Goal: Task Accomplishment & Management: Manage account settings

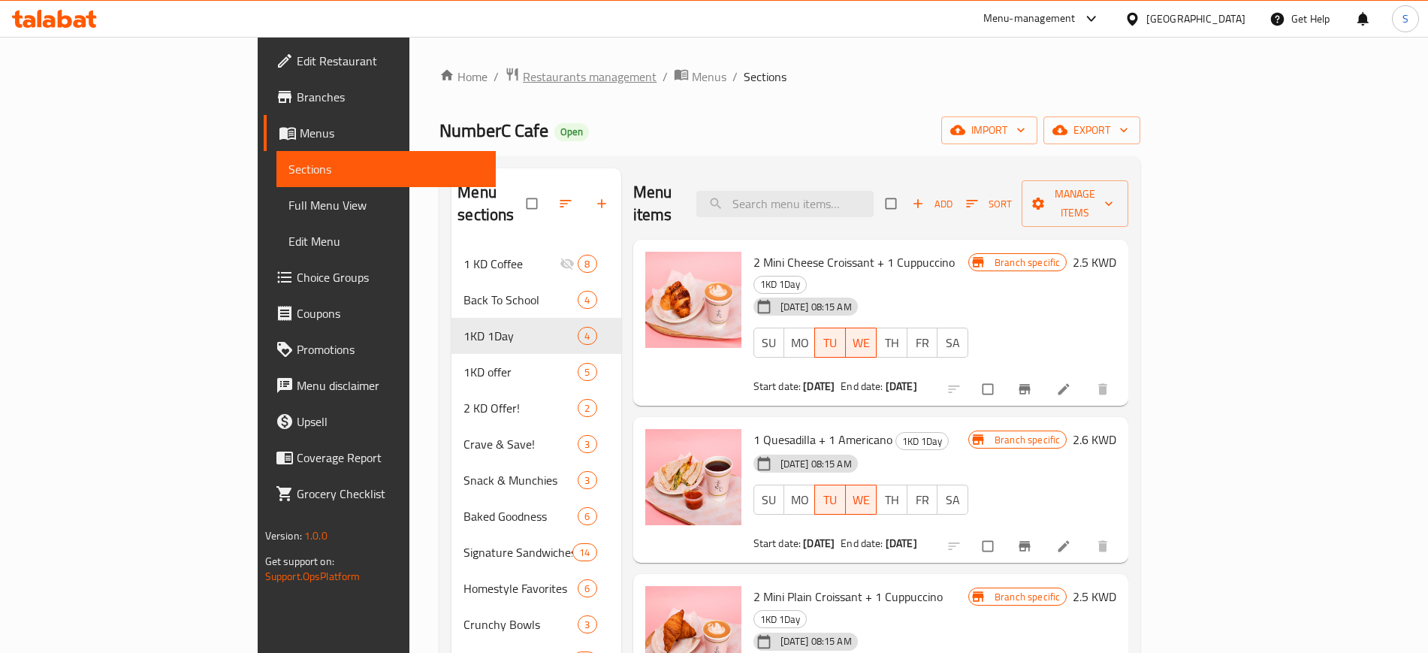
click at [523, 74] on span "Restaurants management" at bounding box center [590, 77] width 134 height 18
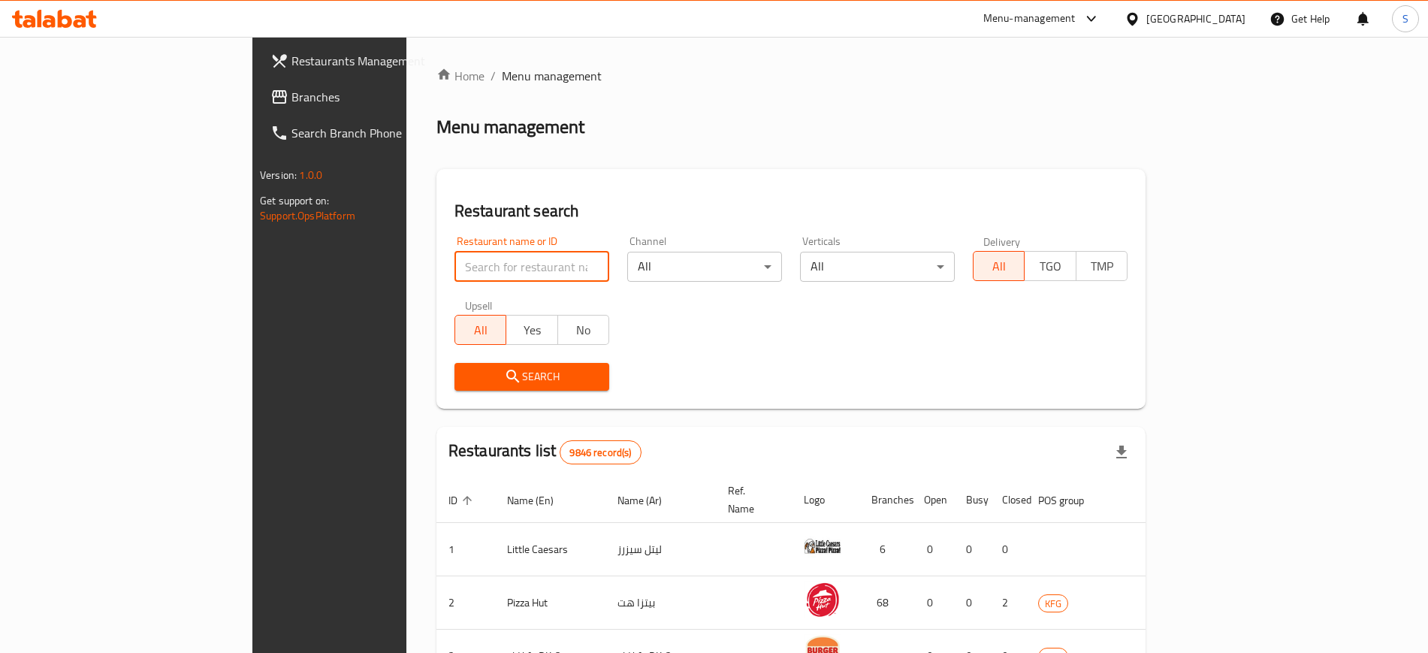
drag, startPoint x: 370, startPoint y: 274, endPoint x: 683, endPoint y: 225, distance: 316.3
click at [455, 271] on input "search" at bounding box center [532, 267] width 155 height 30
paste input "9003"
type input "9003"
click button "Search" at bounding box center [532, 377] width 155 height 28
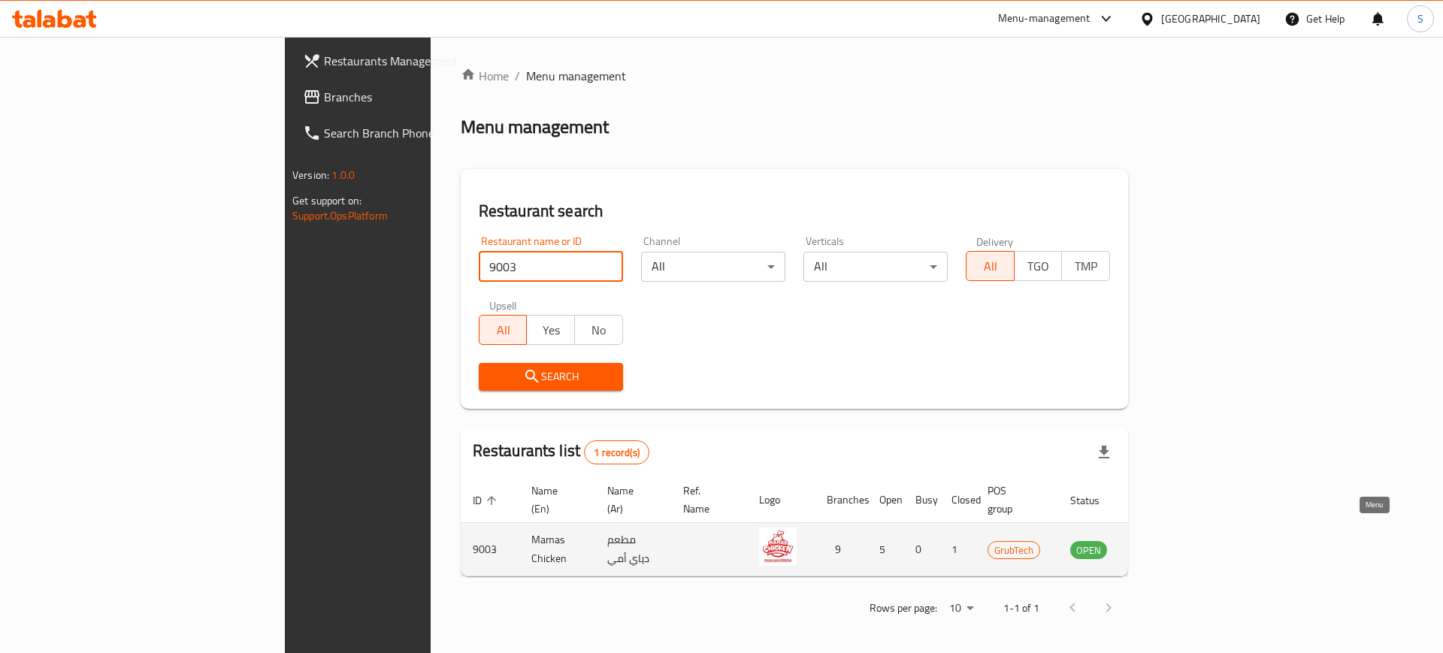
click at [1166, 544] on icon "enhanced table" at bounding box center [1158, 550] width 17 height 13
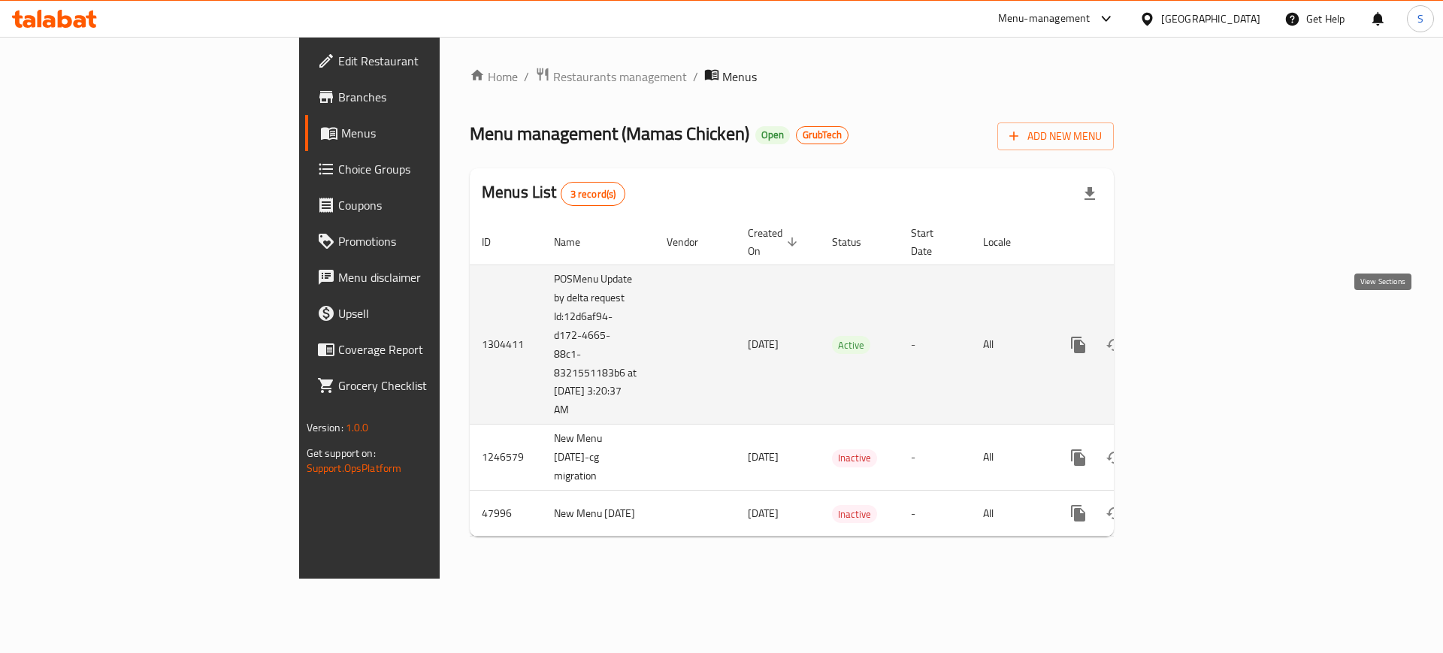
click at [1196, 336] on icon "enhanced table" at bounding box center [1187, 345] width 18 height 18
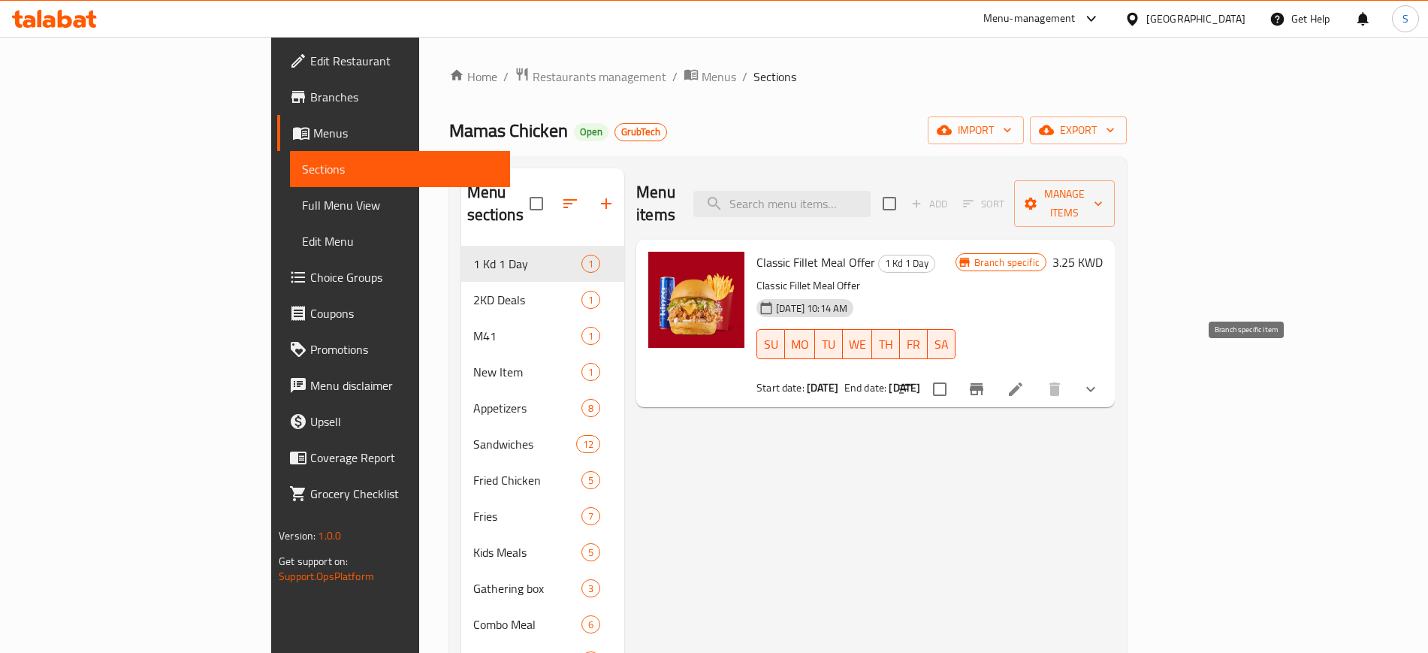
click at [986, 380] on icon "Branch-specific-item" at bounding box center [977, 389] width 18 height 18
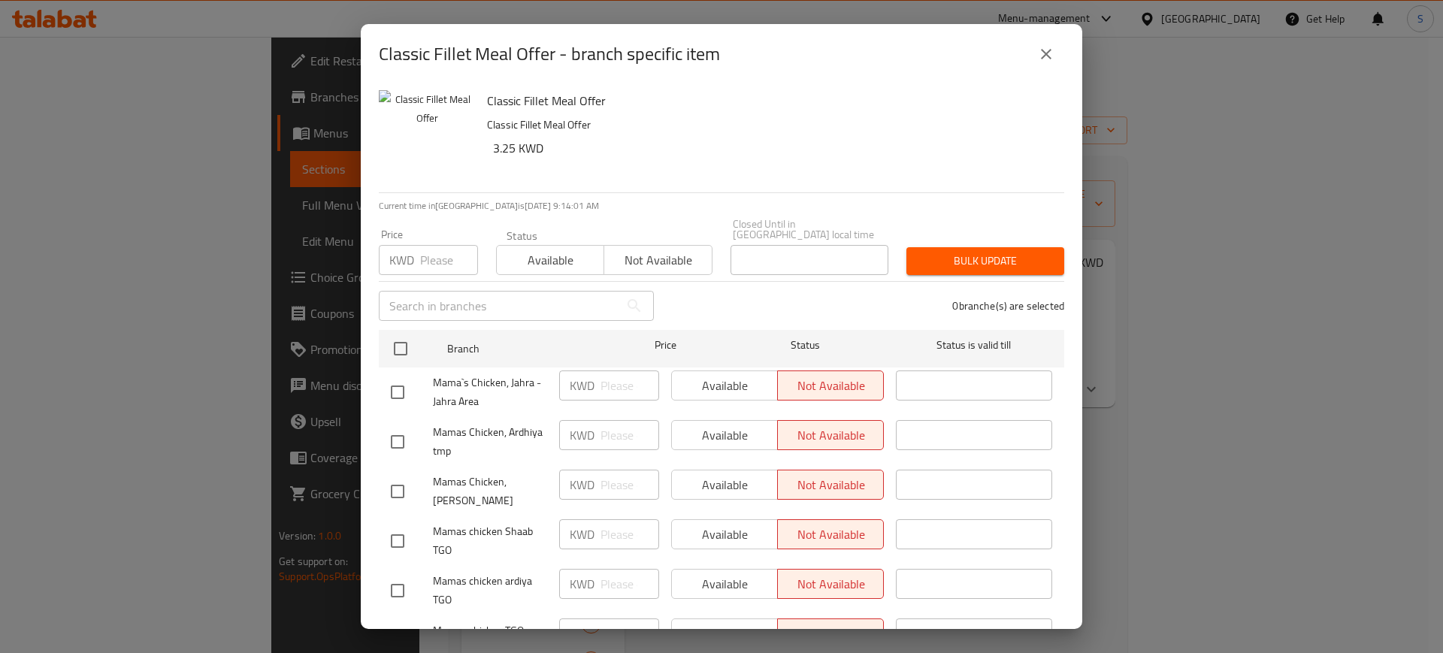
click at [1048, 58] on icon "close" at bounding box center [1046, 54] width 18 height 18
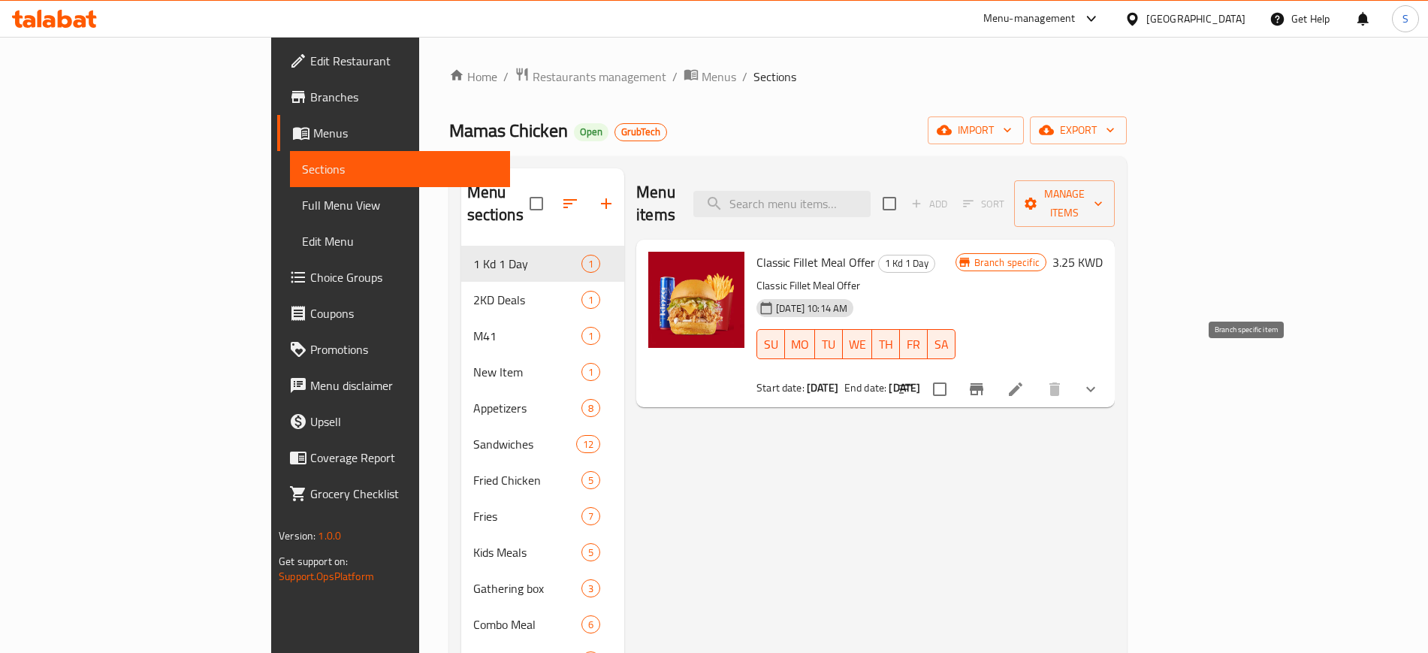
click at [986, 380] on icon "Branch-specific-item" at bounding box center [977, 389] width 18 height 18
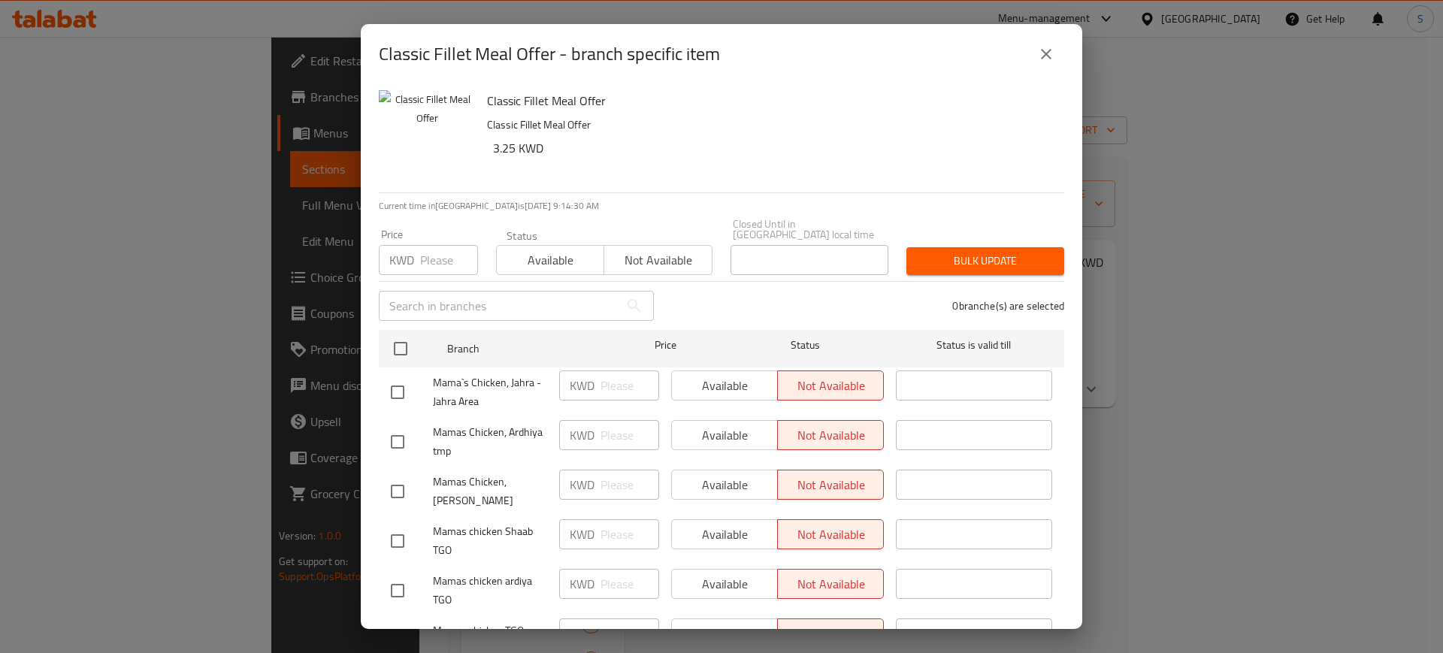
click at [1044, 59] on icon "close" at bounding box center [1046, 54] width 18 height 18
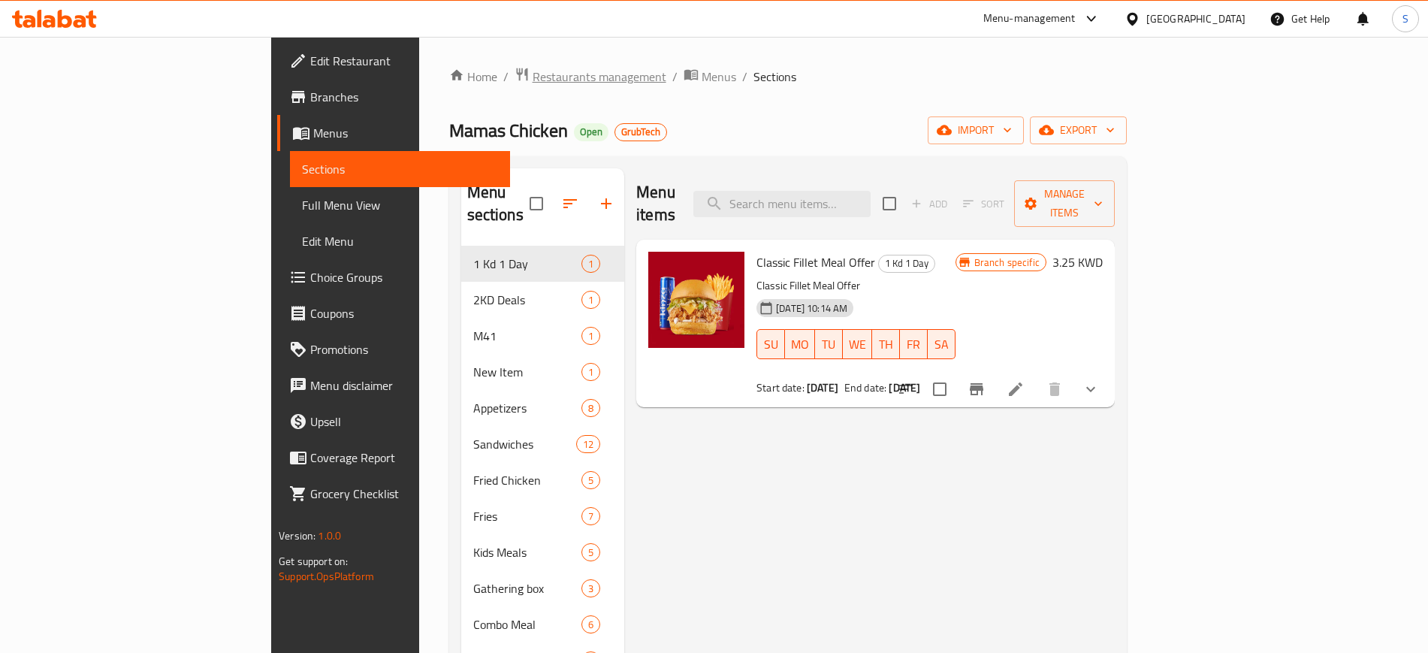
click at [533, 79] on span "Restaurants management" at bounding box center [600, 77] width 134 height 18
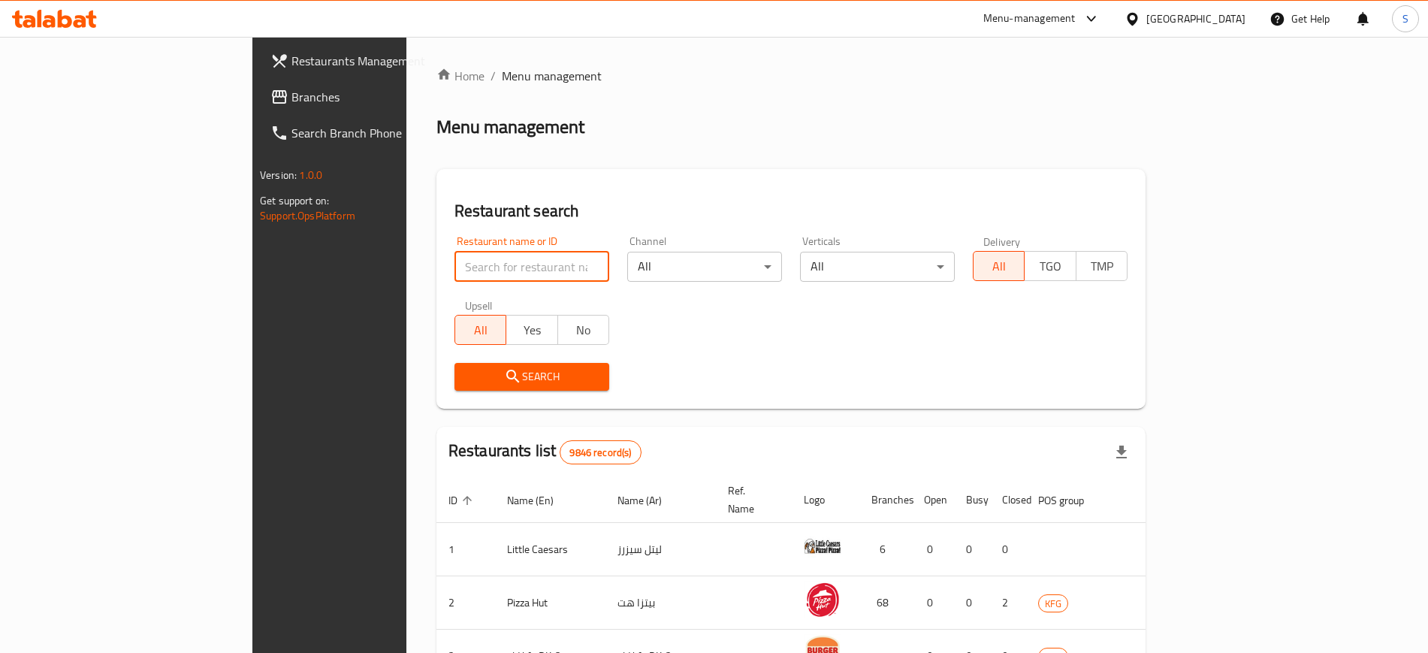
click at [455, 260] on input "search" at bounding box center [532, 267] width 155 height 30
paste input "Mado"
type input "Mado"
click button "Search" at bounding box center [532, 377] width 155 height 28
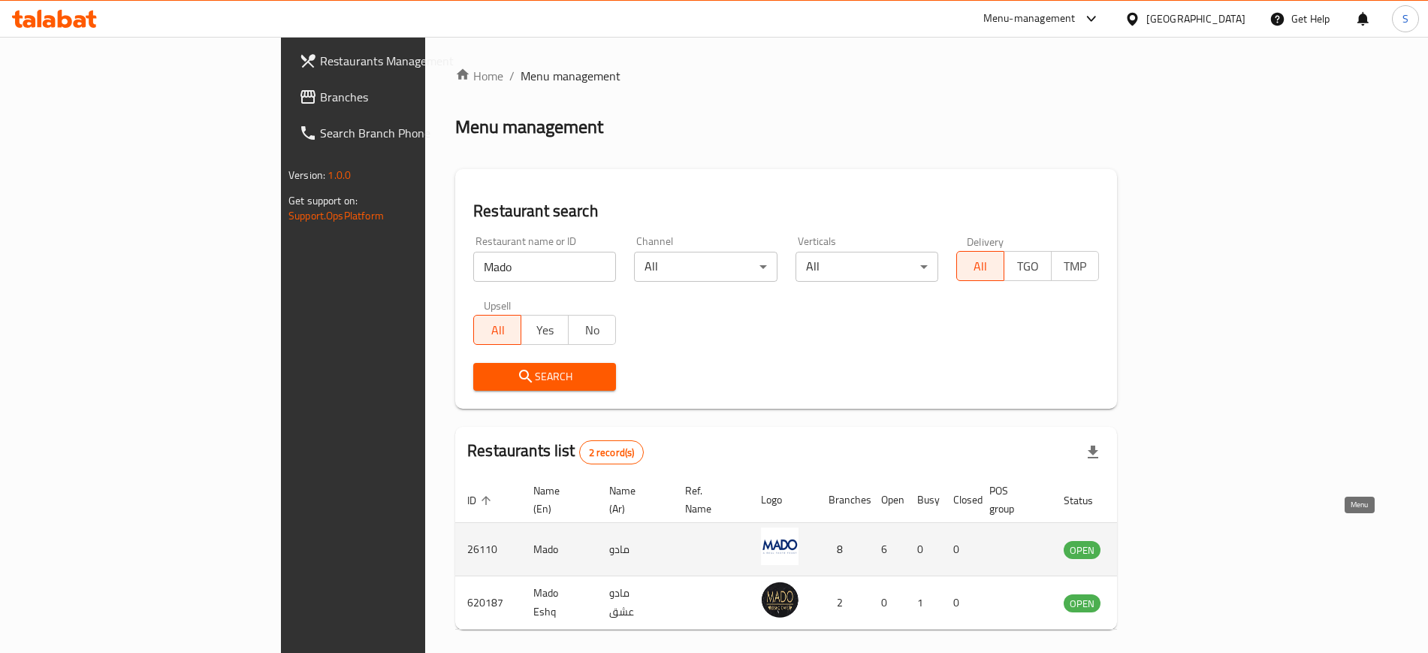
click at [1160, 544] on icon "enhanced table" at bounding box center [1152, 550] width 17 height 13
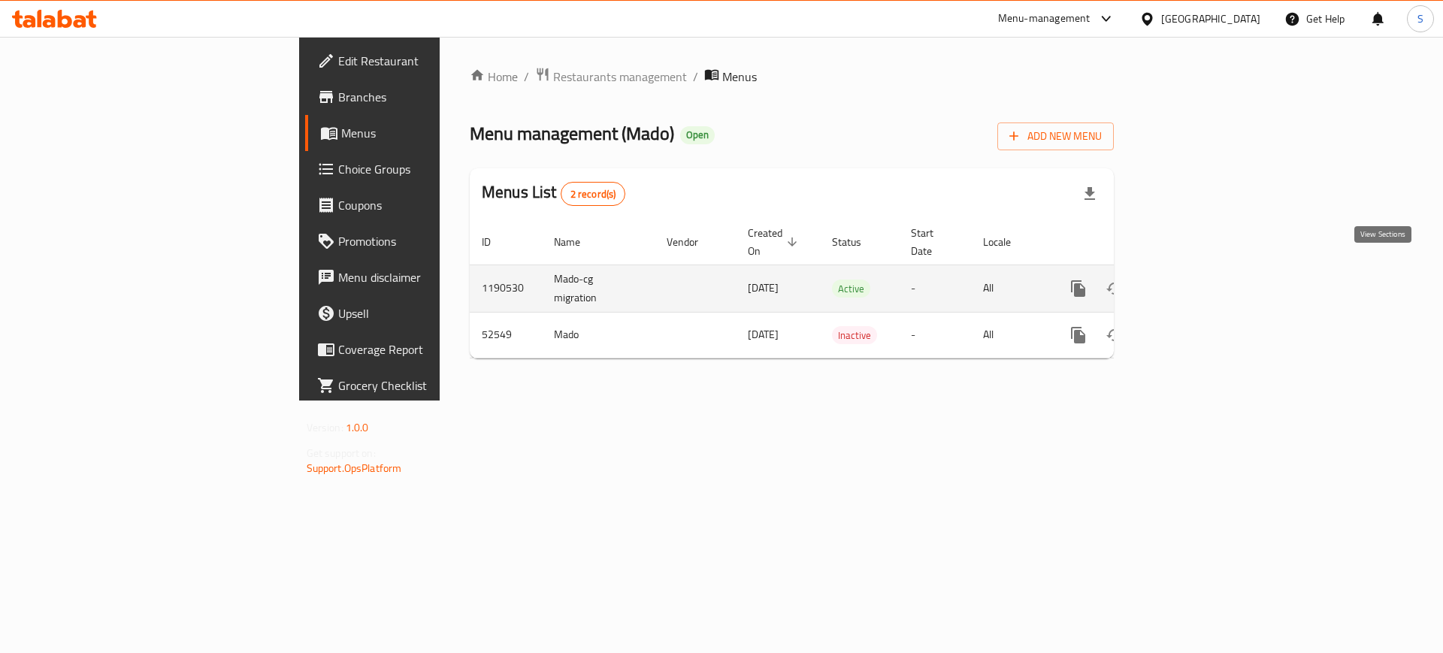
click at [1196, 280] on icon "enhanced table" at bounding box center [1187, 289] width 18 height 18
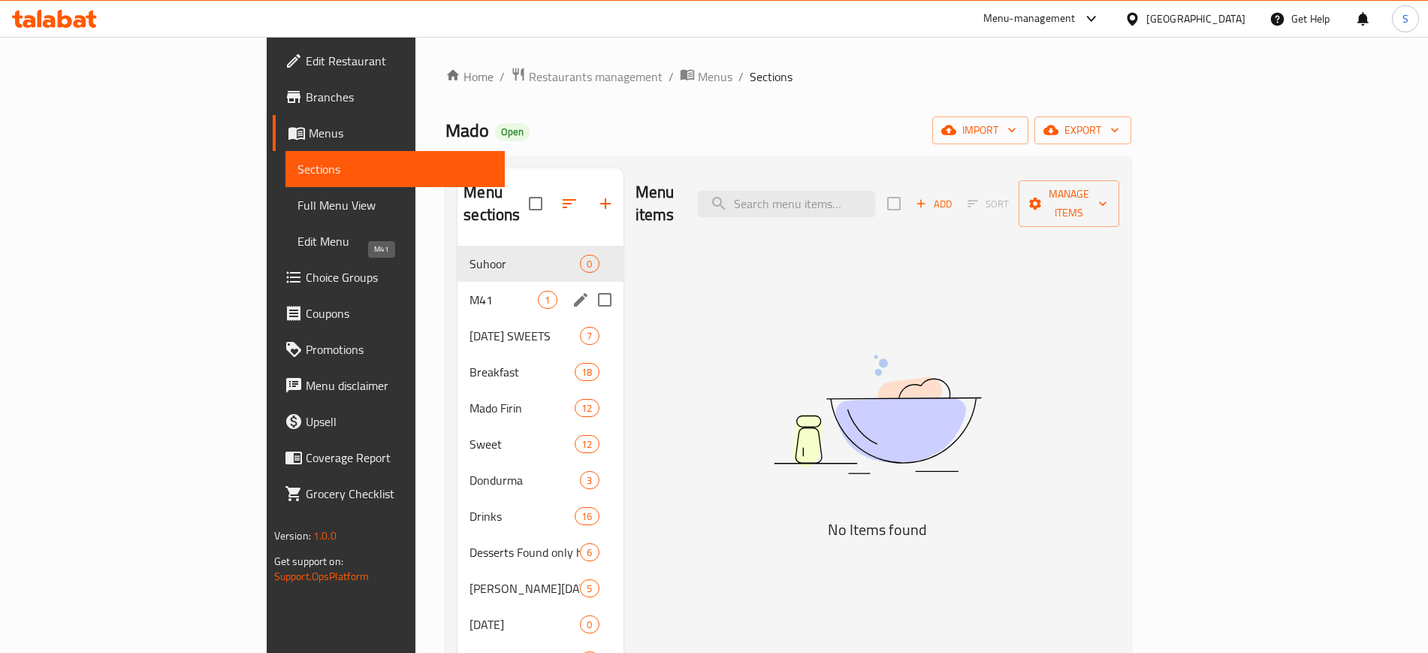
click at [470, 291] on span "M41" at bounding box center [504, 300] width 68 height 18
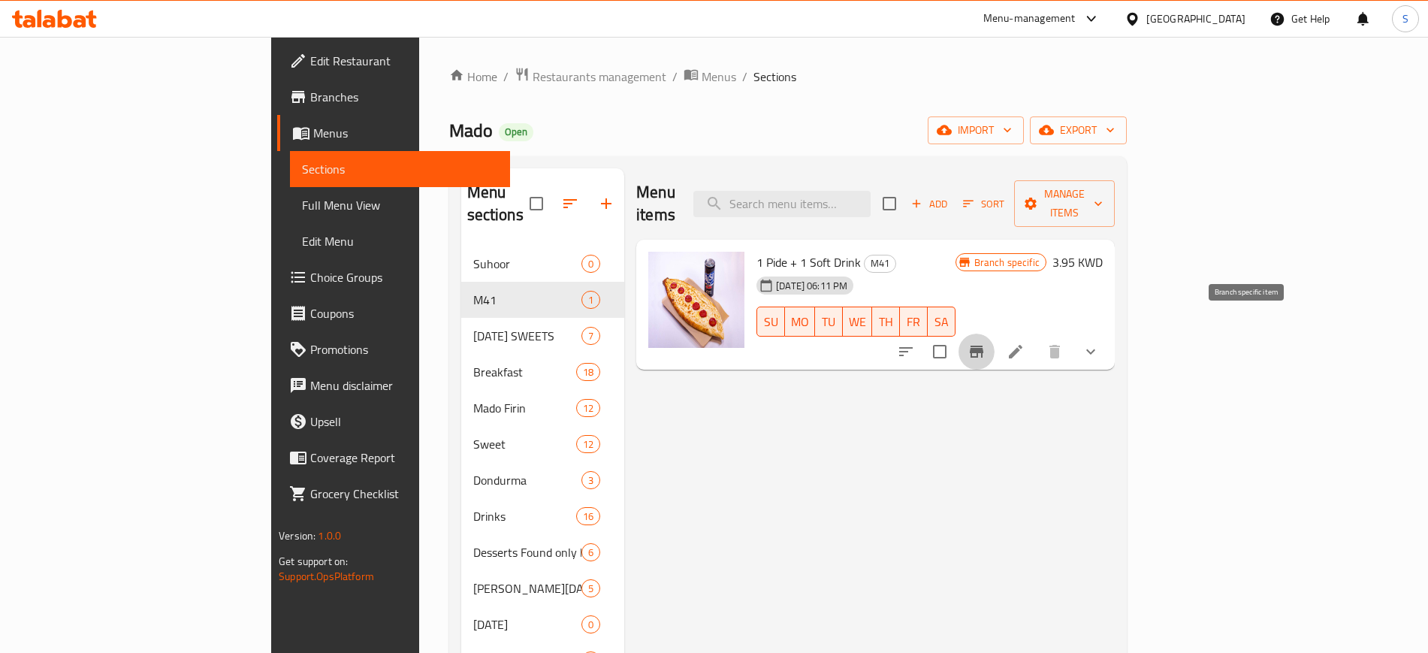
click at [984, 346] on icon "Branch-specific-item" at bounding box center [977, 352] width 14 height 12
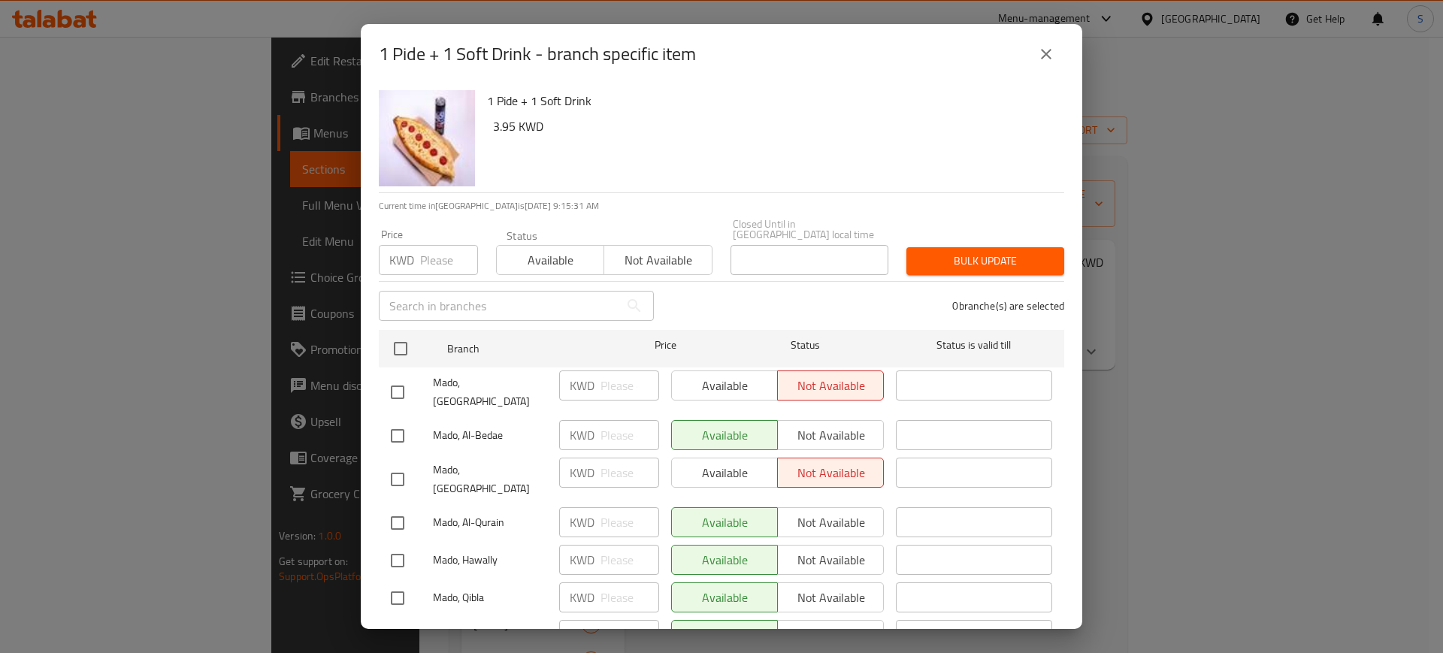
click at [1045, 53] on icon "close" at bounding box center [1046, 54] width 11 height 11
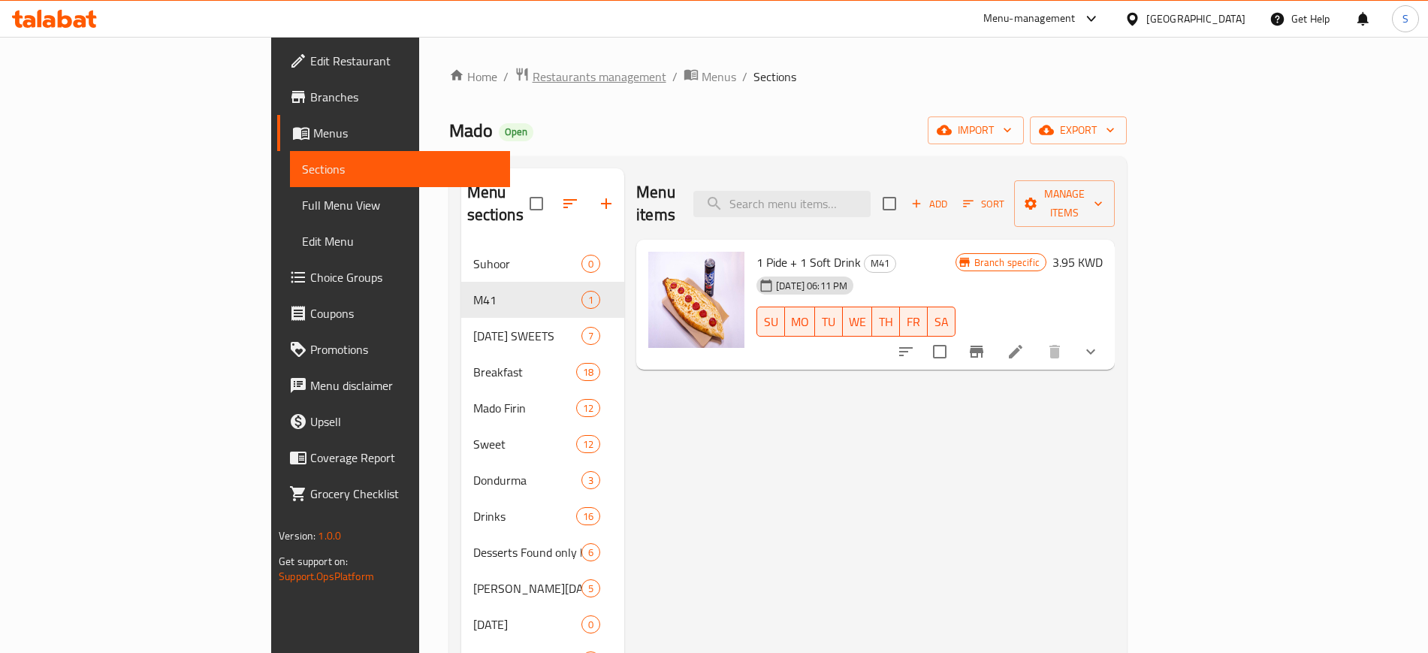
click at [533, 77] on span "Restaurants management" at bounding box center [600, 77] width 134 height 18
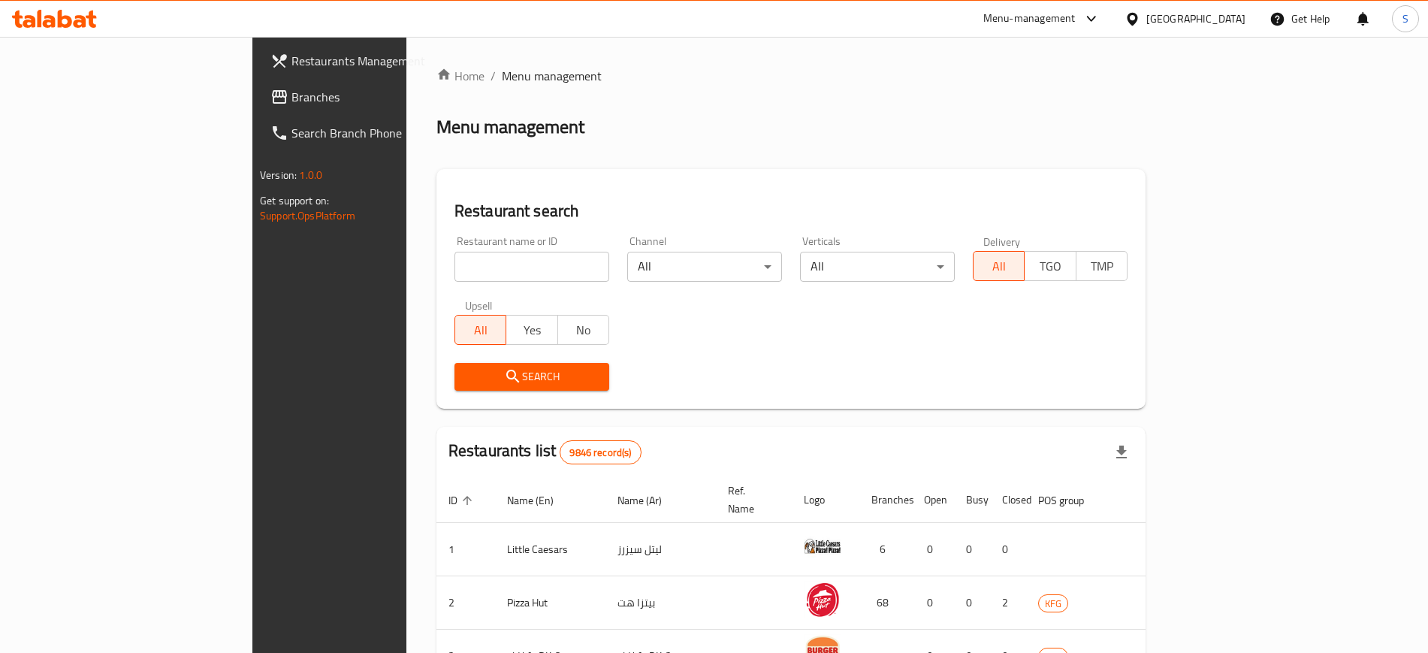
click at [455, 264] on input "search" at bounding box center [532, 267] width 155 height 30
click button "Search" at bounding box center [532, 377] width 155 height 28
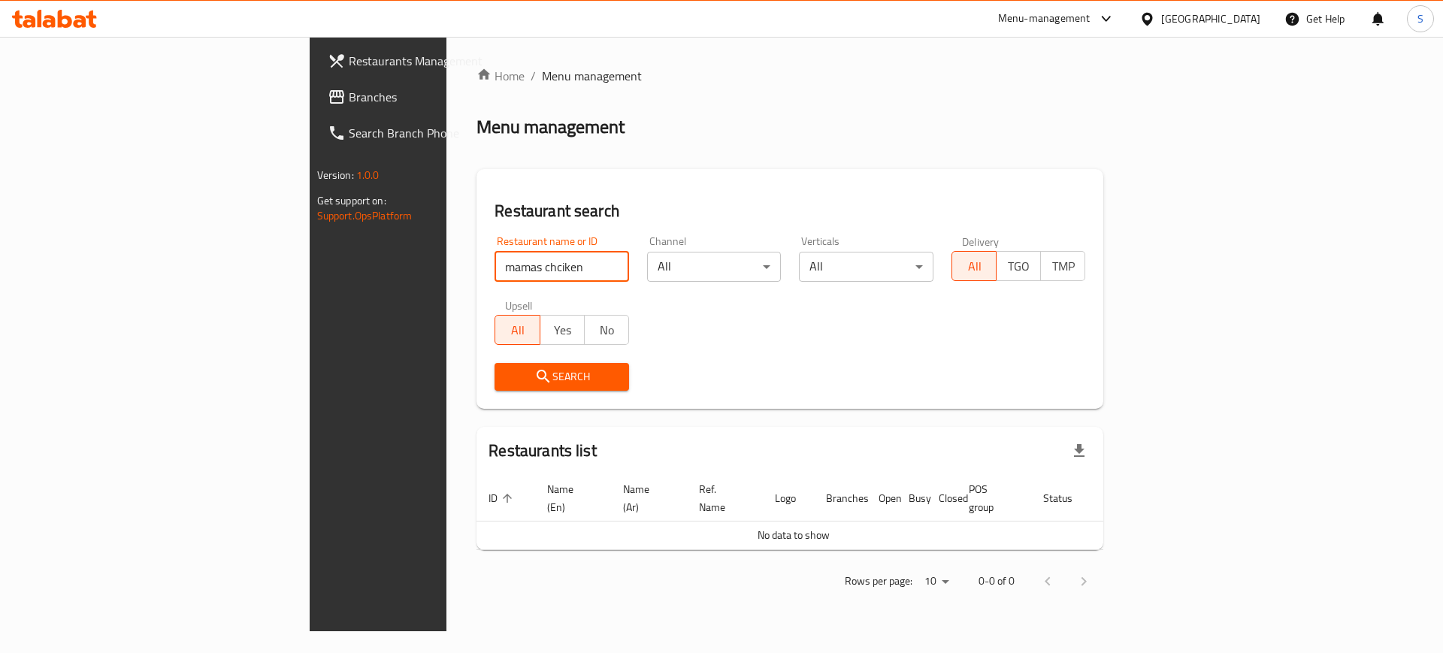
click at [494, 264] on input "mamas chciken" at bounding box center [561, 267] width 135 height 30
type input "mamas chicken"
click button "Search" at bounding box center [561, 377] width 135 height 28
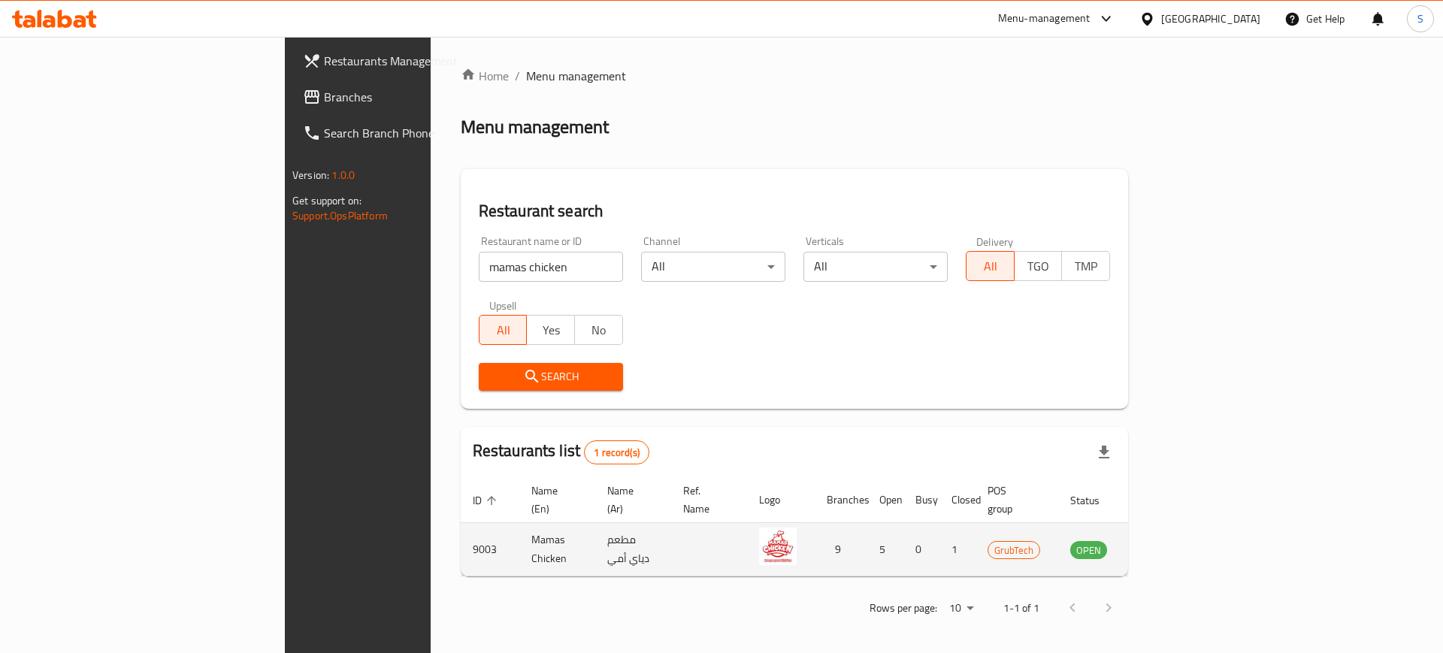
click at [1189, 543] on td "enhanced table" at bounding box center [1163, 549] width 52 height 53
click at [1167, 540] on icon "enhanced table" at bounding box center [1158, 549] width 18 height 18
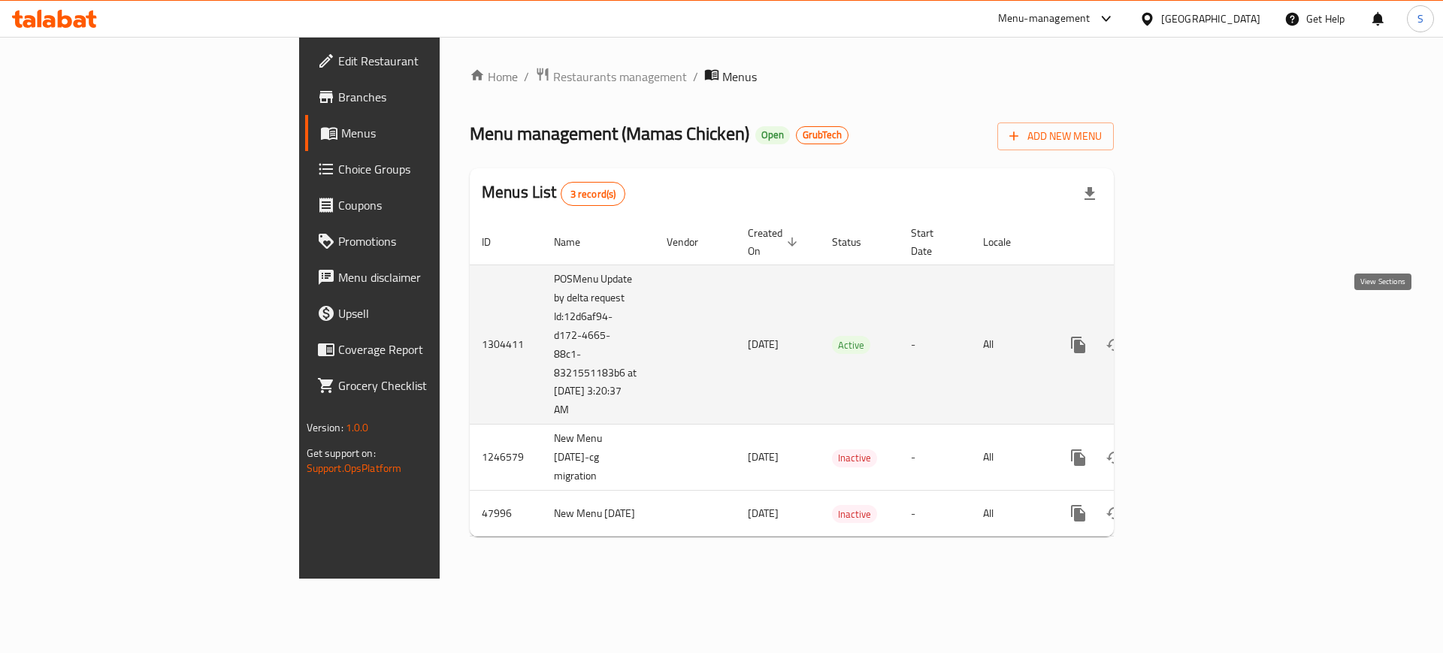
click at [1196, 336] on icon "enhanced table" at bounding box center [1187, 345] width 18 height 18
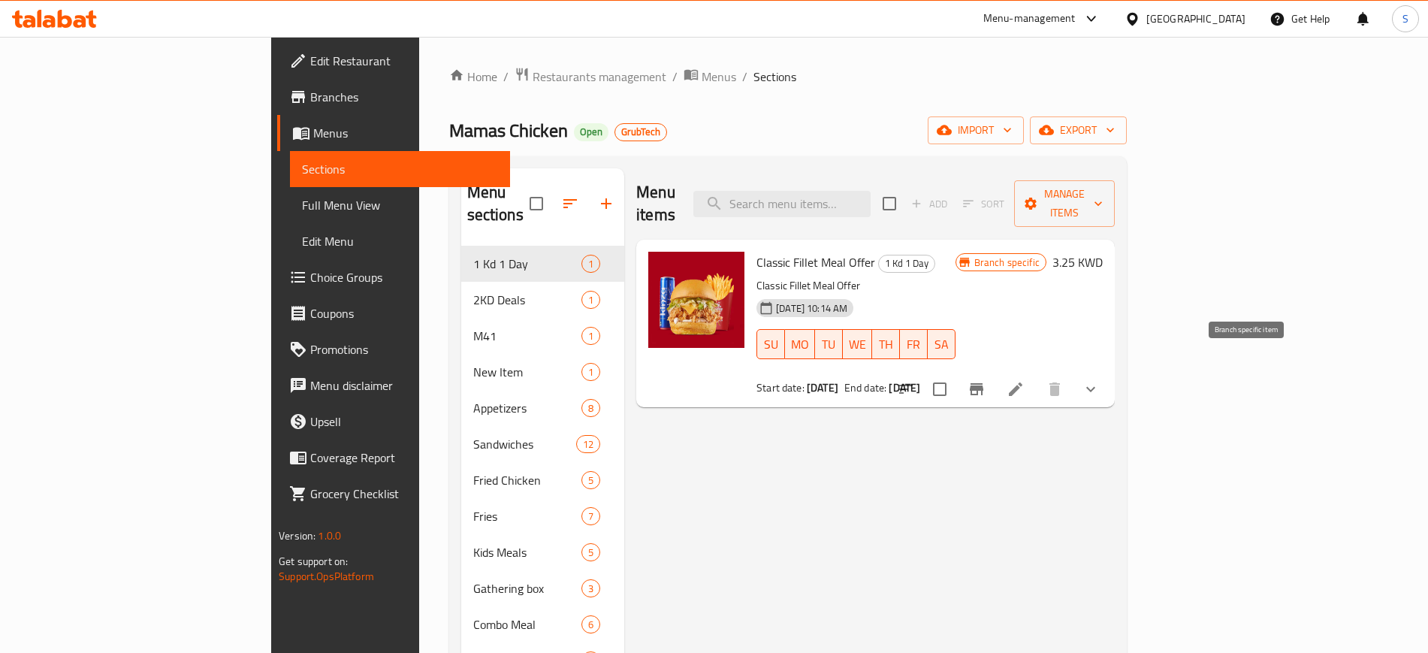
click at [984, 383] on icon "Branch-specific-item" at bounding box center [977, 389] width 14 height 12
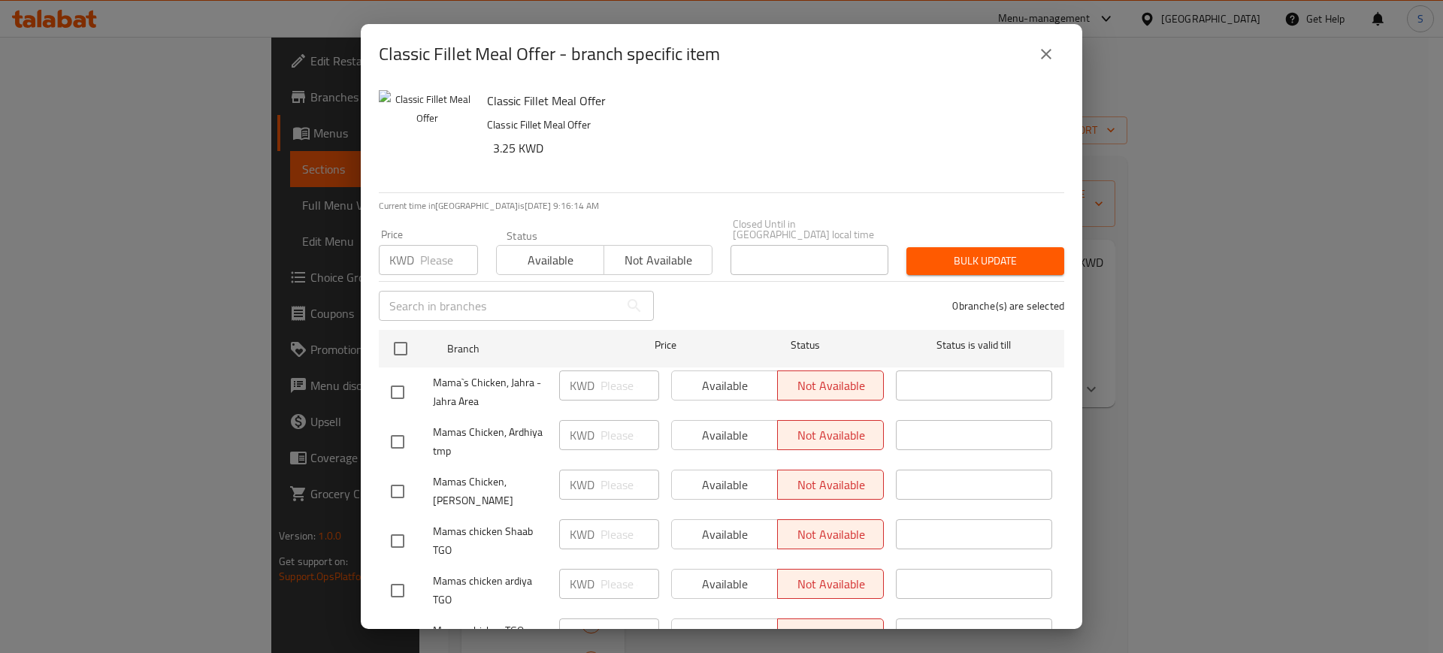
click at [592, 116] on p "Classic Fillet Meal Offer" at bounding box center [769, 125] width 565 height 19
click at [1041, 56] on icon "close" at bounding box center [1046, 54] width 18 height 18
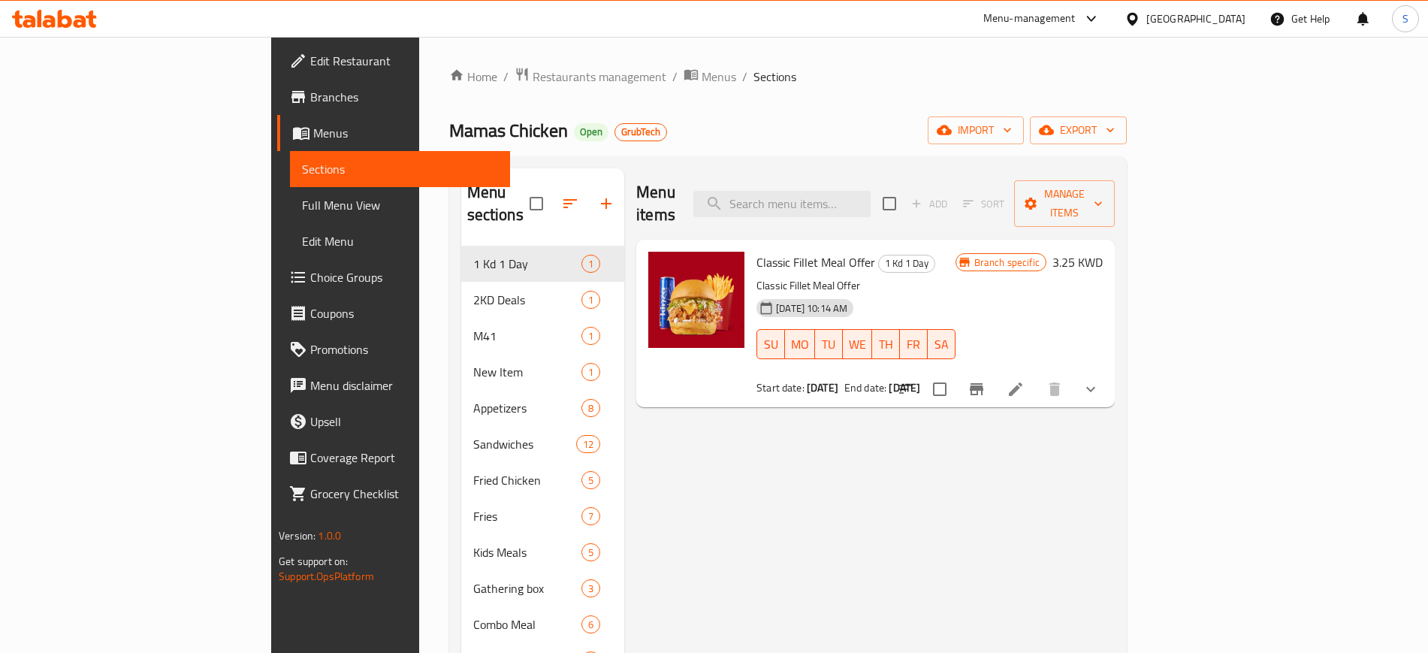
click at [1115, 505] on div "Menu items Add Sort Manage items Classic Fillet Meal Offer 1 Kd 1 Day Classic F…" at bounding box center [869, 516] width 491 height 697
click at [984, 383] on icon "Branch-specific-item" at bounding box center [977, 389] width 14 height 12
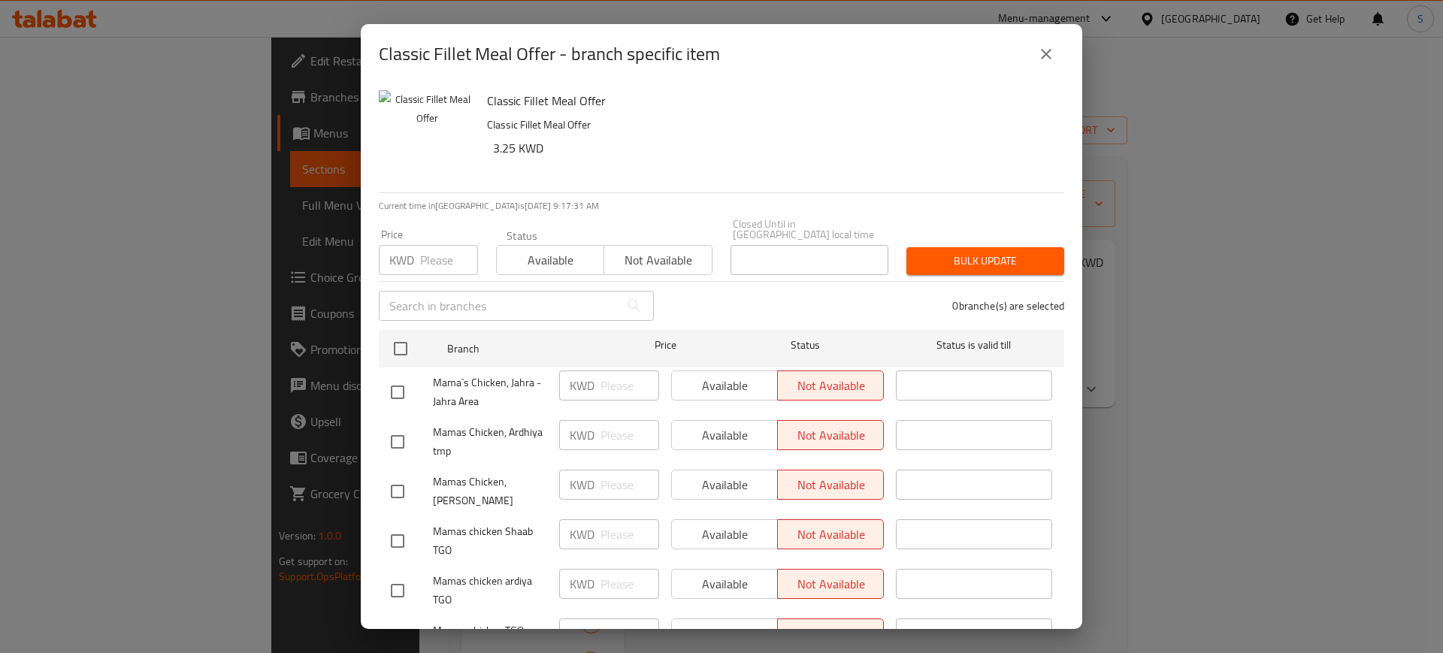
click at [1374, 501] on div "Classic Fillet Meal Offer - branch specific item Classic Fillet Meal Offer Clas…" at bounding box center [721, 326] width 1443 height 653
click at [1365, 501] on div "Classic Fillet Meal Offer - branch specific item Classic Fillet Meal Offer Clas…" at bounding box center [721, 326] width 1443 height 653
click at [1157, 68] on div "Classic Fillet Meal Offer - branch specific item Classic Fillet Meal Offer Clas…" at bounding box center [721, 326] width 1443 height 653
click at [1053, 54] on icon "close" at bounding box center [1046, 54] width 18 height 18
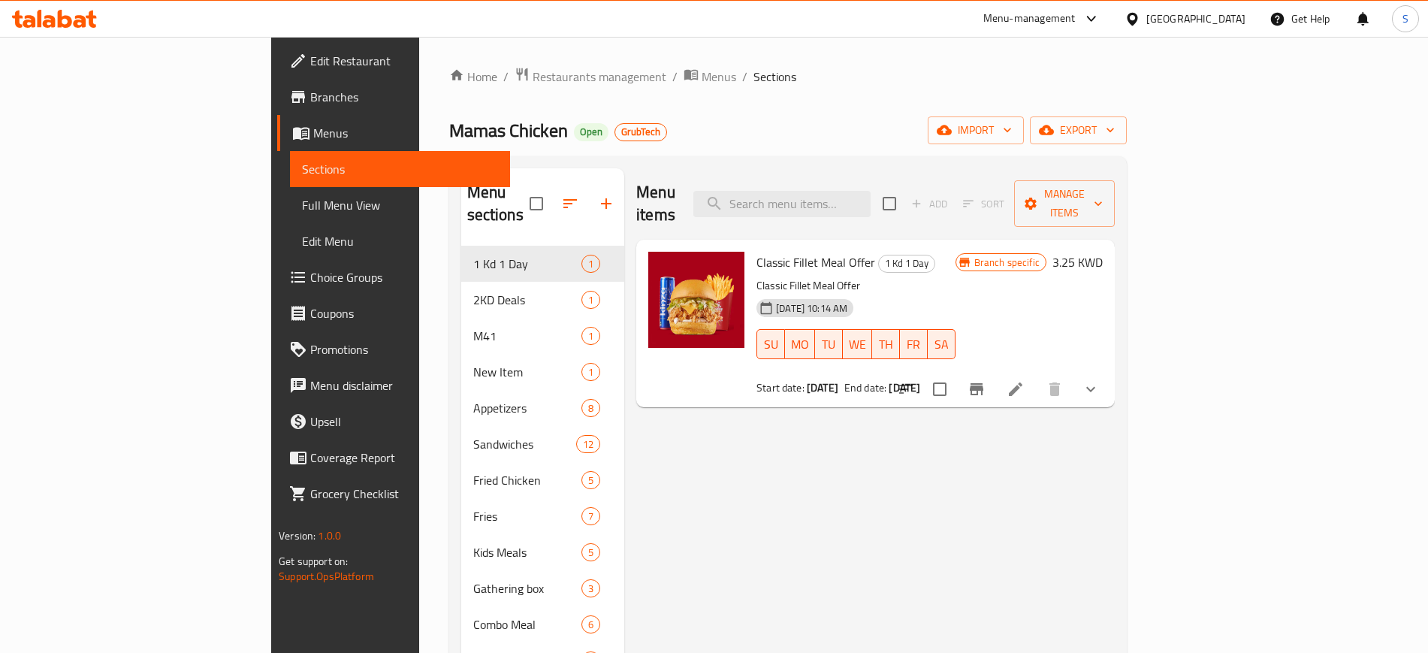
drag, startPoint x: 258, startPoint y: 60, endPoint x: 251, endPoint y: 61, distance: 7.6
click at [419, 61] on div "Home / Restaurants management / Menus / Sections Mamas Chicken Open GrubTech im…" at bounding box center [788, 472] width 738 height 870
click at [533, 75] on span "Restaurants management" at bounding box center [600, 77] width 134 height 18
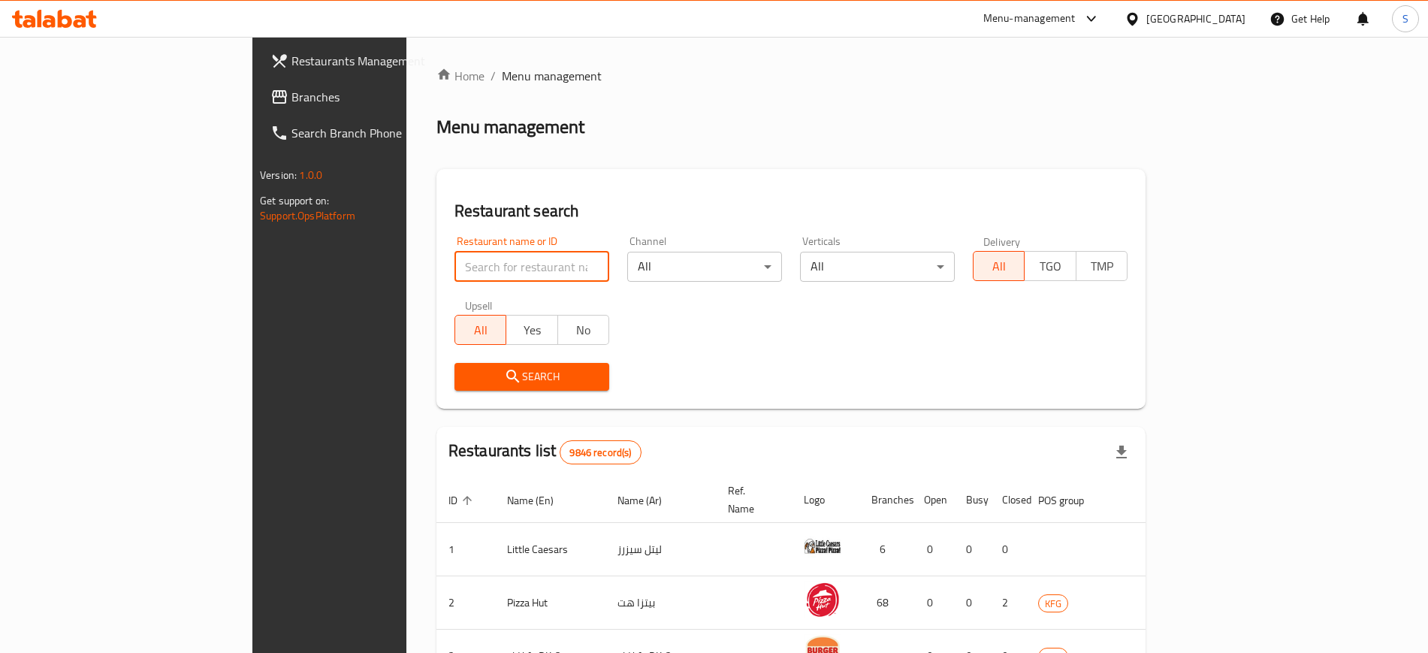
drag, startPoint x: 343, startPoint y: 272, endPoint x: 683, endPoint y: 279, distance: 340.5
click at [455, 281] on input "search" at bounding box center [532, 267] width 155 height 30
paste input "82"
type input "82"
click button "Search" at bounding box center [532, 377] width 155 height 28
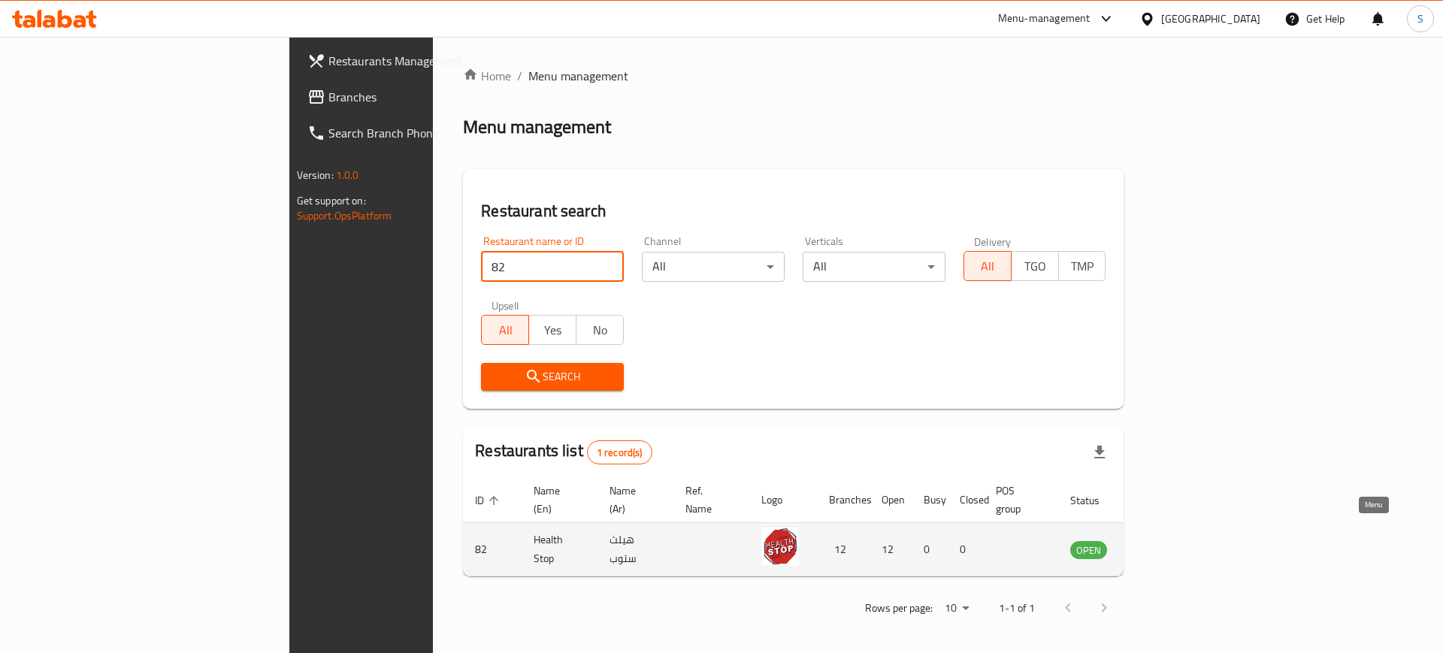
click at [1167, 540] on icon "enhanced table" at bounding box center [1158, 549] width 18 height 18
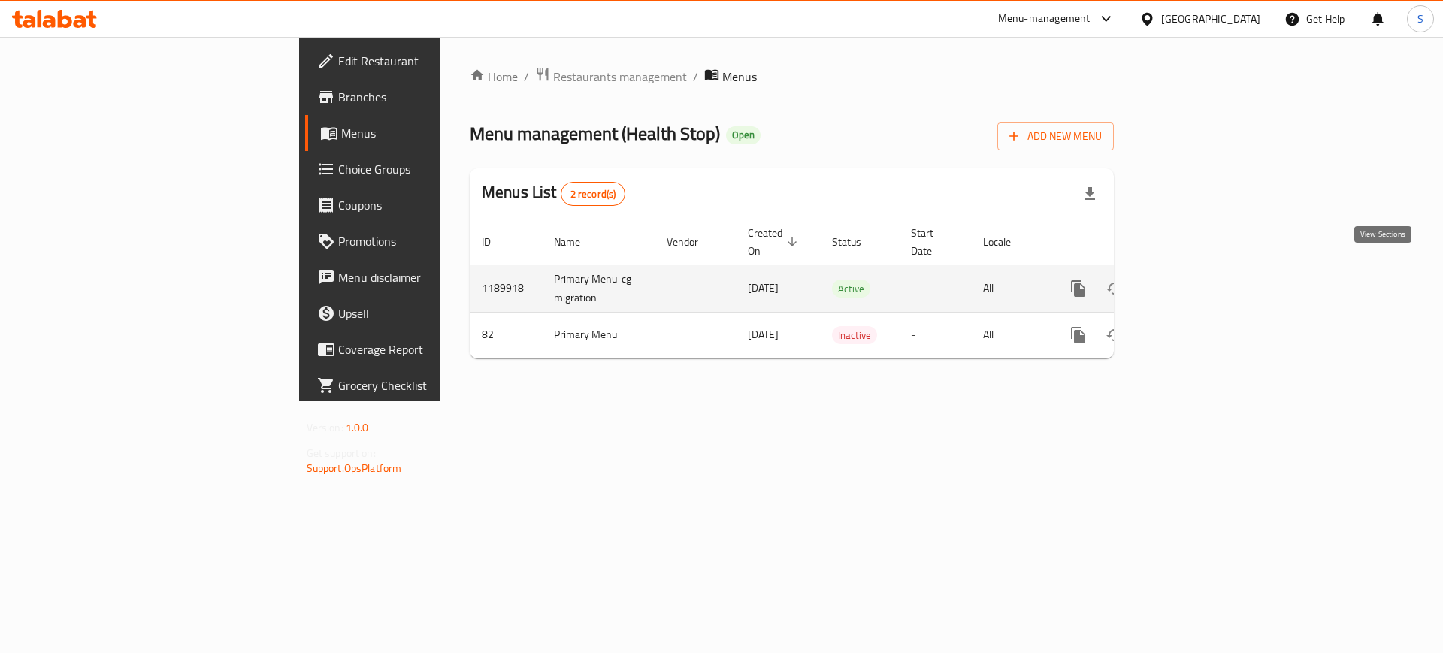
click at [1193, 282] on icon "enhanced table" at bounding box center [1187, 289] width 14 height 14
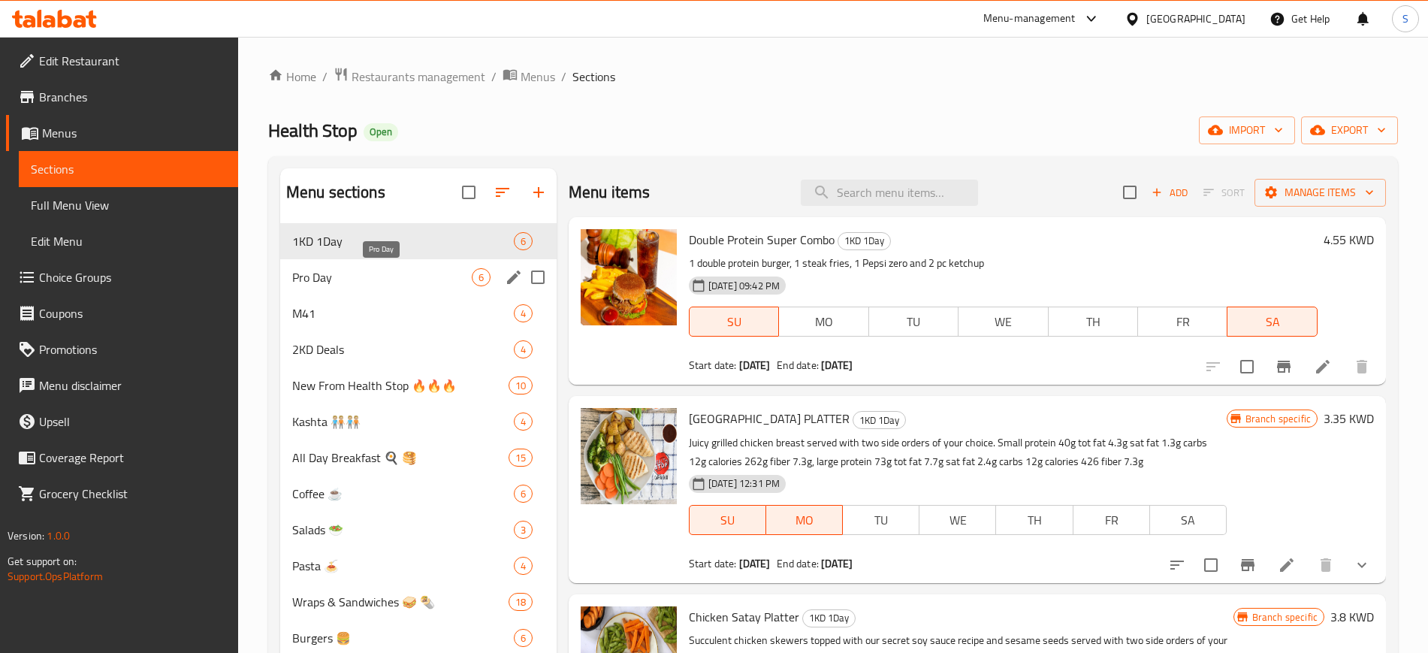
drag, startPoint x: 359, startPoint y: 268, endPoint x: 380, endPoint y: 243, distance: 32.5
click at [358, 268] on span "Pro Day" at bounding box center [382, 277] width 180 height 18
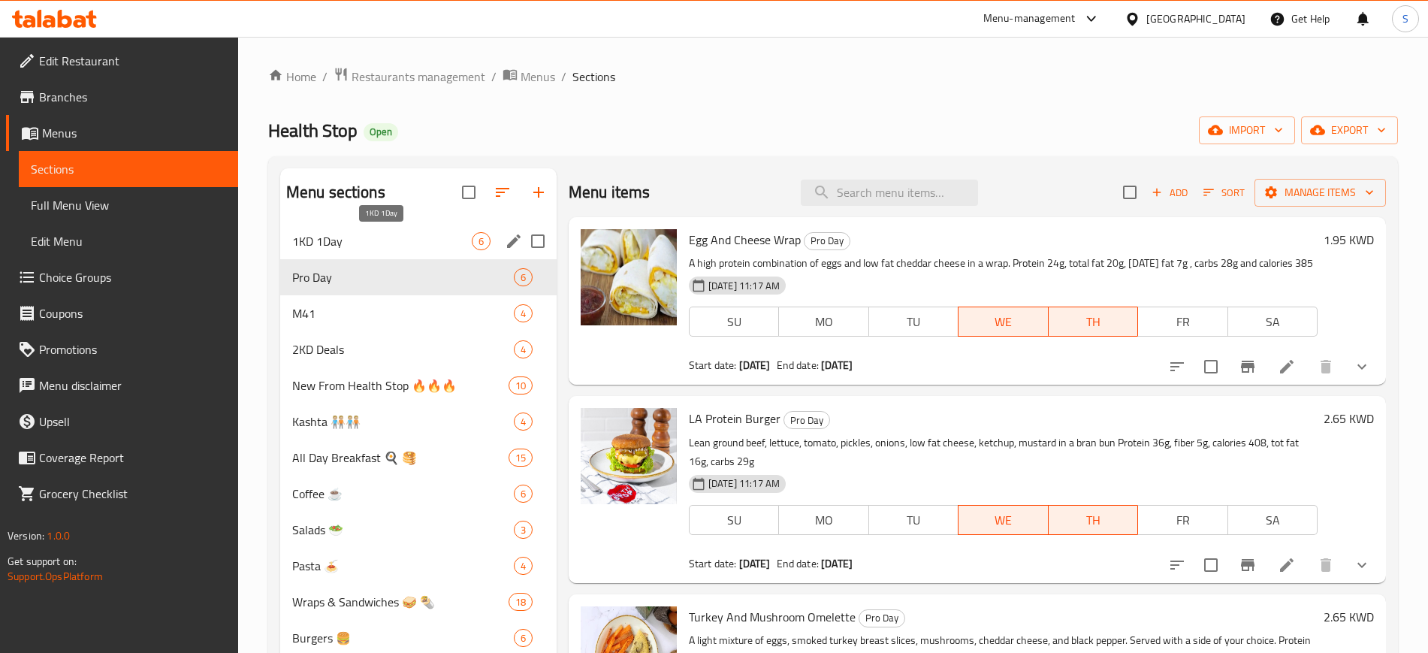
click at [379, 240] on span "1KD 1Day" at bounding box center [382, 241] width 180 height 18
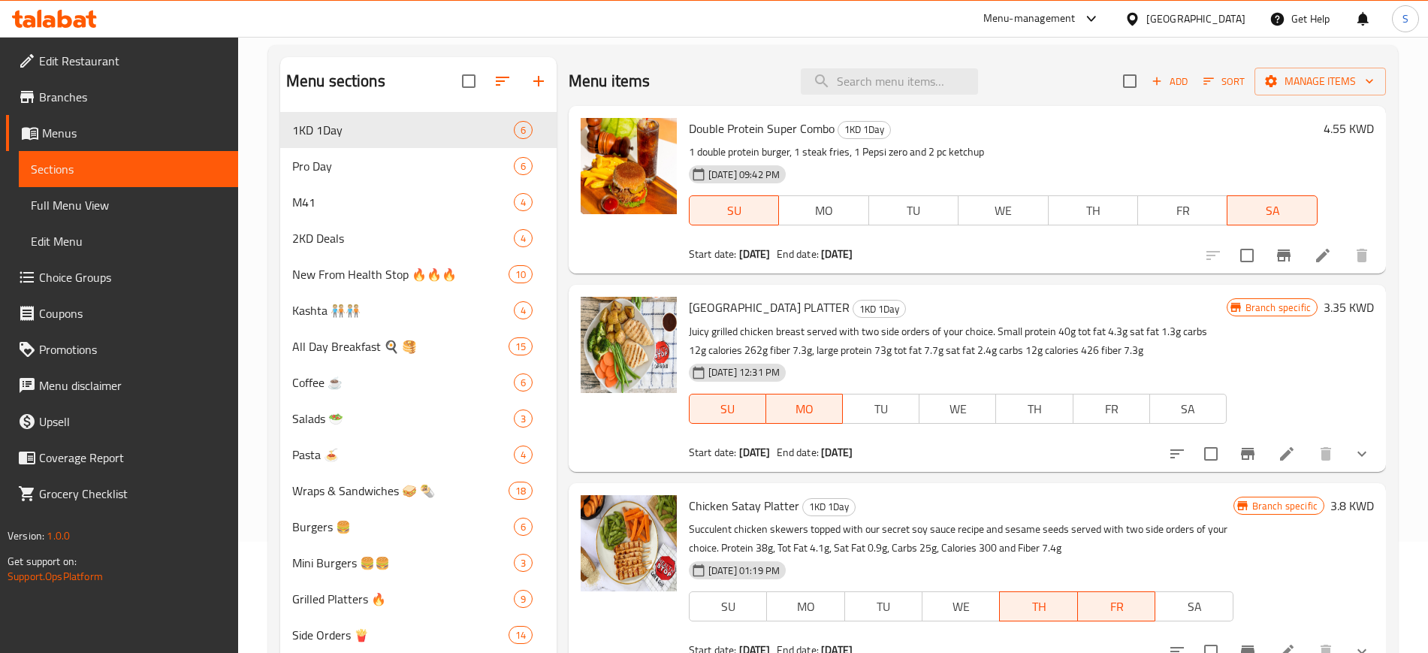
scroll to position [108, 0]
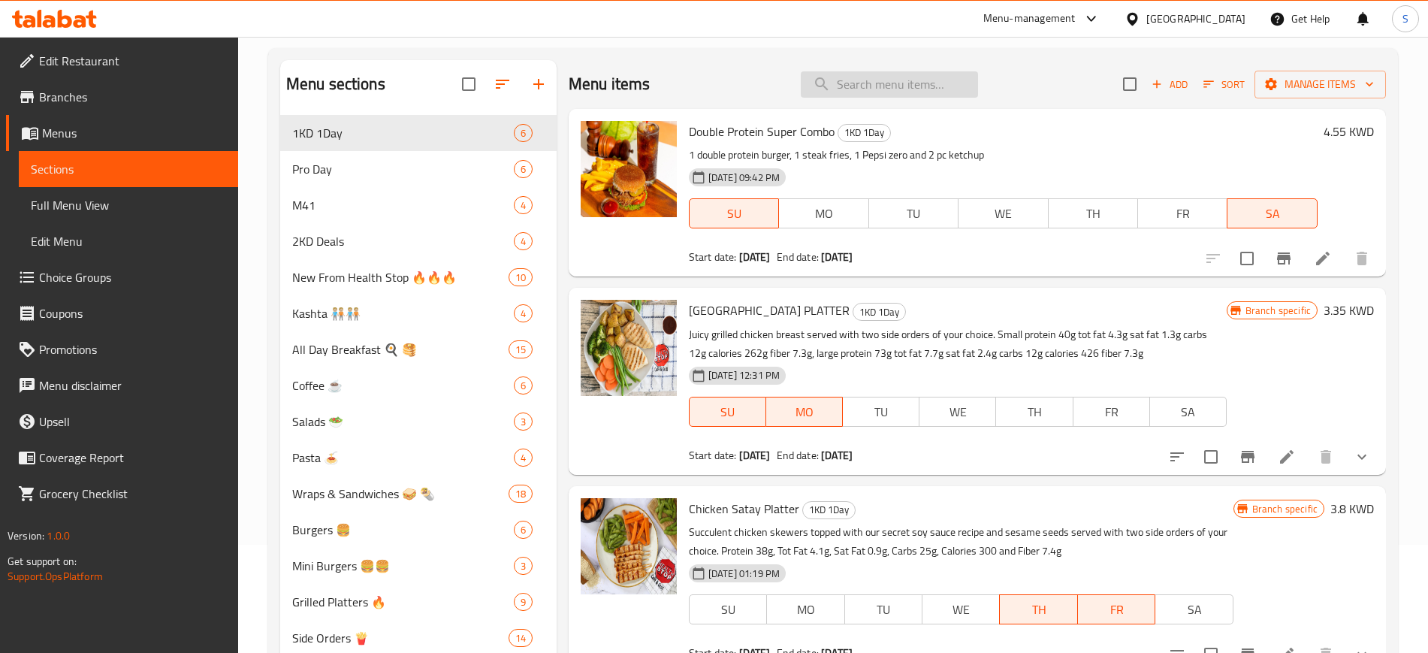
click at [872, 77] on input "search" at bounding box center [889, 84] width 177 height 26
paste input "Protein Butter Chicken Bowl"
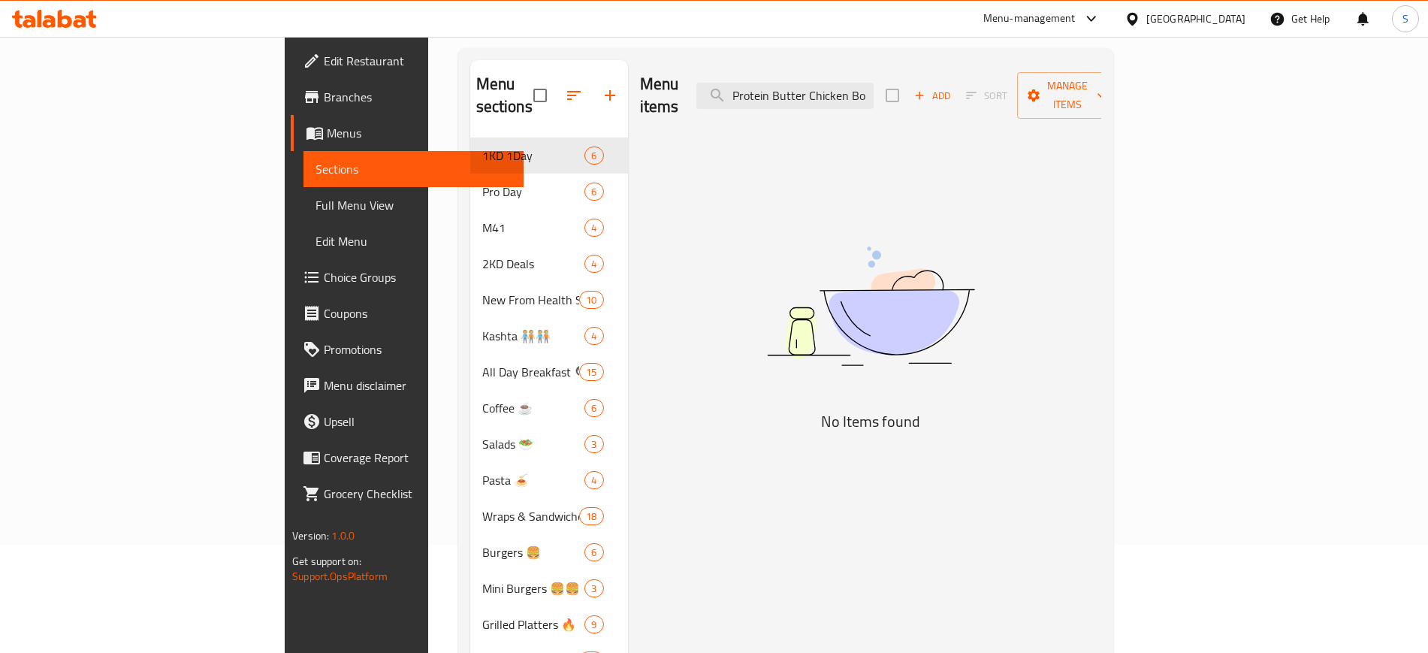
scroll to position [0, 0]
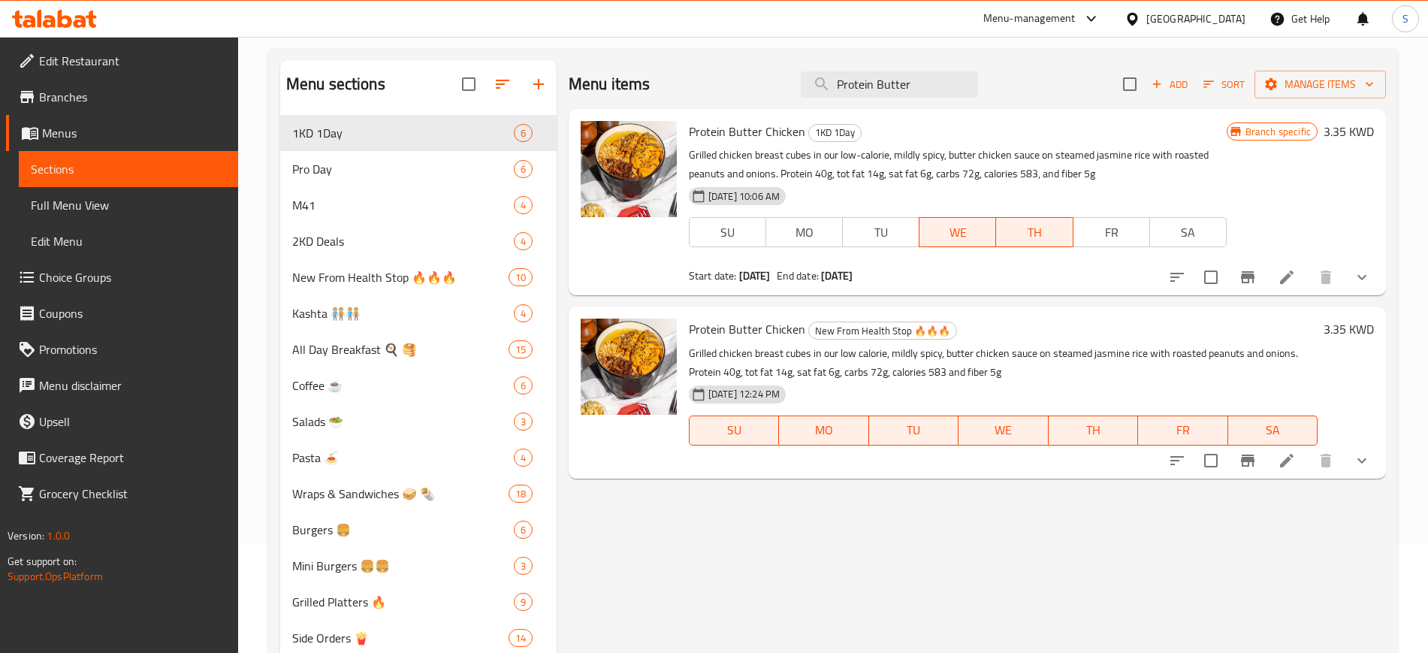
type input "Protein Butter"
click at [1285, 286] on li at bounding box center [1287, 277] width 42 height 27
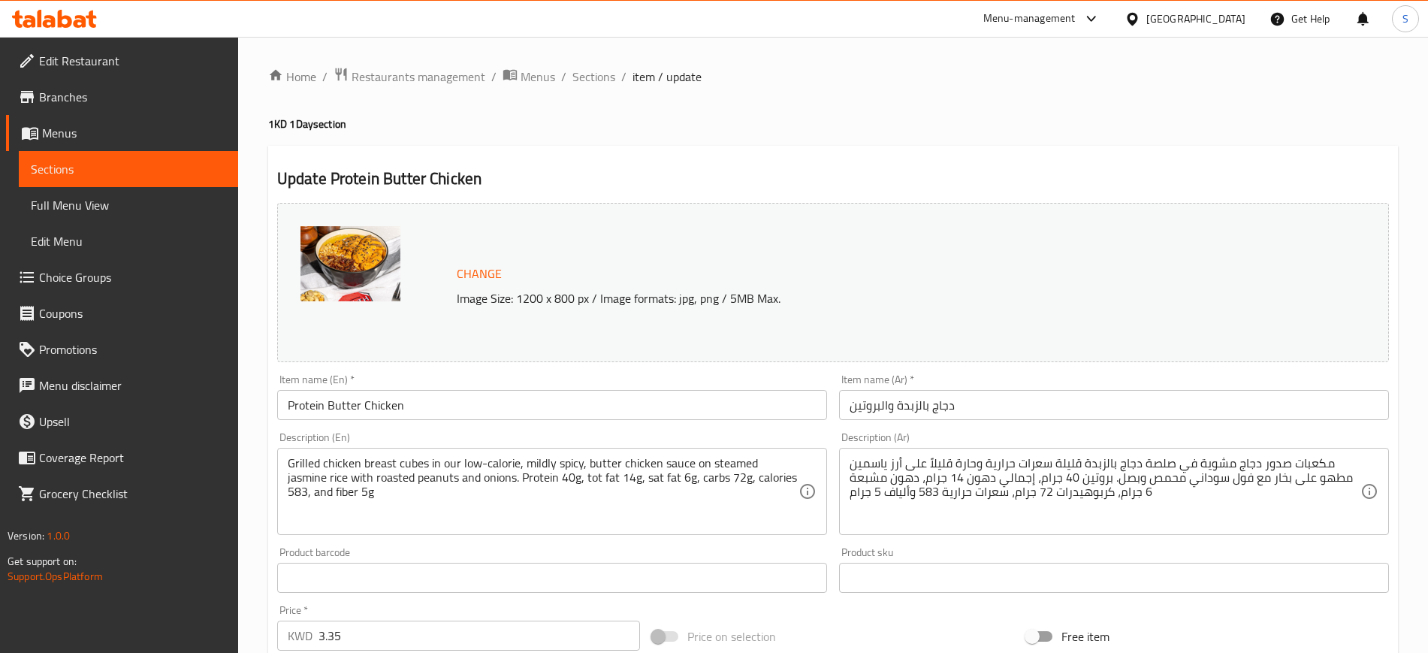
type input "أضف طبق جانبي"
type input "0"
type input "17"
type input "إختيارك من إكسترا زبدة وعاء دجاج"
type input "0"
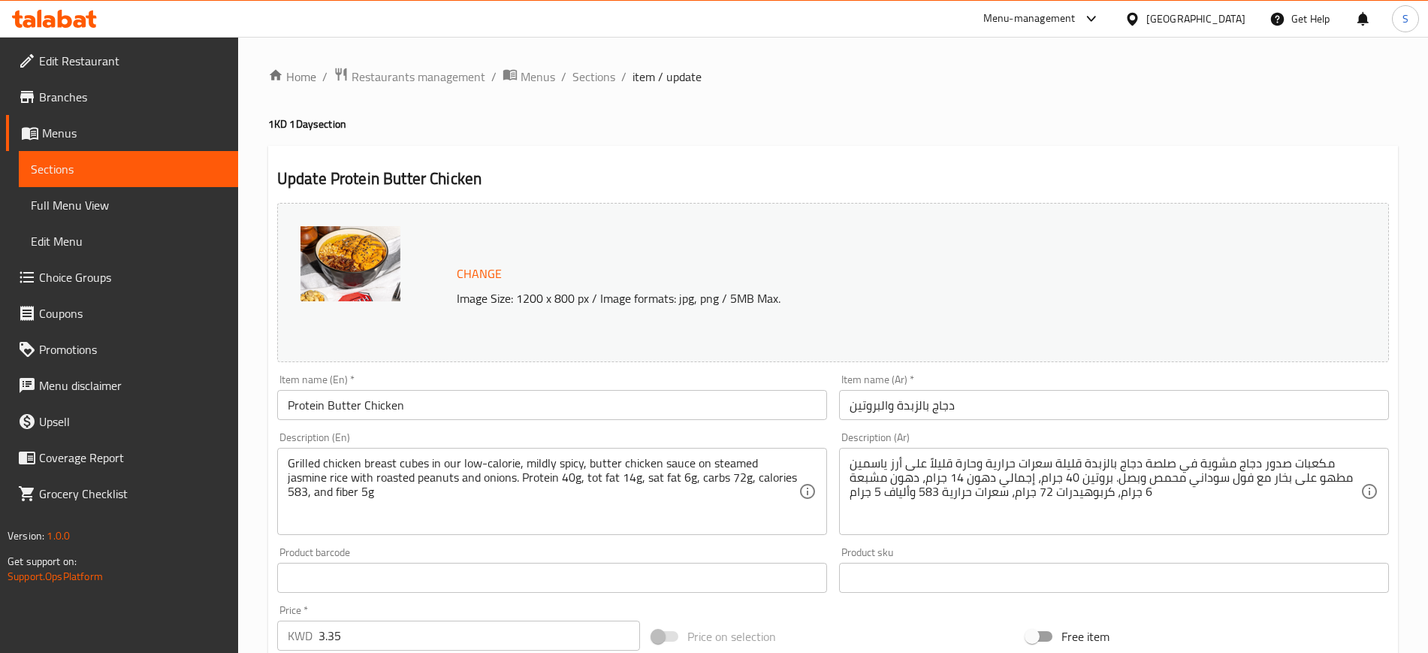
type input "2"
type input "أضف مشروبًا:"
type input "0"
type input "13"
type input "صلصات إضافية:"
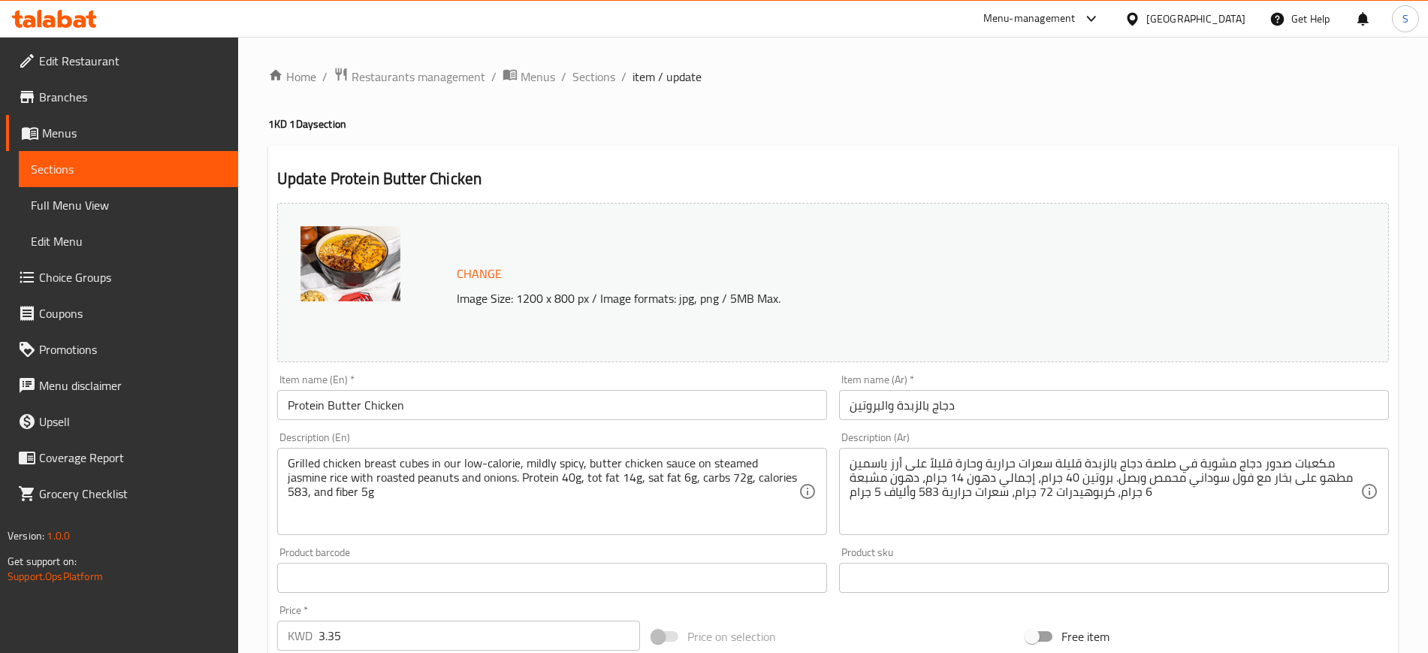
type input "0"
type input "16"
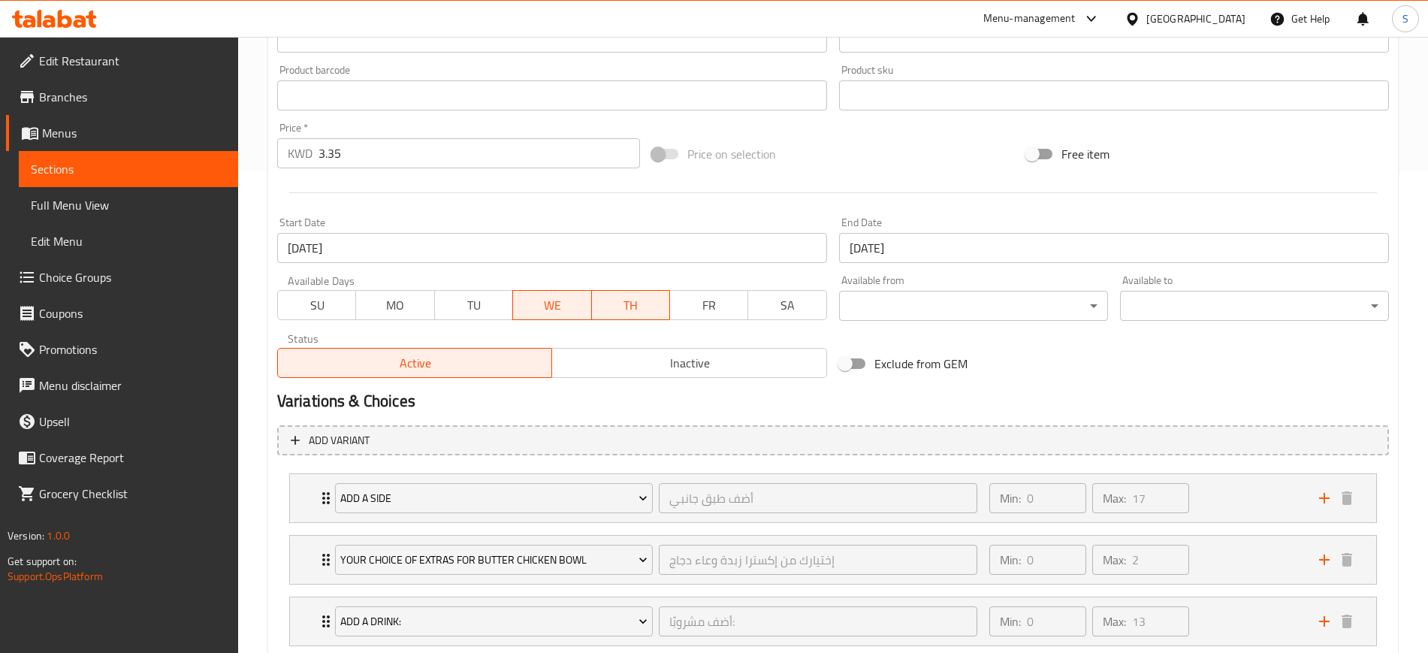
scroll to position [564, 0]
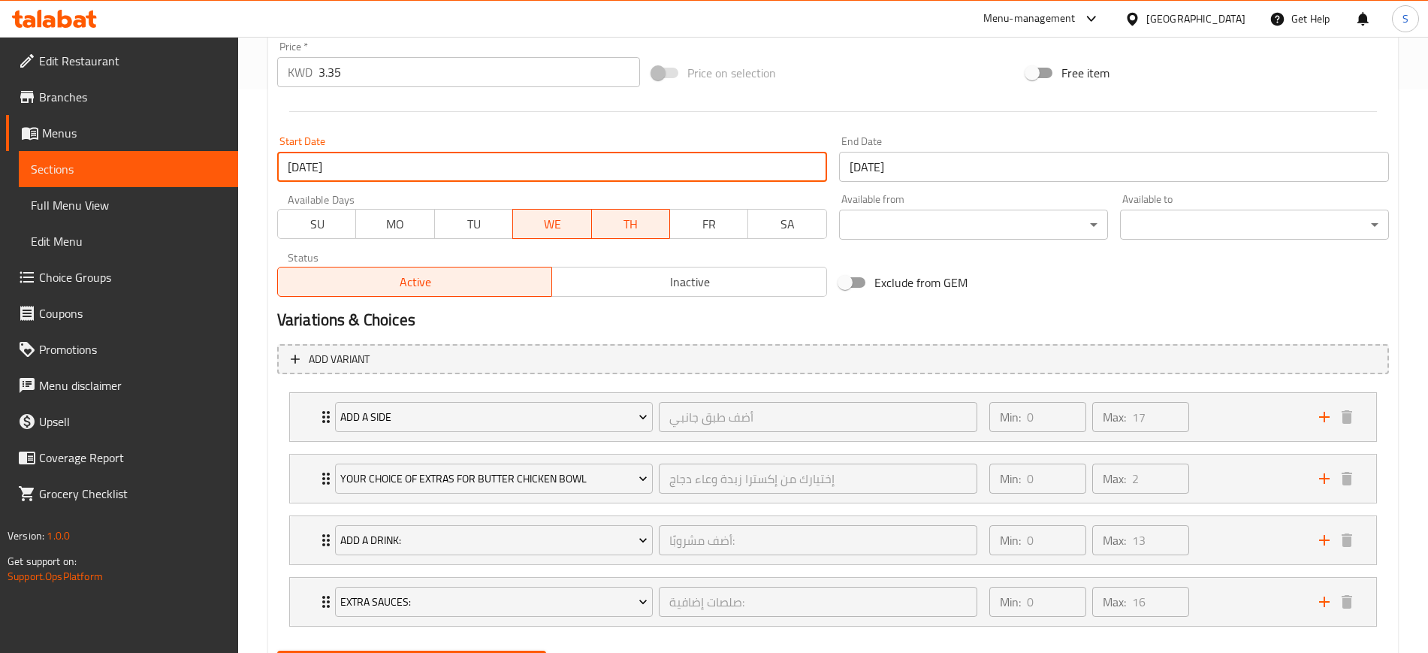
click at [410, 168] on input "09-07-2025" at bounding box center [552, 167] width 550 height 30
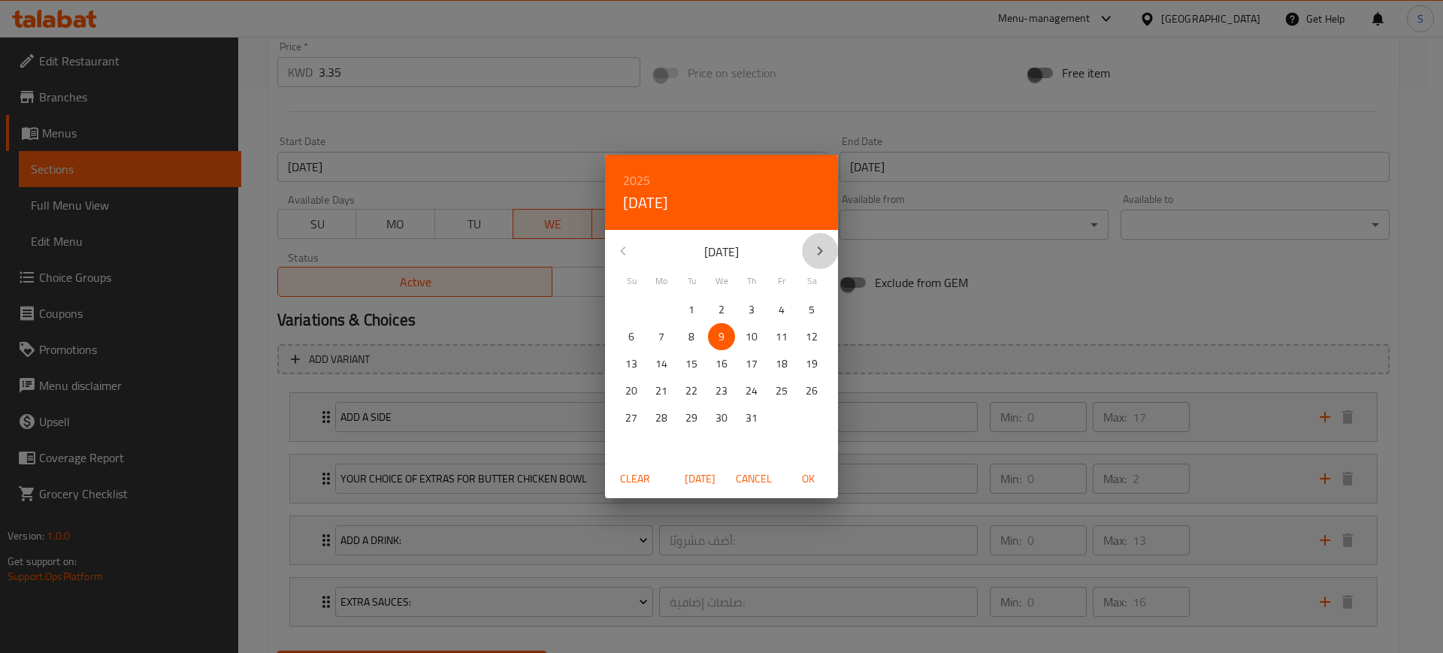
click at [815, 256] on icon "button" at bounding box center [820, 251] width 18 height 18
click at [694, 394] on p "19" at bounding box center [691, 391] width 12 height 19
click at [810, 479] on span "OK" at bounding box center [808, 479] width 36 height 19
type input "19-08-2025"
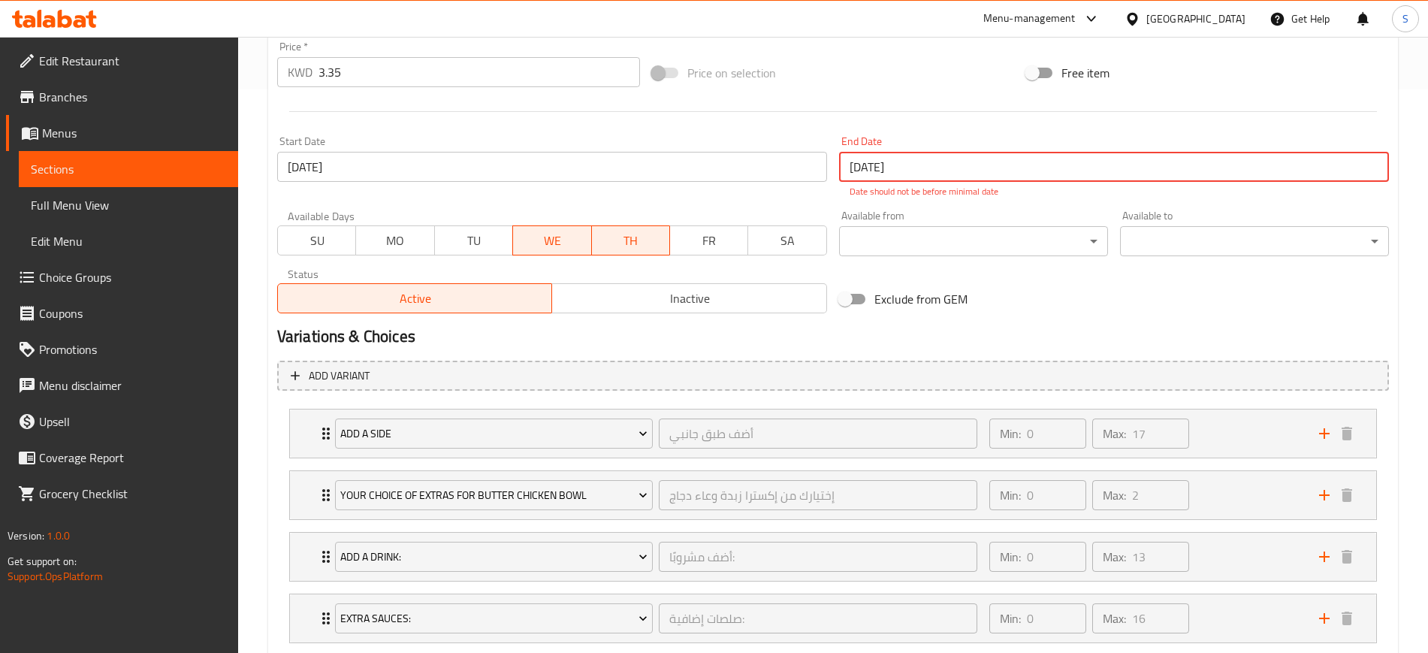
click at [979, 158] on input "09-07-2025" at bounding box center [1114, 167] width 550 height 30
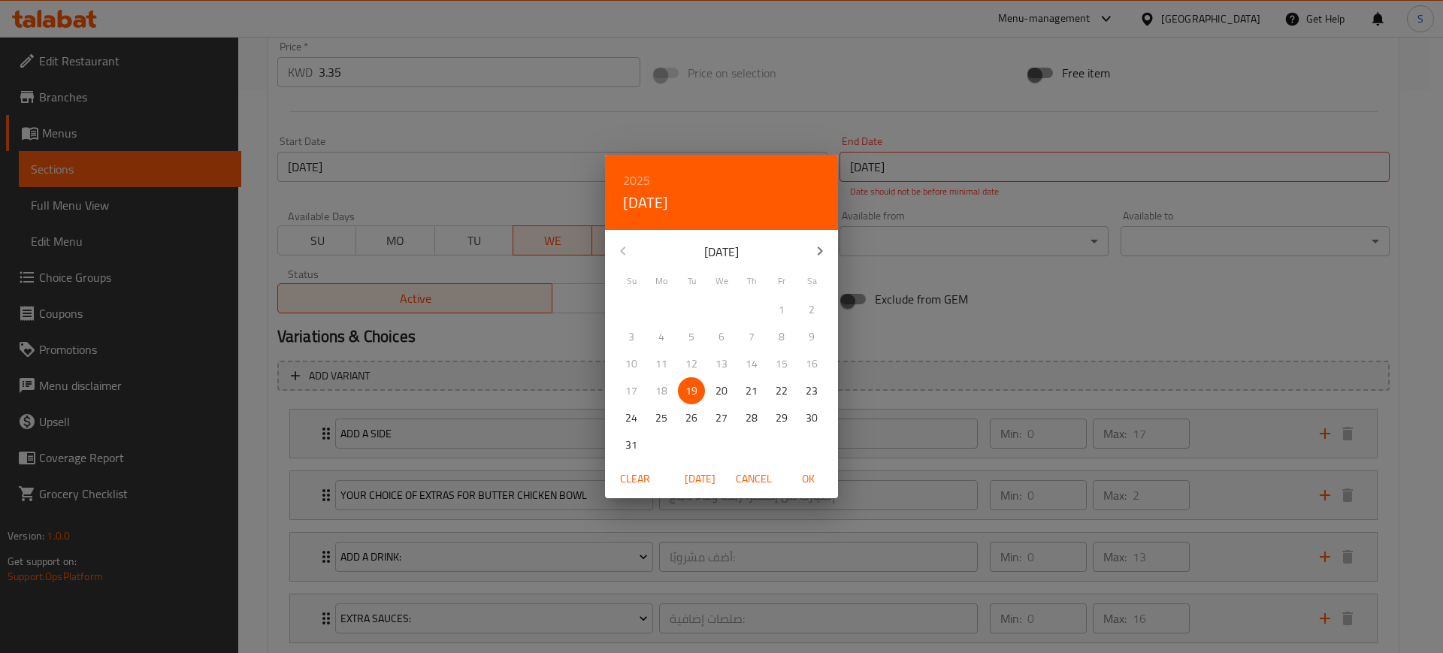
click at [814, 475] on span "OK" at bounding box center [808, 479] width 36 height 19
type input "19-08-2025"
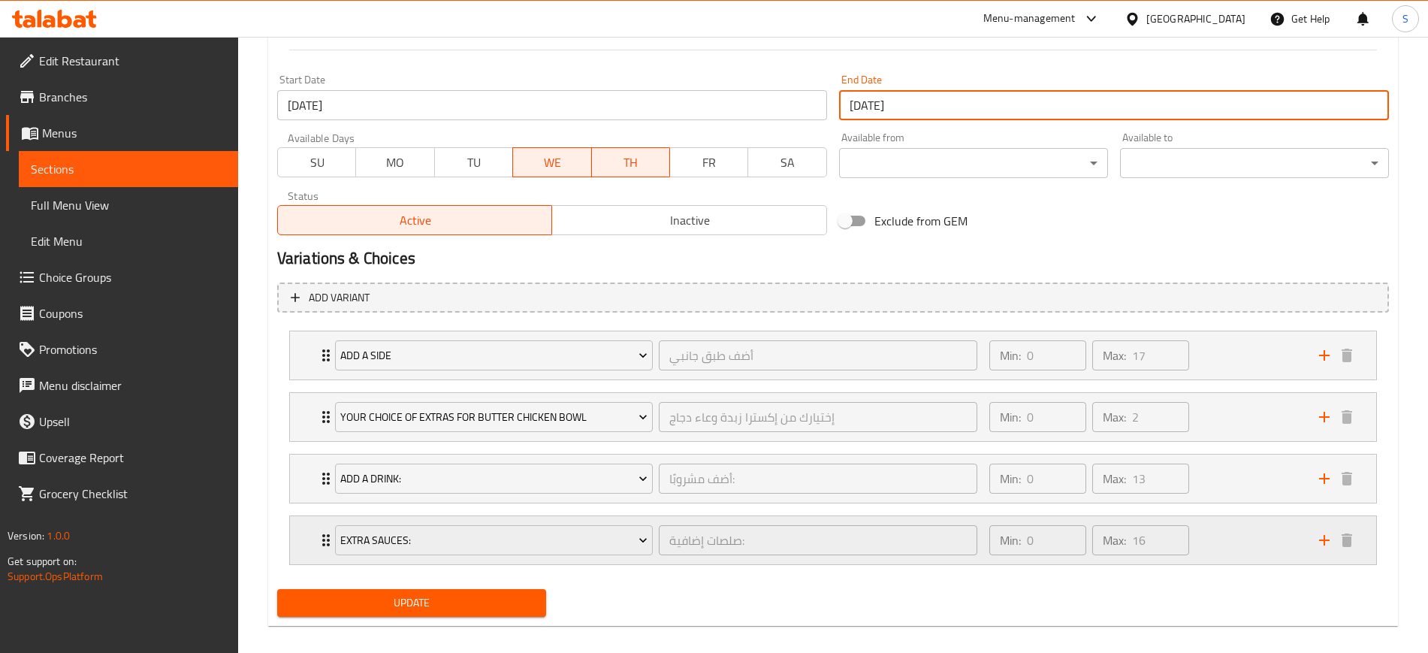
scroll to position [640, 0]
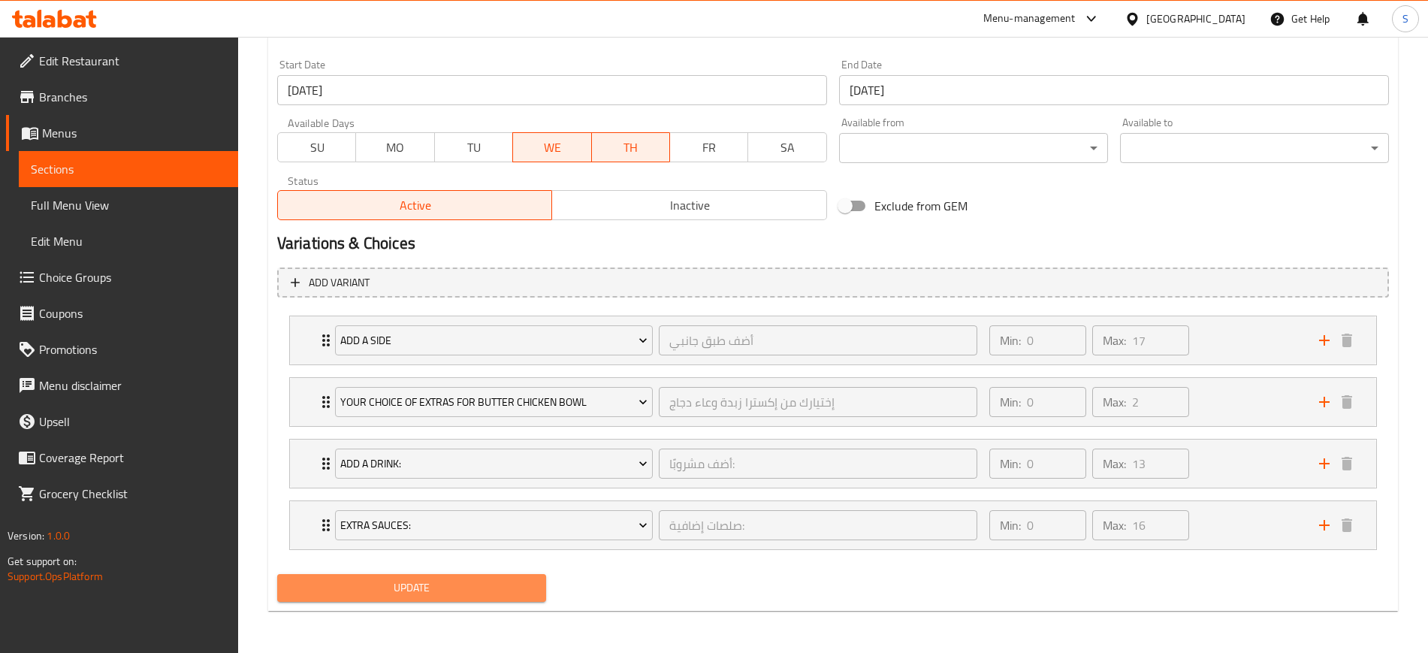
click at [505, 591] on span "Update" at bounding box center [411, 588] width 245 height 19
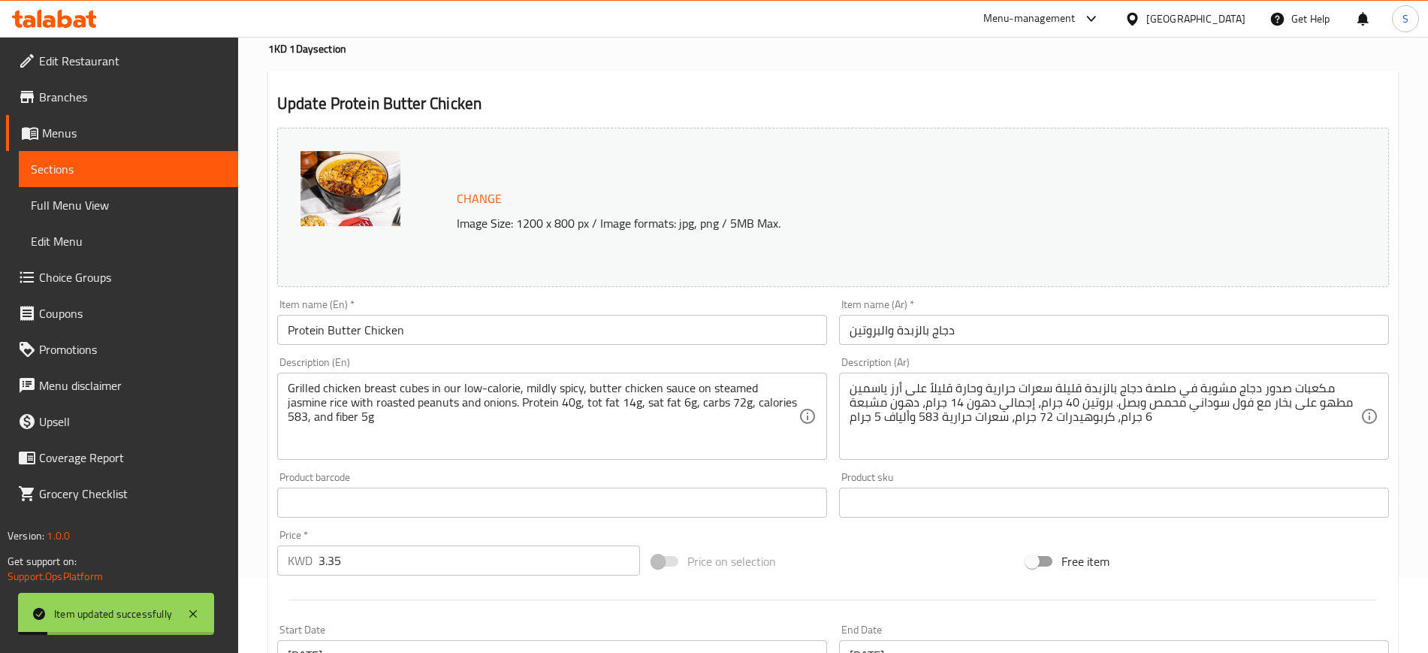
scroll to position [0, 0]
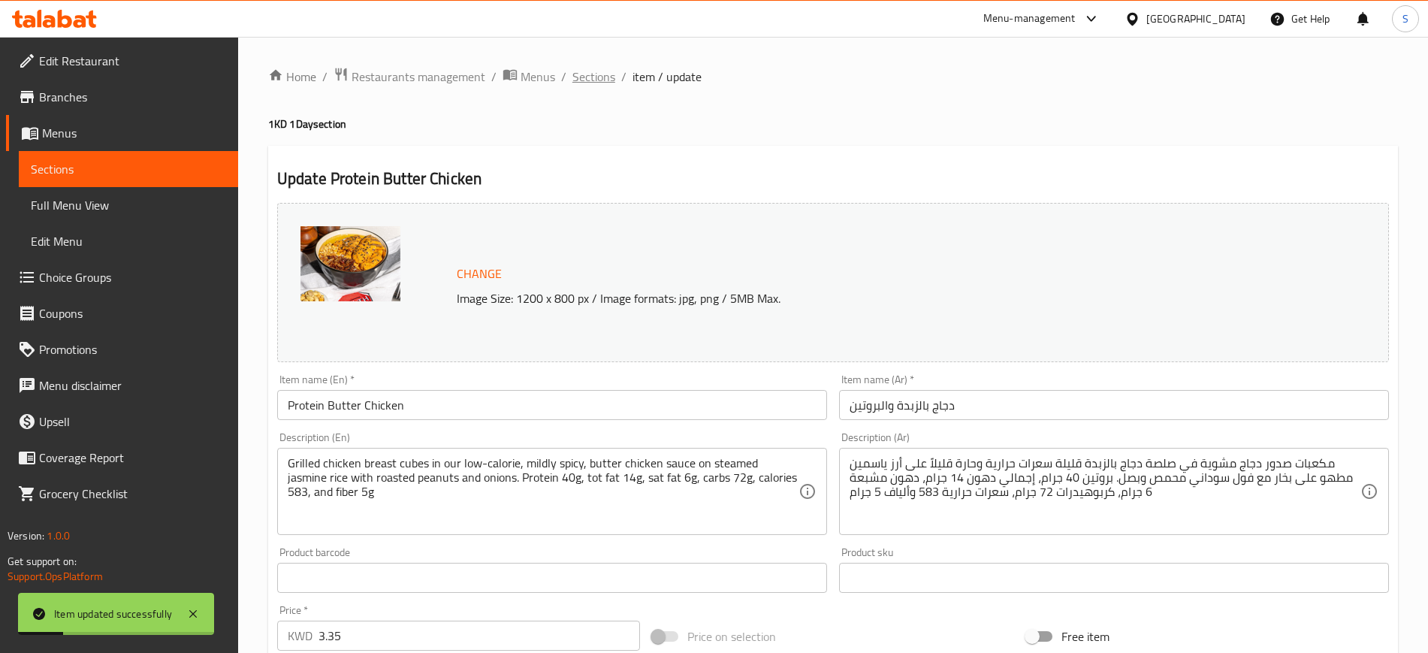
click at [600, 79] on span "Sections" at bounding box center [594, 77] width 43 height 18
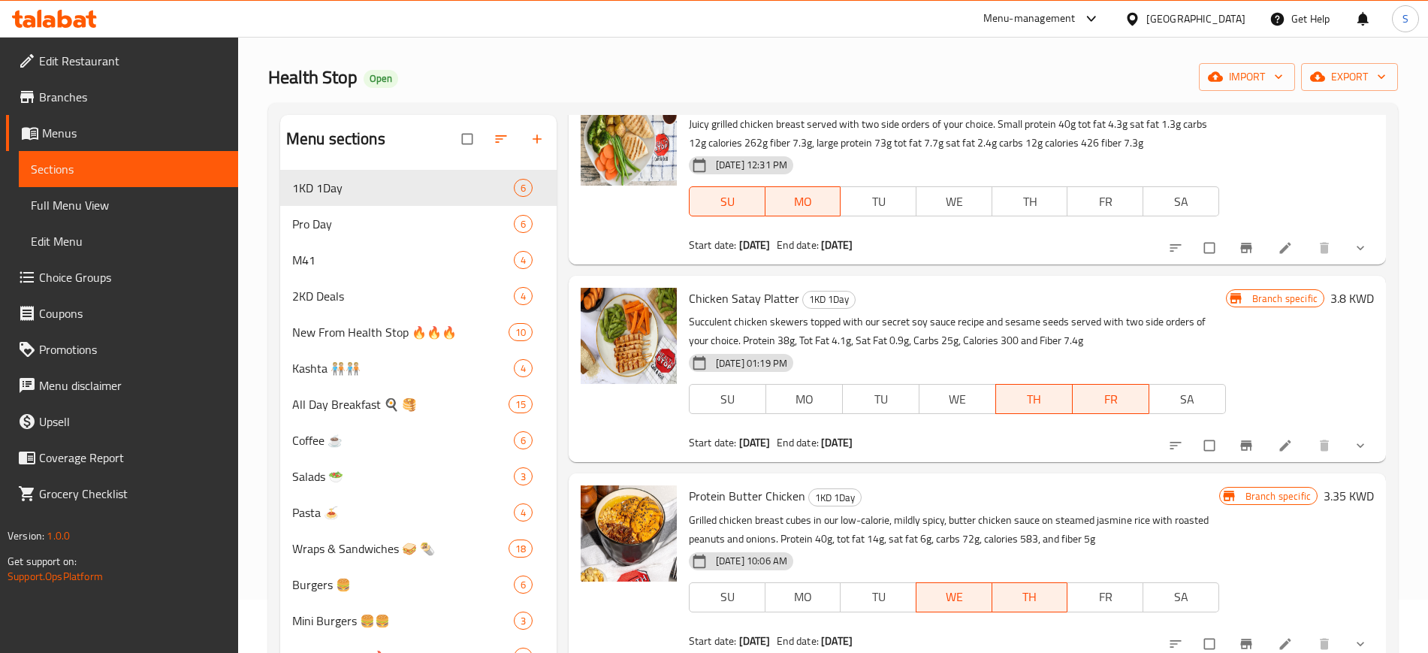
scroll to position [188, 0]
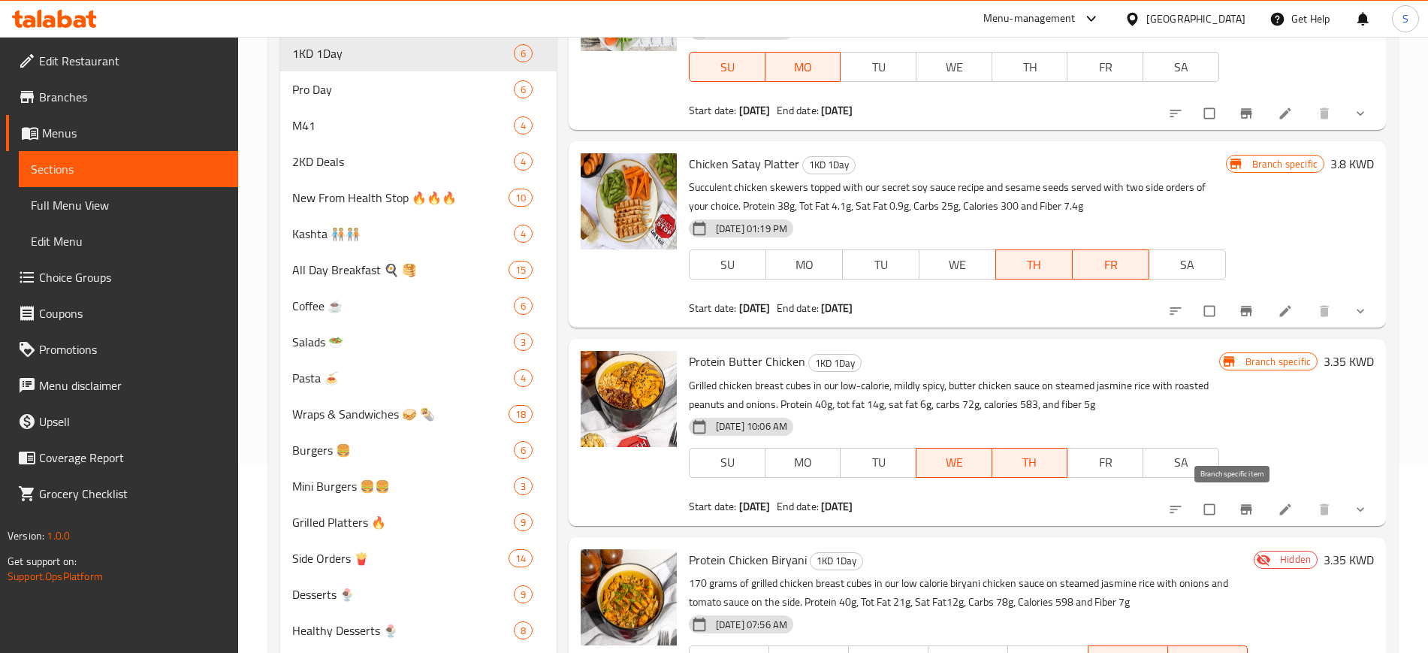
click at [1241, 509] on icon "Branch-specific-item" at bounding box center [1246, 509] width 11 height 10
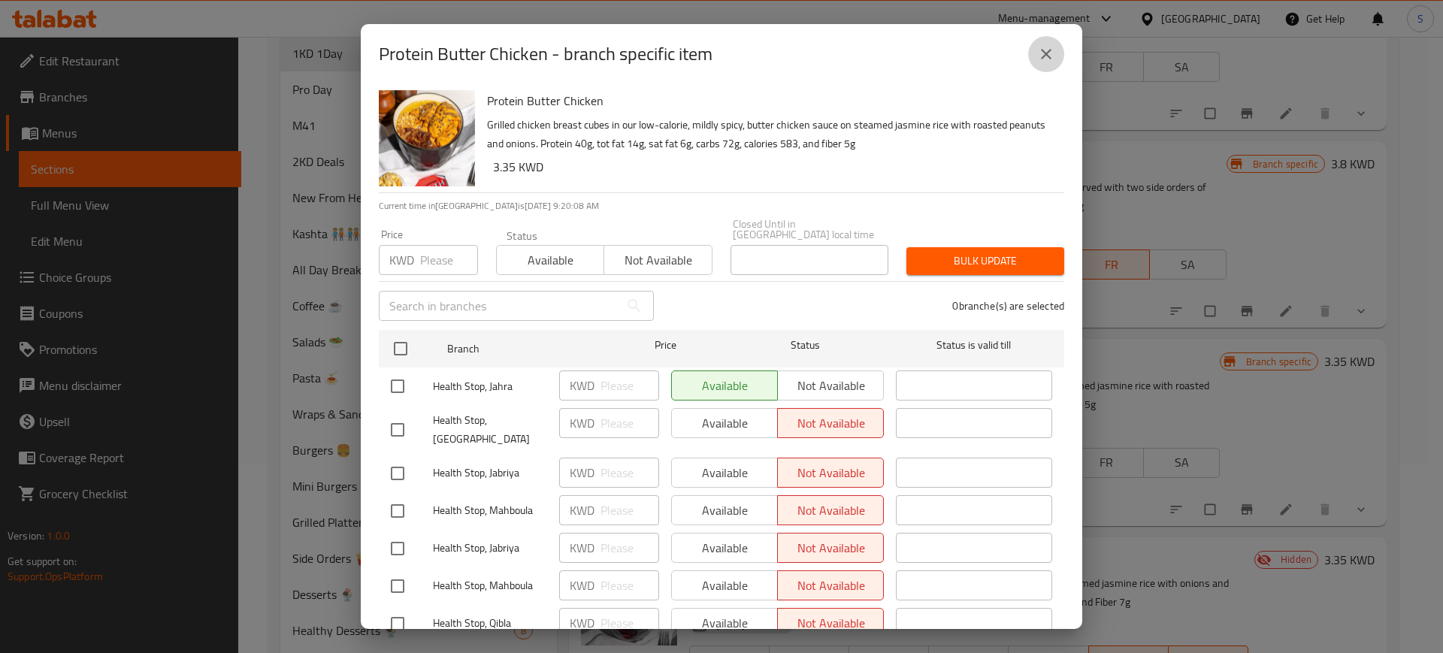
click at [1051, 54] on icon "close" at bounding box center [1046, 54] width 18 height 18
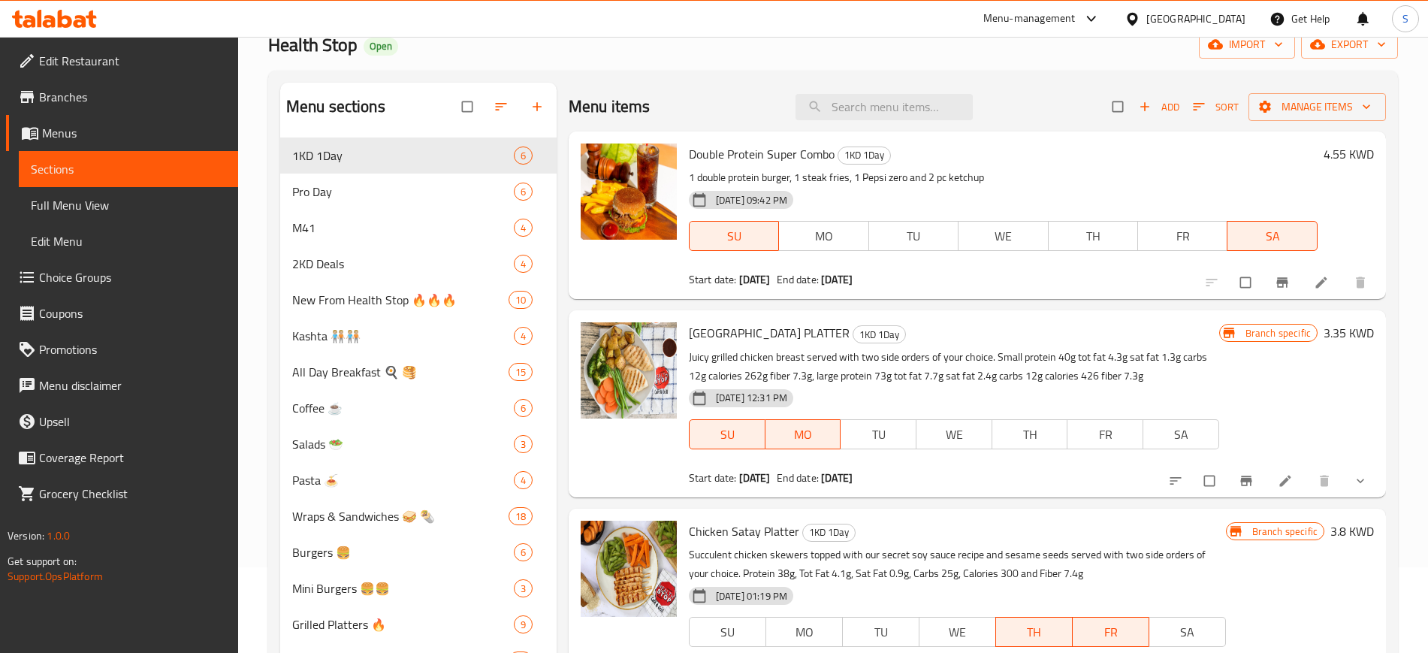
scroll to position [0, 0]
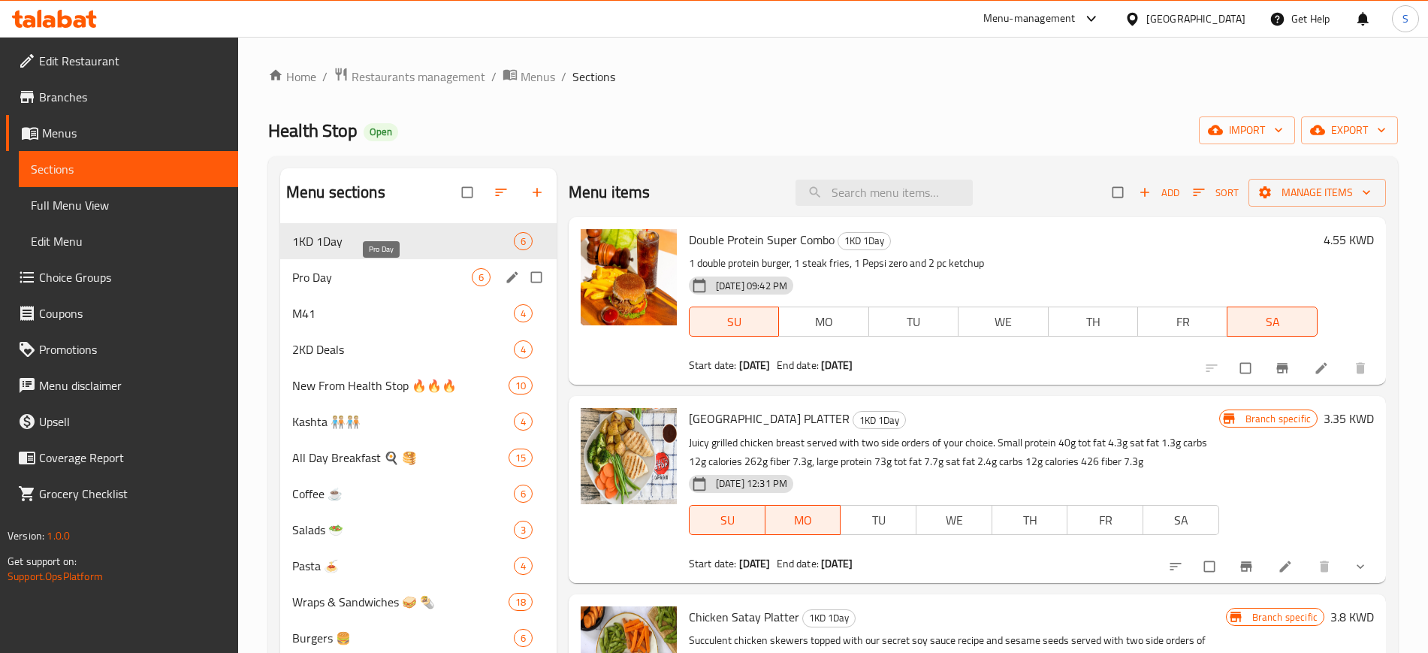
click at [374, 284] on span "Pro Day" at bounding box center [382, 277] width 180 height 18
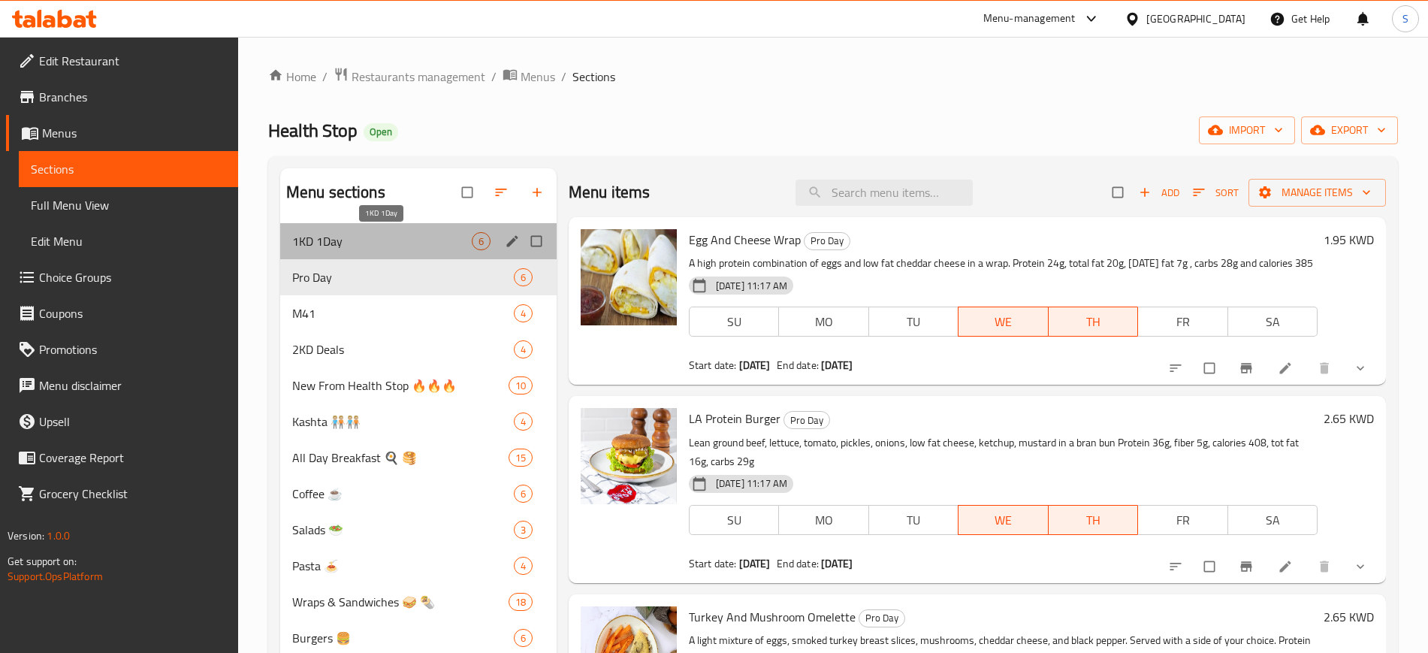
click at [413, 240] on span "1KD 1Day" at bounding box center [382, 241] width 180 height 18
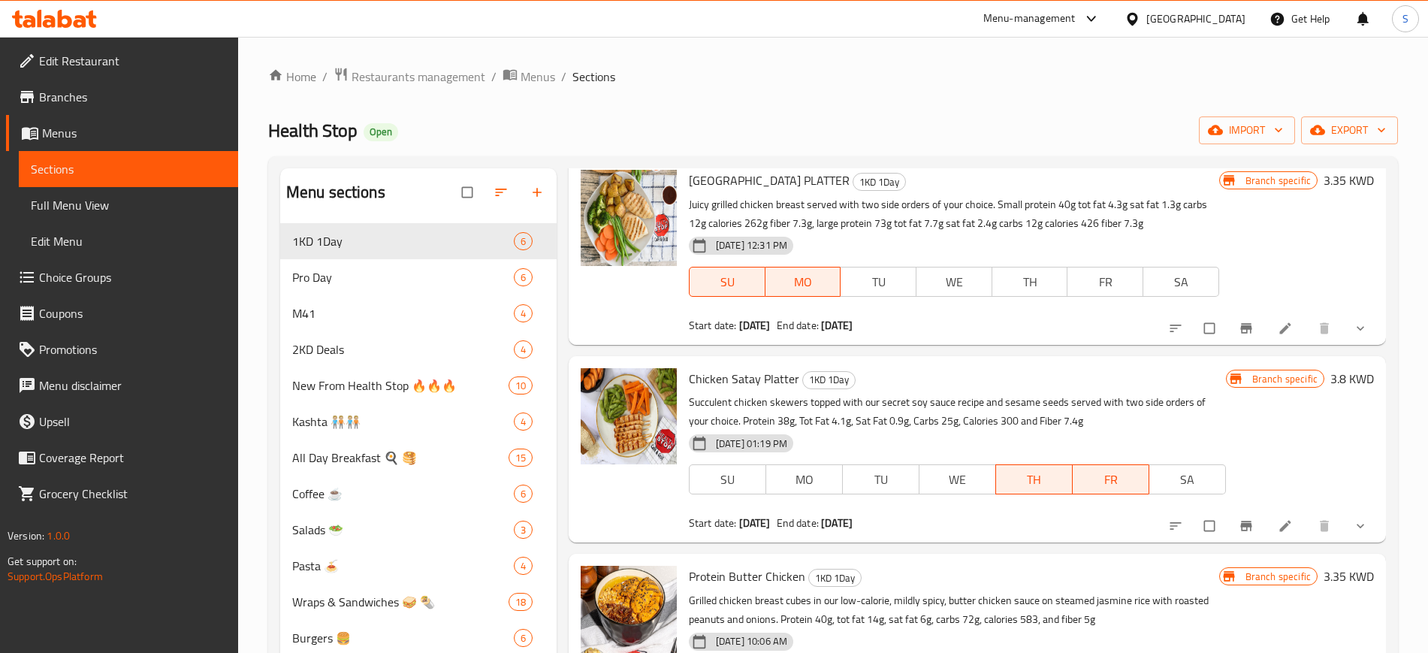
scroll to position [265, 0]
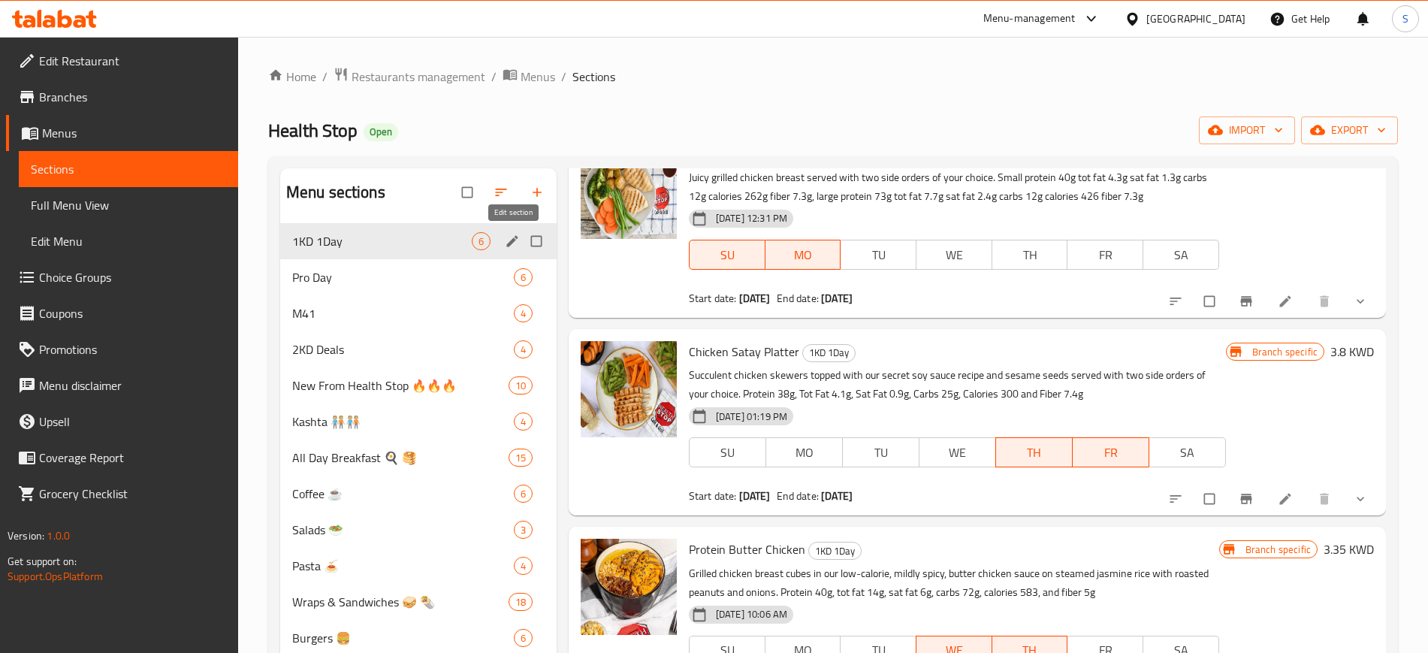
click at [508, 242] on icon "edit" at bounding box center [512, 241] width 15 height 15
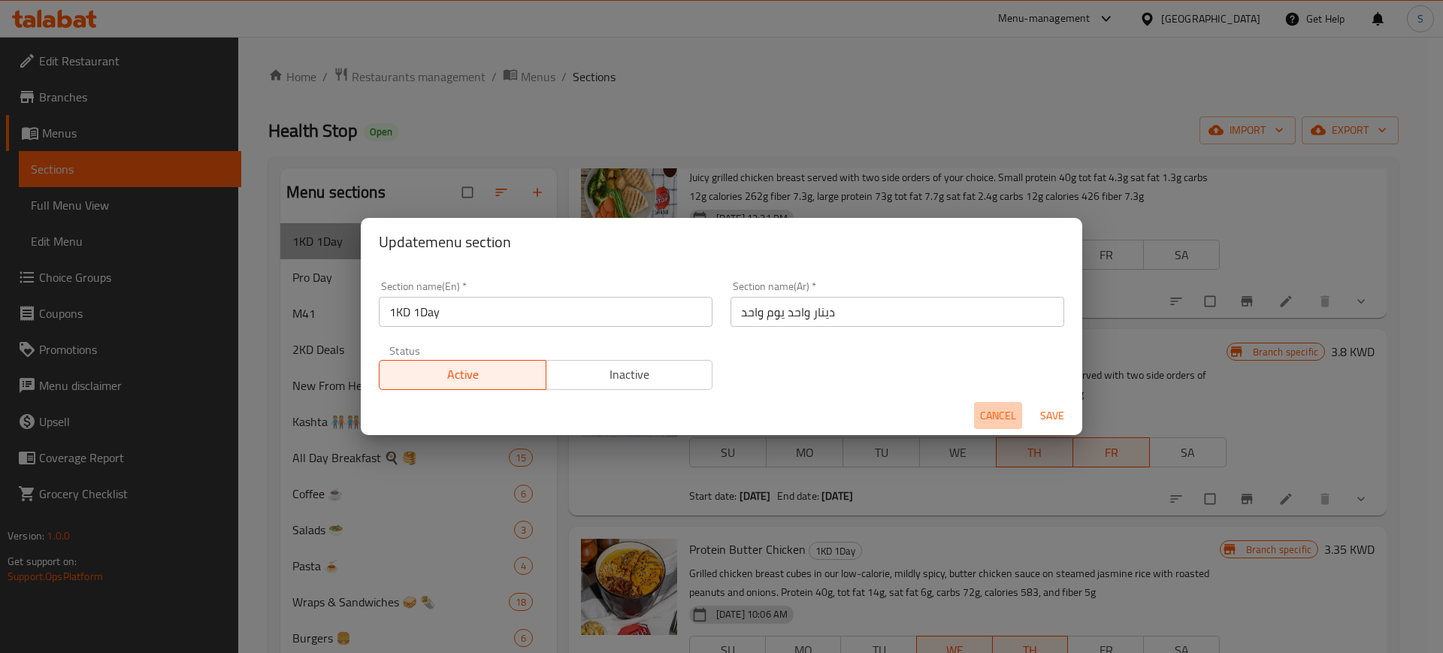
click at [1006, 425] on button "Cancel" at bounding box center [998, 416] width 48 height 28
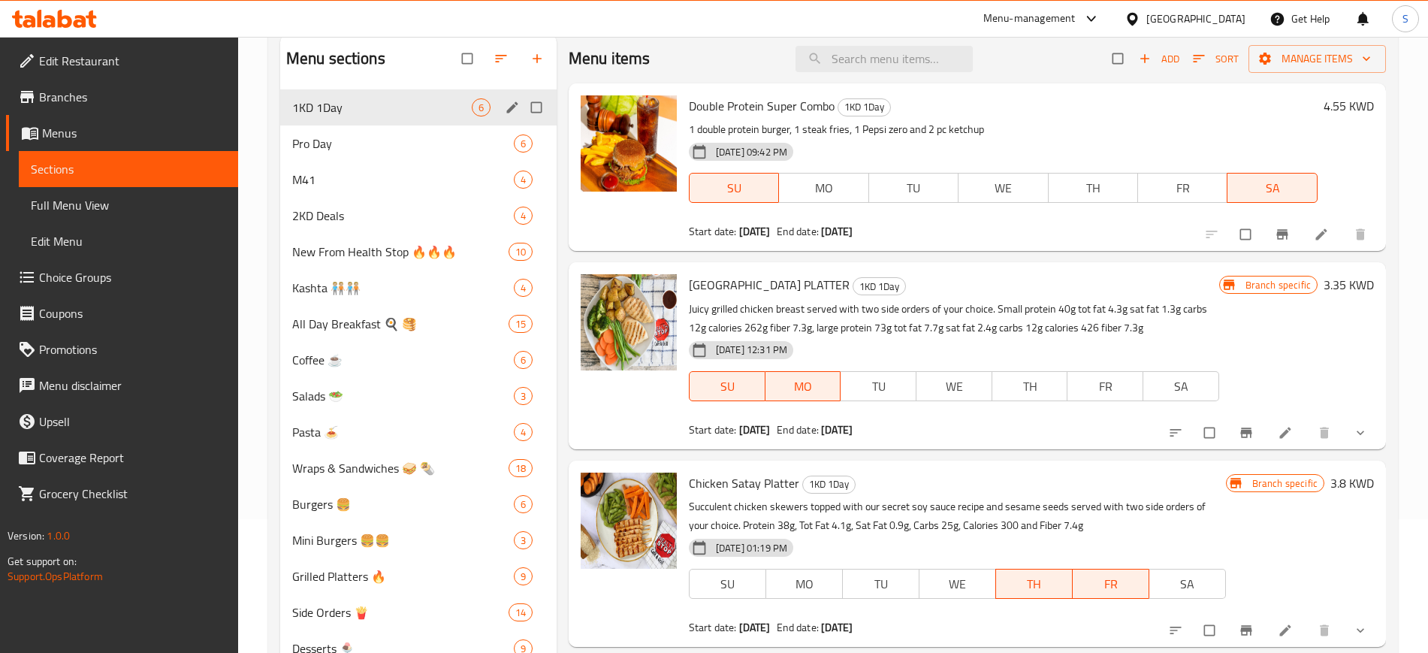
scroll to position [0, 0]
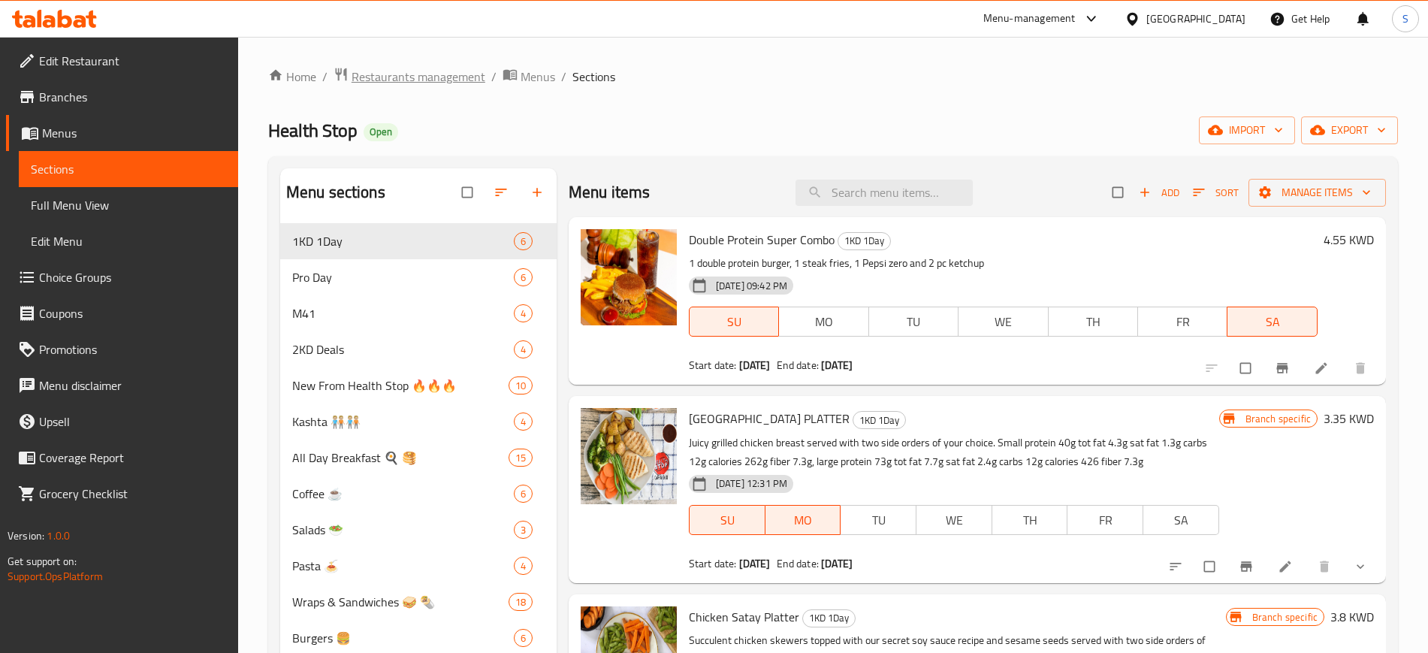
click at [422, 77] on span "Restaurants management" at bounding box center [419, 77] width 134 height 18
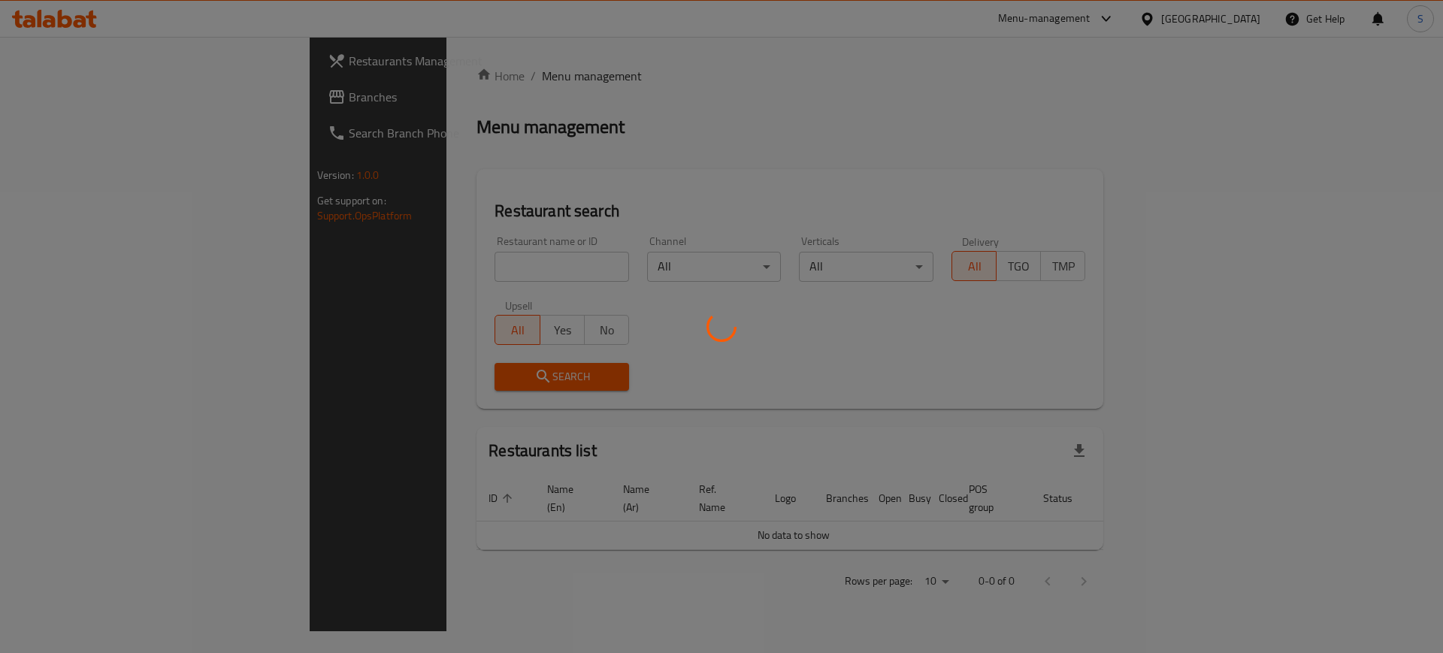
click at [350, 269] on div at bounding box center [721, 326] width 1443 height 653
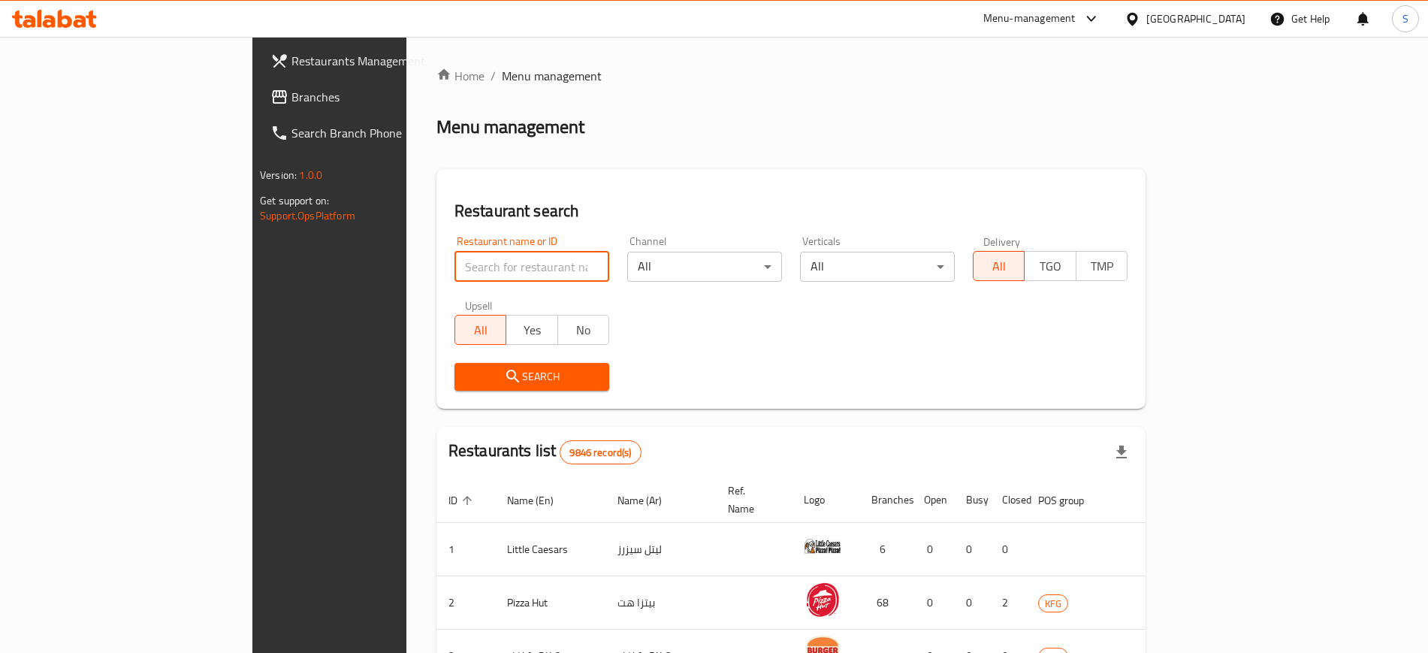
click at [455, 268] on input "search" at bounding box center [532, 267] width 155 height 30
click button "Search" at bounding box center [532, 377] width 155 height 28
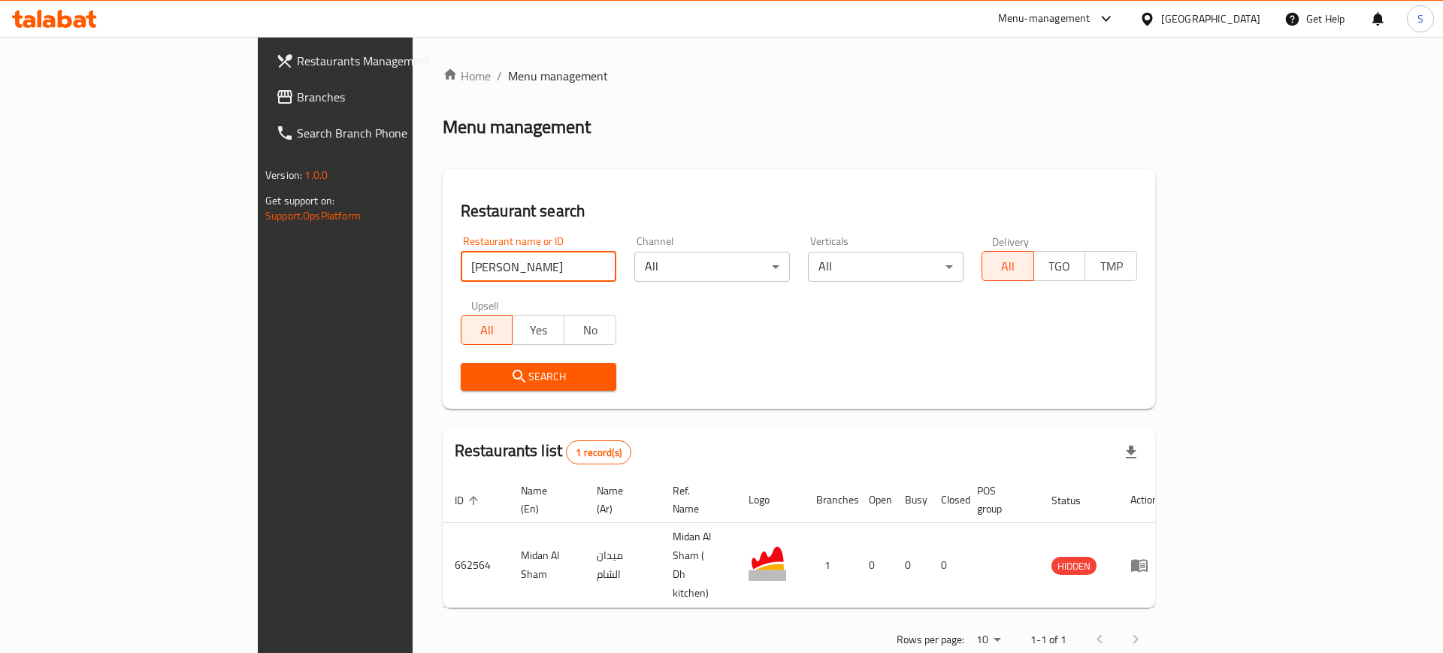
type input "midan alsham"
click button "Search" at bounding box center [539, 377] width 156 height 28
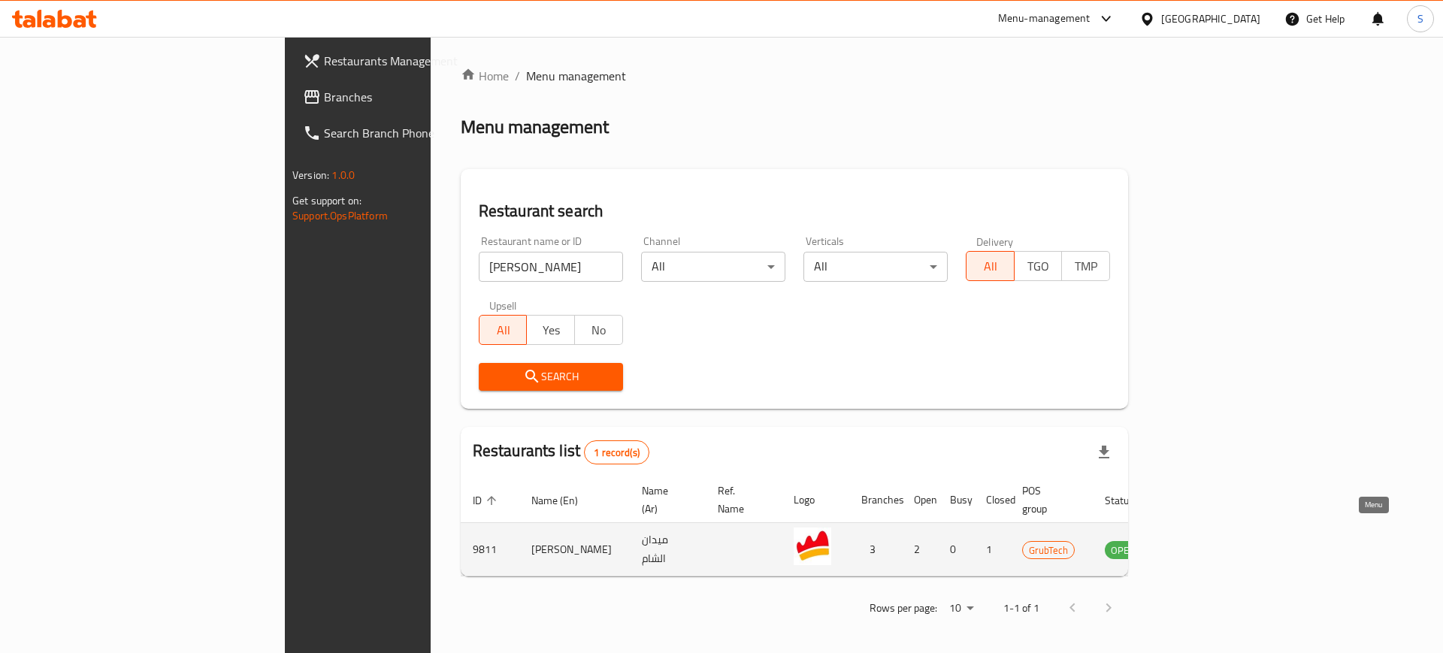
click at [1202, 540] on icon "enhanced table" at bounding box center [1193, 549] width 18 height 18
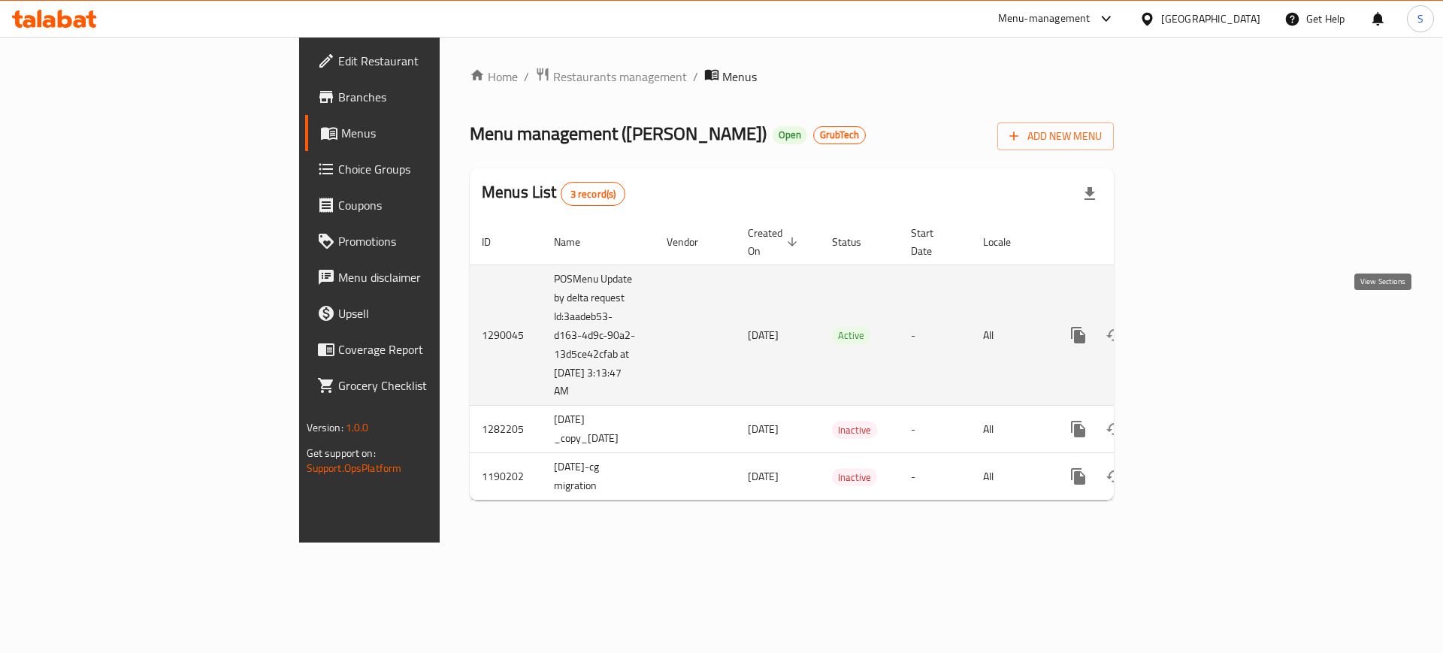
click at [1196, 326] on icon "enhanced table" at bounding box center [1187, 335] width 18 height 18
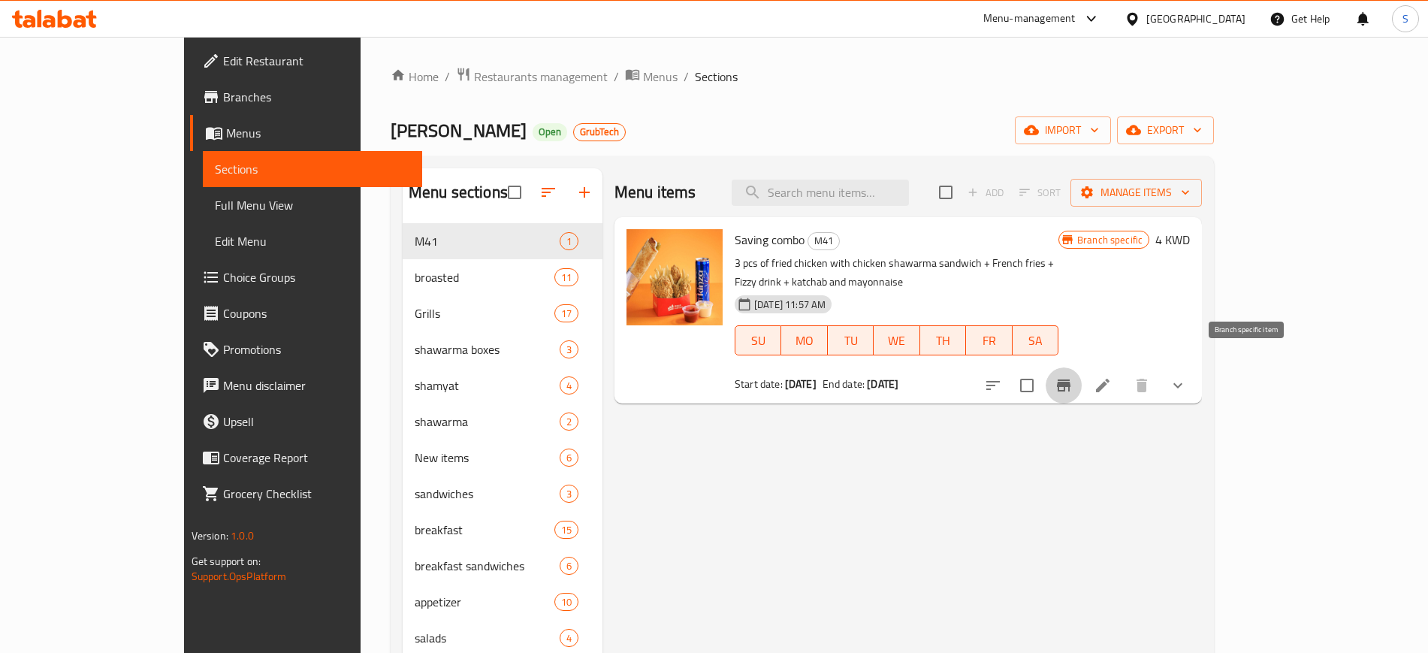
click at [1071, 379] on icon "Branch-specific-item" at bounding box center [1064, 385] width 14 height 12
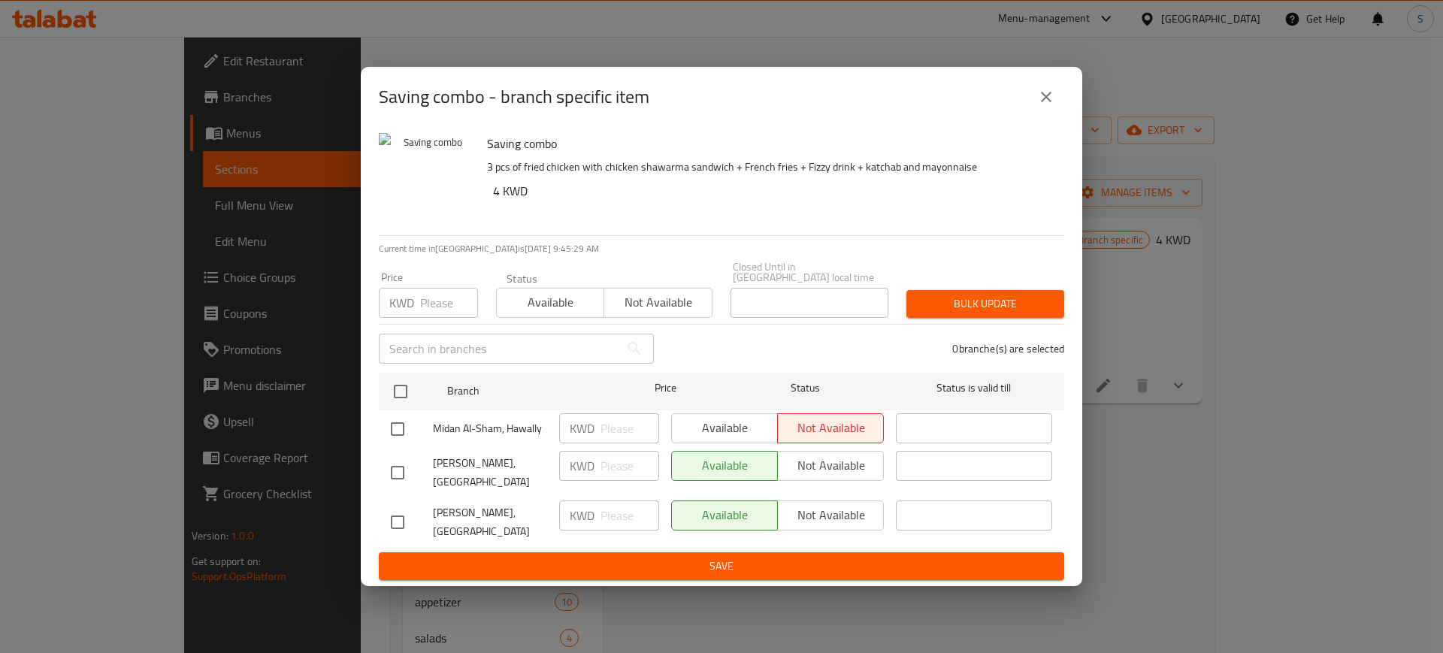
click at [1035, 115] on button "close" at bounding box center [1046, 97] width 36 height 36
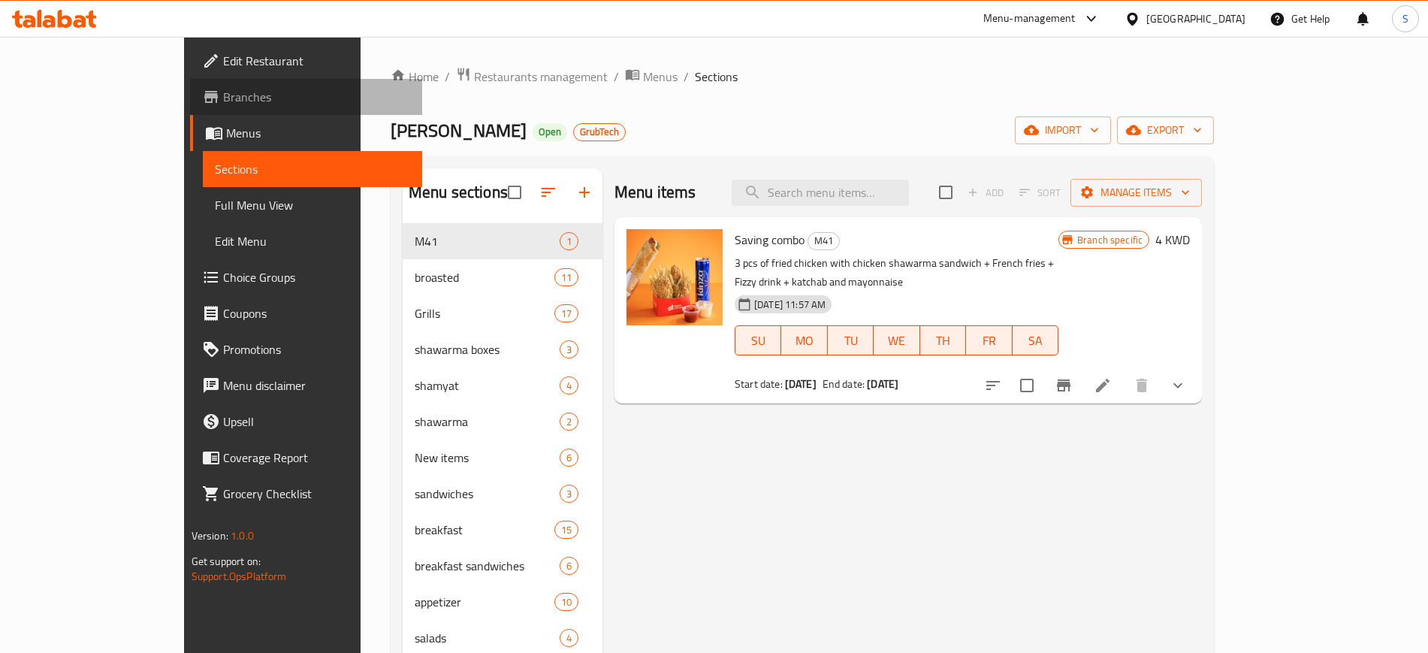
click at [223, 95] on span "Branches" at bounding box center [316, 97] width 187 height 18
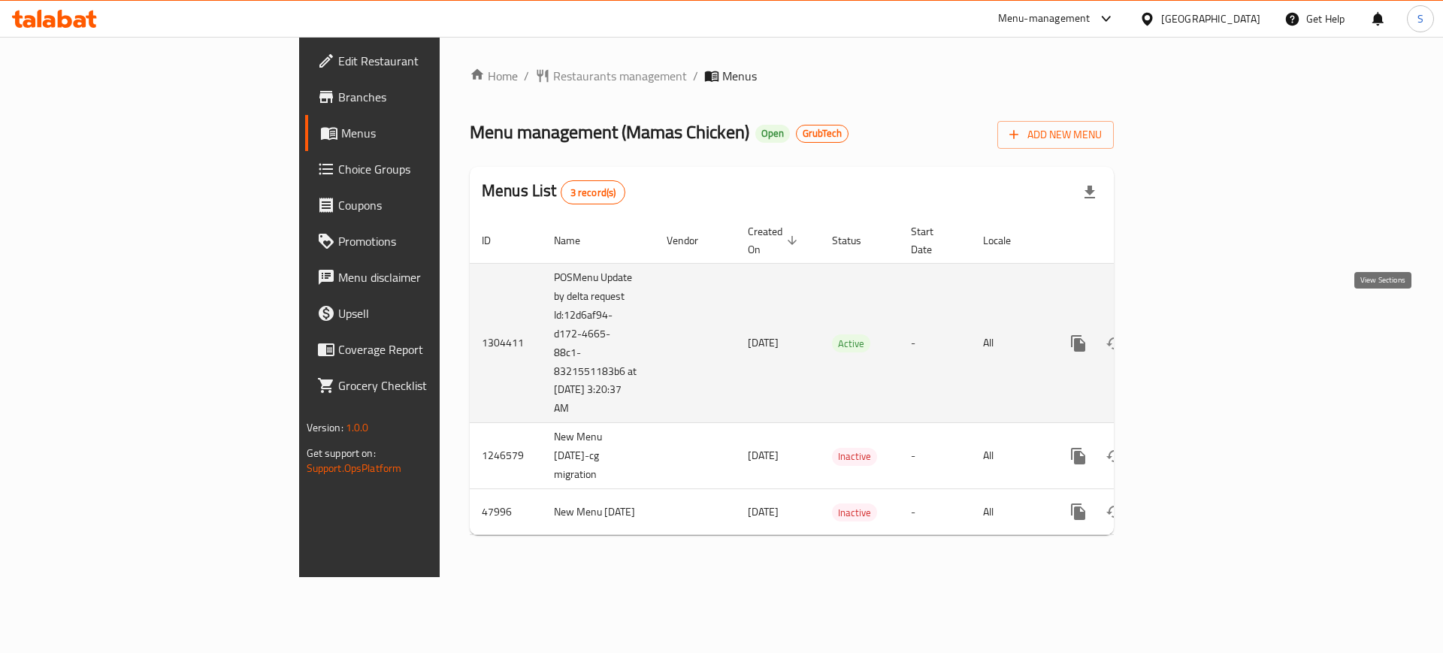
click at [1196, 334] on icon "enhanced table" at bounding box center [1187, 343] width 18 height 18
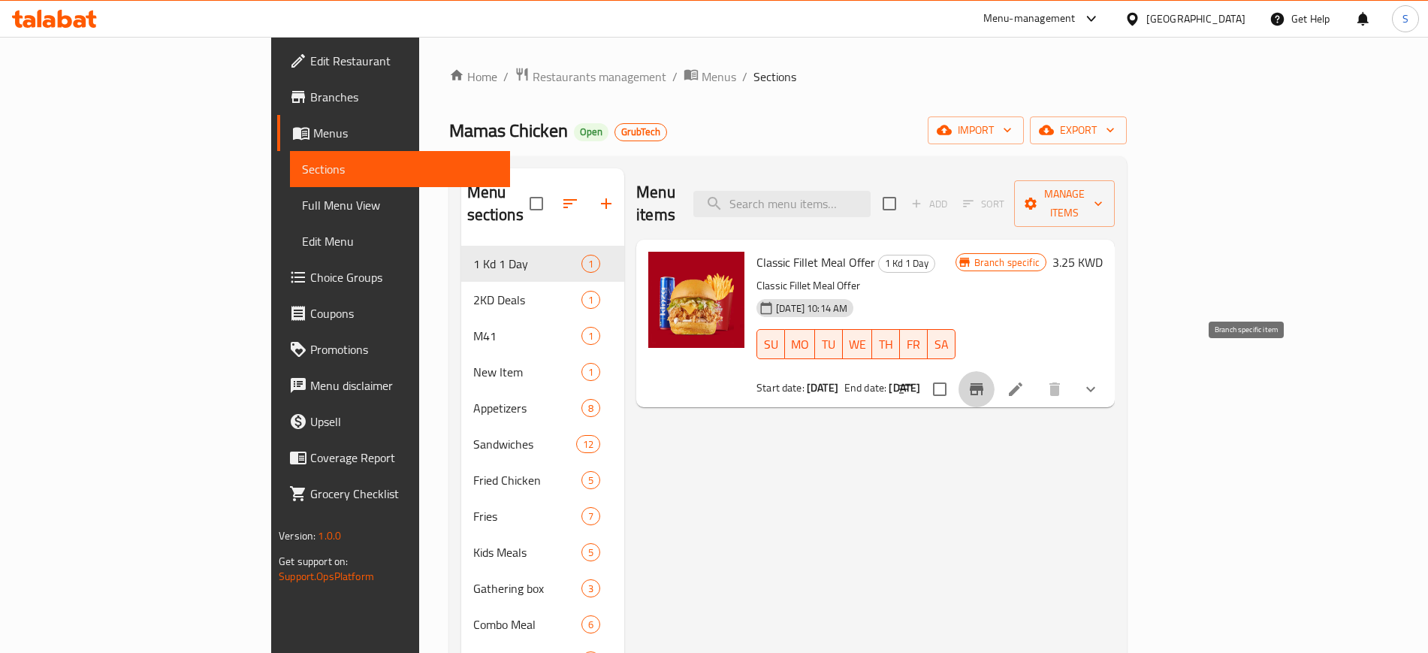
click at [986, 380] on icon "Branch-specific-item" at bounding box center [977, 389] width 18 height 18
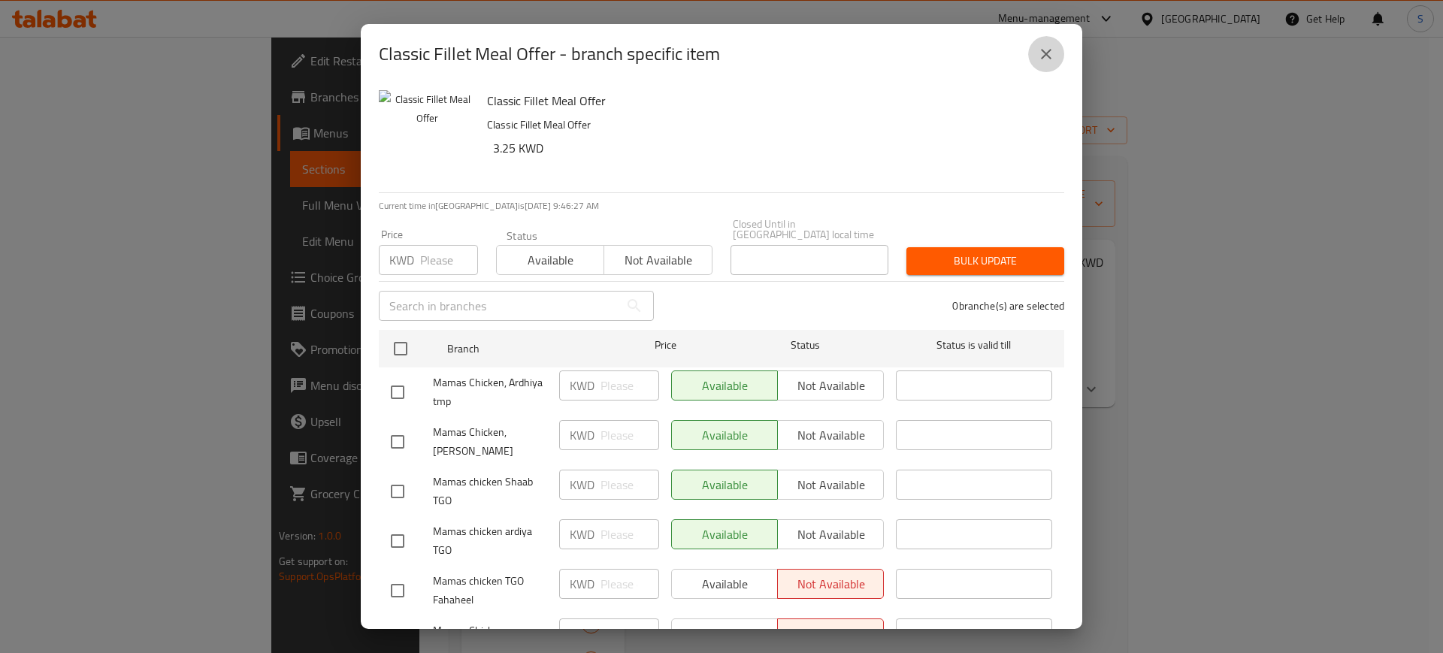
click at [1054, 49] on icon "close" at bounding box center [1046, 54] width 18 height 18
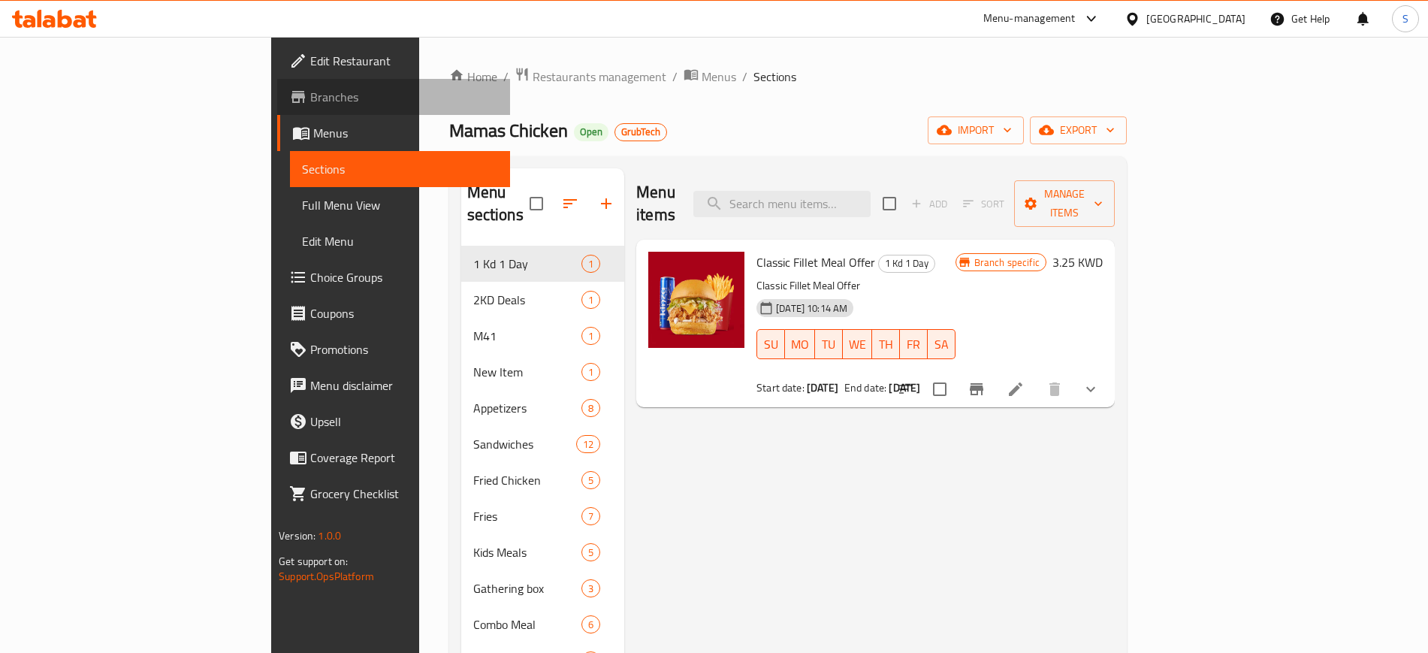
click at [310, 104] on span "Branches" at bounding box center [403, 97] width 187 height 18
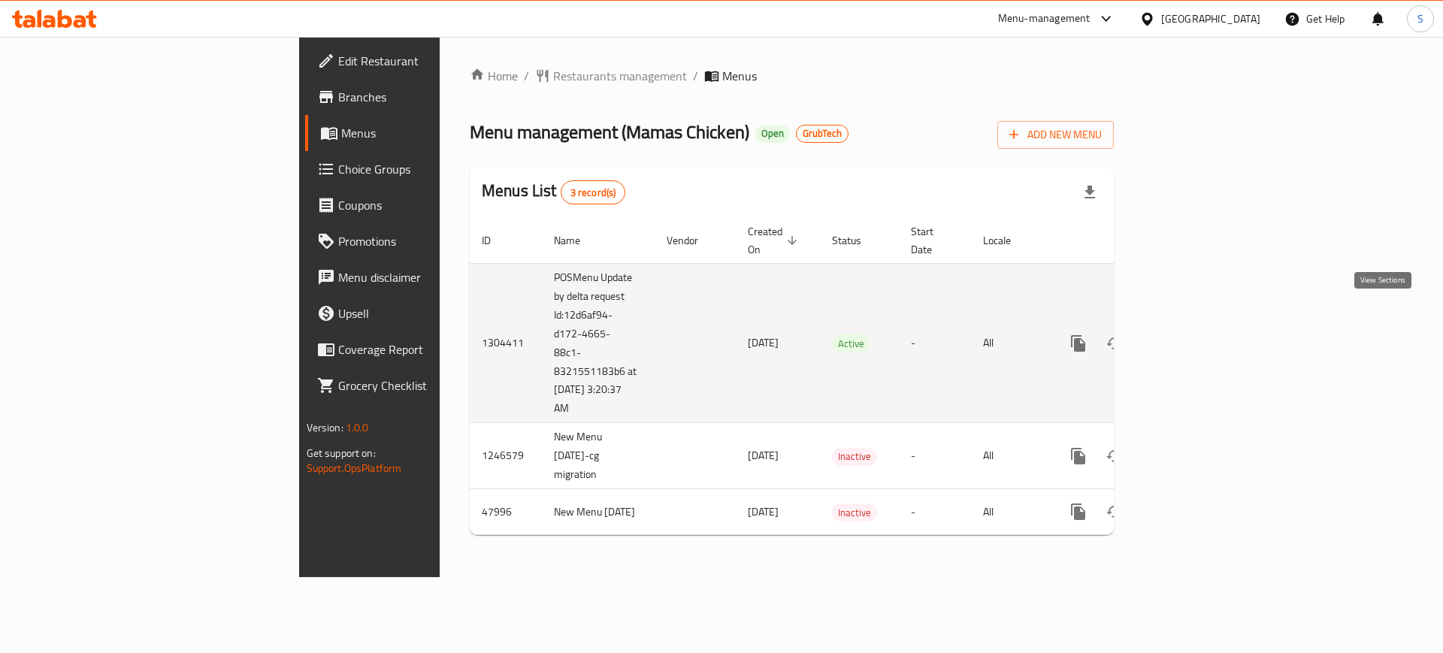
click at [1196, 334] on icon "enhanced table" at bounding box center [1187, 343] width 18 height 18
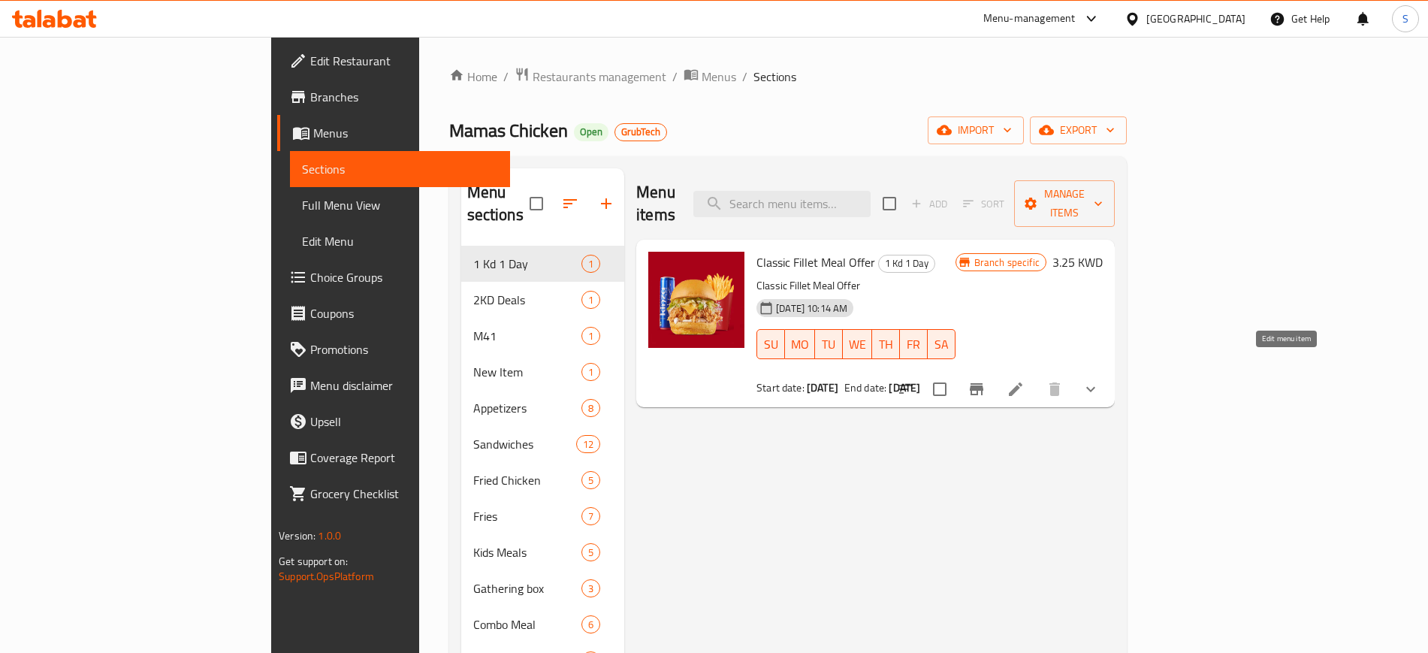
click at [1025, 380] on icon at bounding box center [1016, 389] width 18 height 18
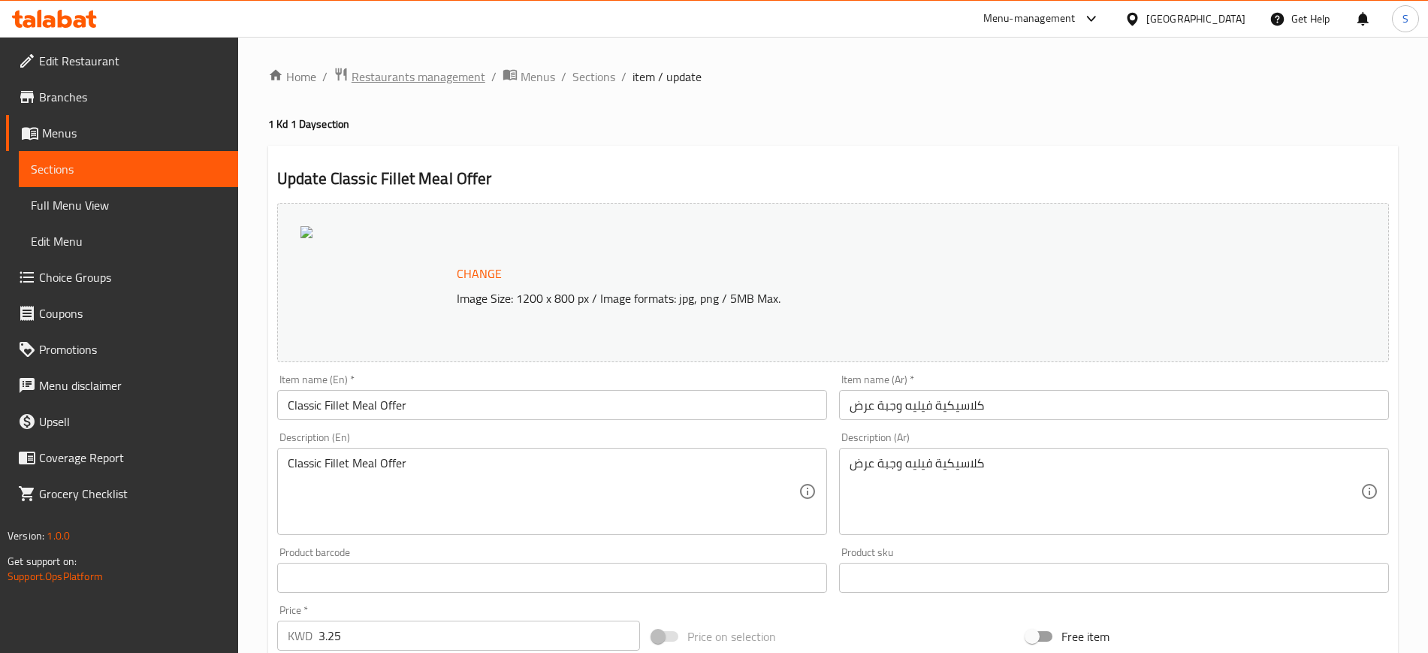
click at [434, 80] on span "Restaurants management" at bounding box center [419, 77] width 134 height 18
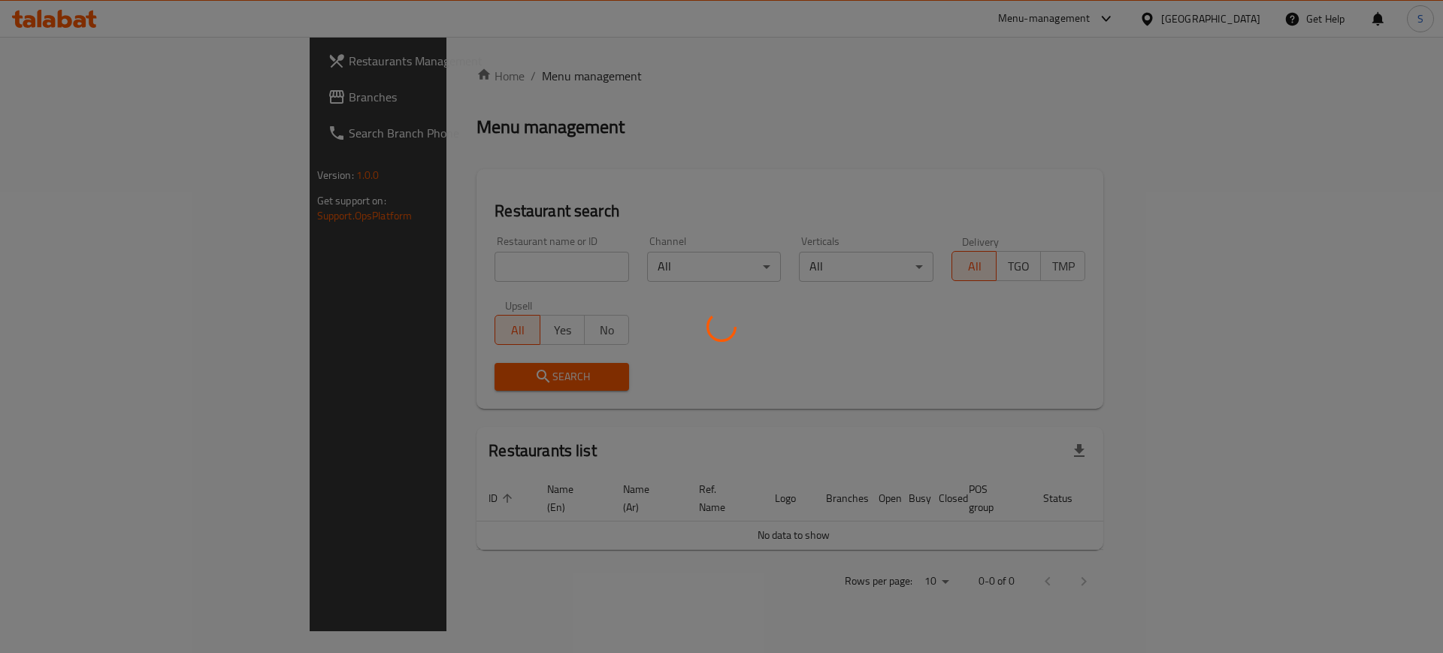
click at [337, 276] on div at bounding box center [721, 326] width 1443 height 653
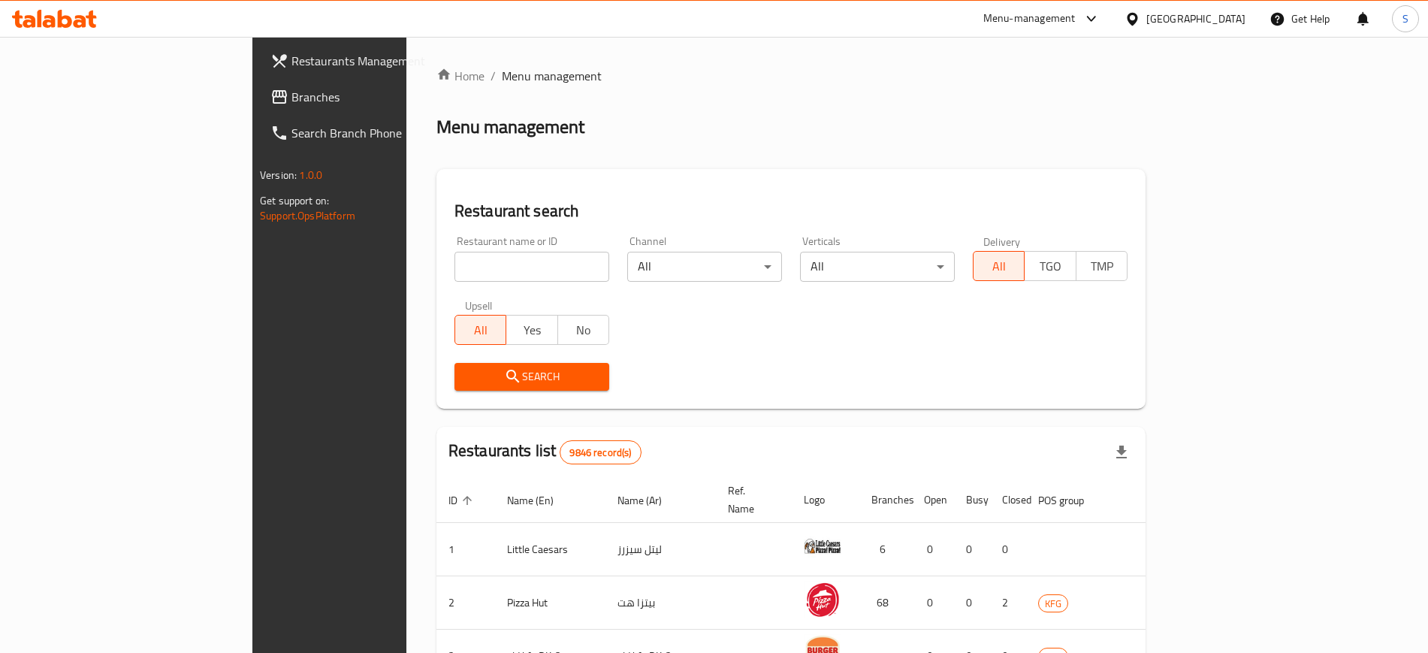
click at [455, 262] on input "search" at bounding box center [532, 267] width 155 height 30
type input "[PERSON_NAME]"
click button "Search" at bounding box center [532, 377] width 155 height 28
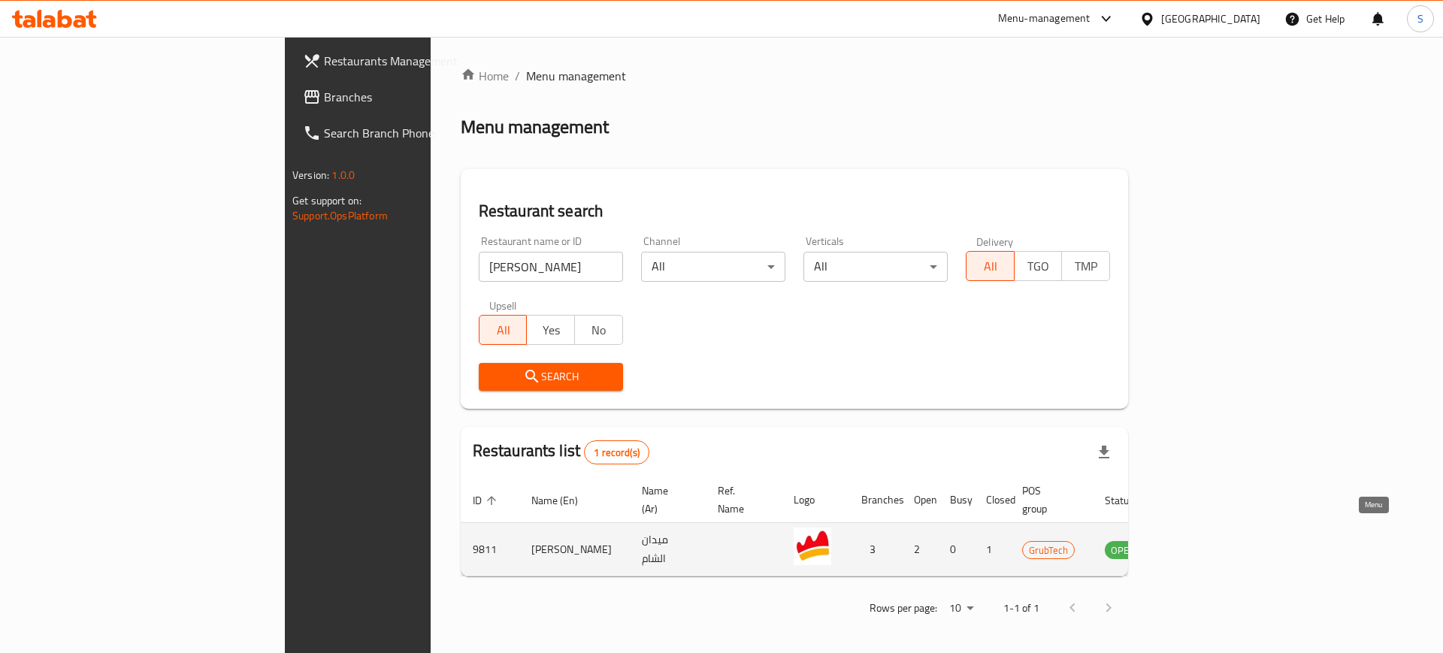
click at [1202, 540] on icon "enhanced table" at bounding box center [1193, 549] width 18 height 18
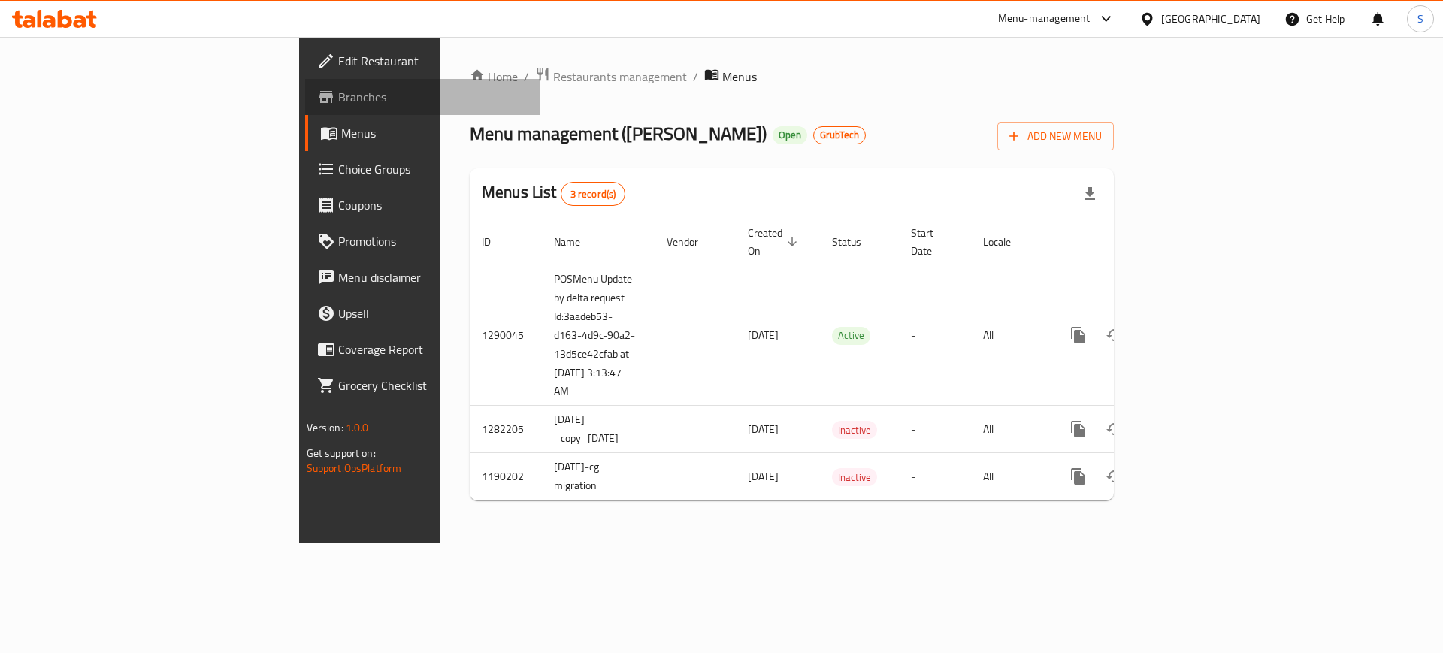
click at [305, 109] on link "Branches" at bounding box center [422, 97] width 235 height 36
